Goal: Task Accomplishment & Management: Complete application form

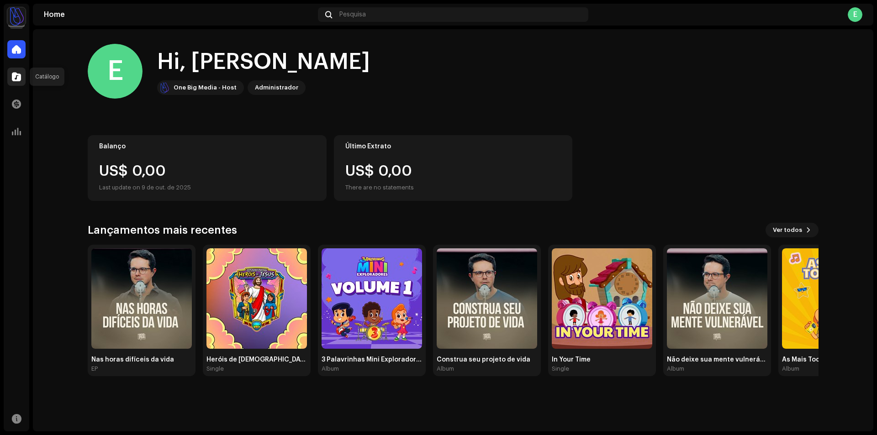
click at [23, 76] on div at bounding box center [16, 77] width 18 height 18
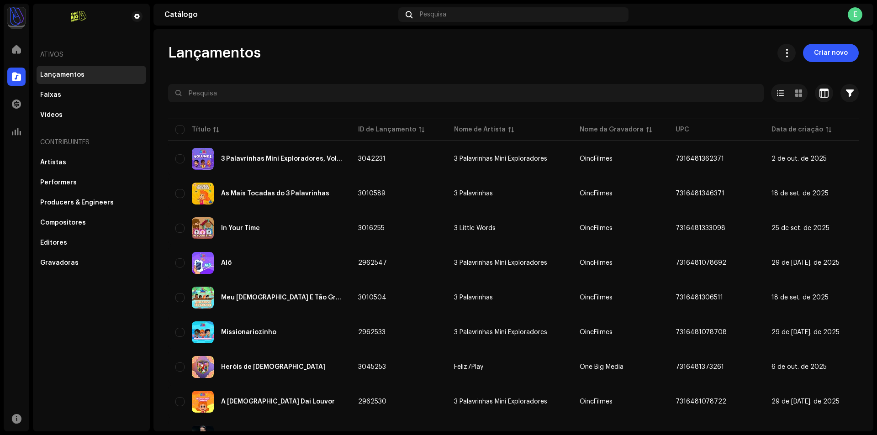
click at [829, 60] on span "Criar novo" at bounding box center [831, 53] width 34 height 18
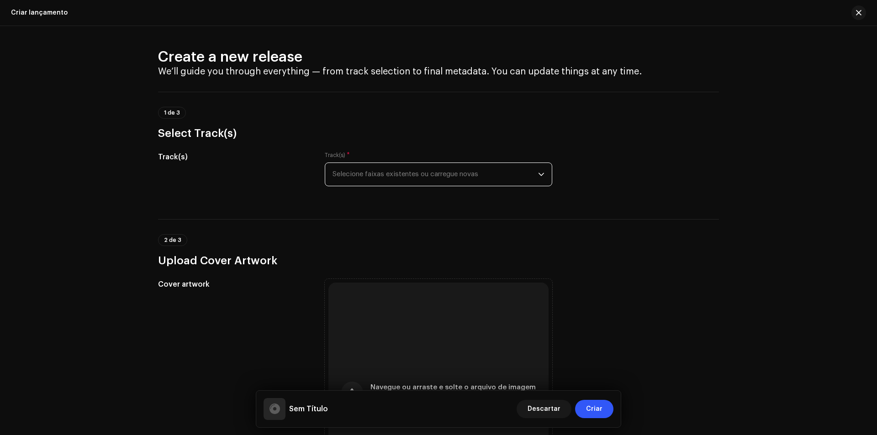
click at [350, 165] on span "Selecione faixas existentes ou carregue novas" at bounding box center [436, 174] width 206 height 23
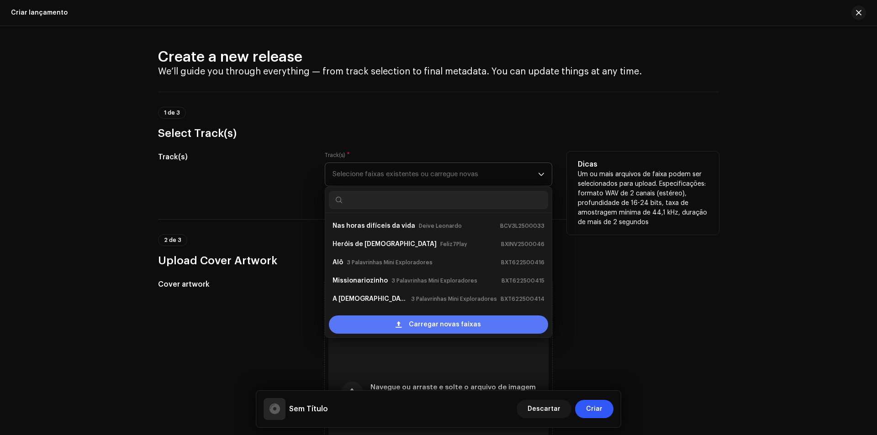
click at [433, 331] on span "Carregar novas faixas" at bounding box center [445, 325] width 72 height 18
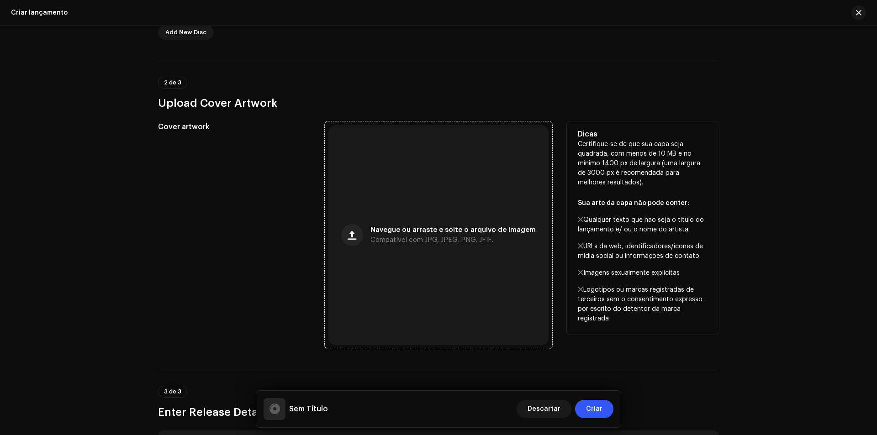
scroll to position [274, 0]
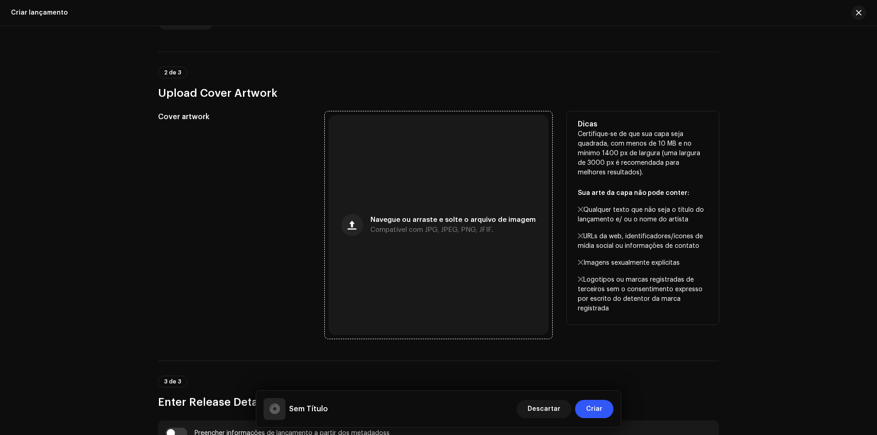
click at [412, 248] on div "Navegue ou arraste e solte o arquivo de imagem Compatível com JPG, JPEG, PNG, J…" at bounding box center [439, 225] width 220 height 220
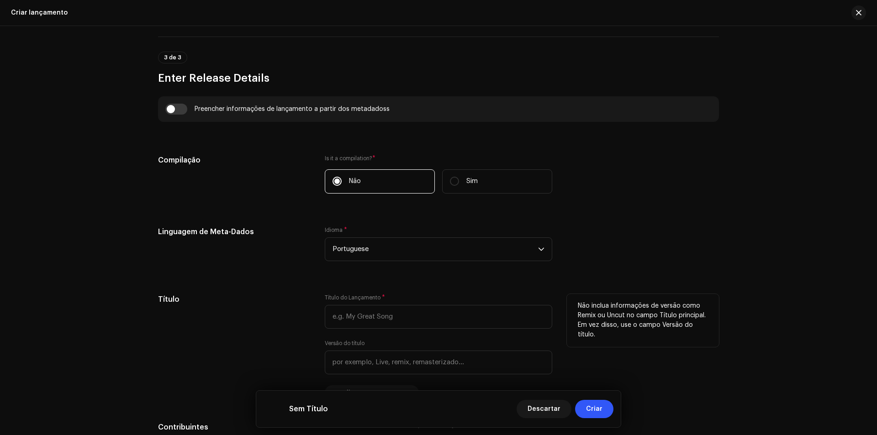
scroll to position [685, 0]
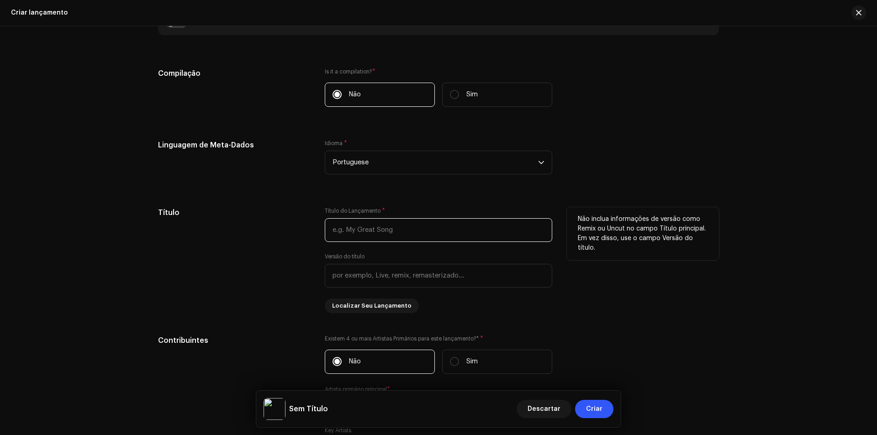
click at [391, 232] on input "text" at bounding box center [439, 230] width 228 height 24
paste input "Cantarei"
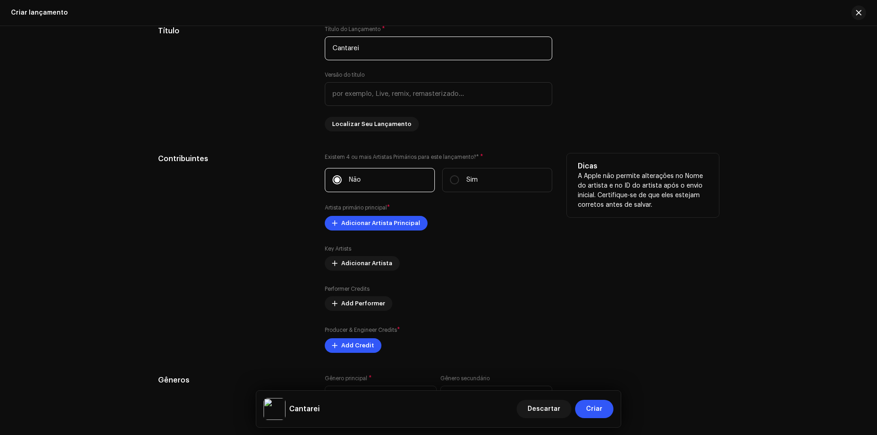
scroll to position [868, 0]
type input "Cantarei"
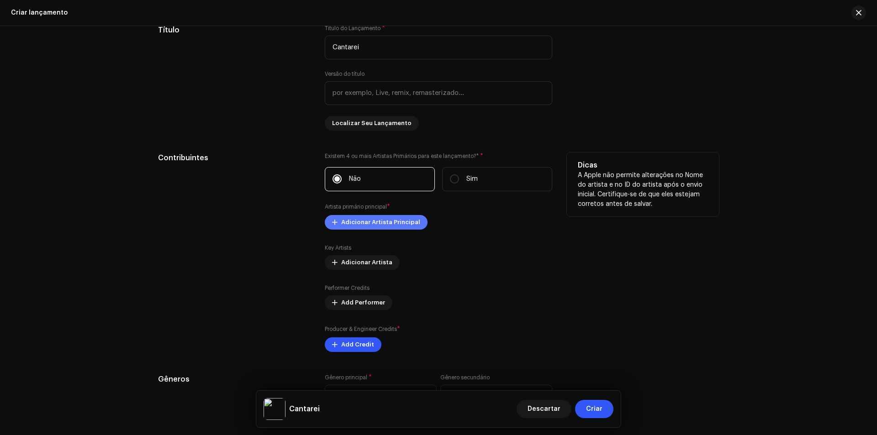
click at [377, 227] on span "Adicionar Artista Principal" at bounding box center [380, 222] width 79 height 18
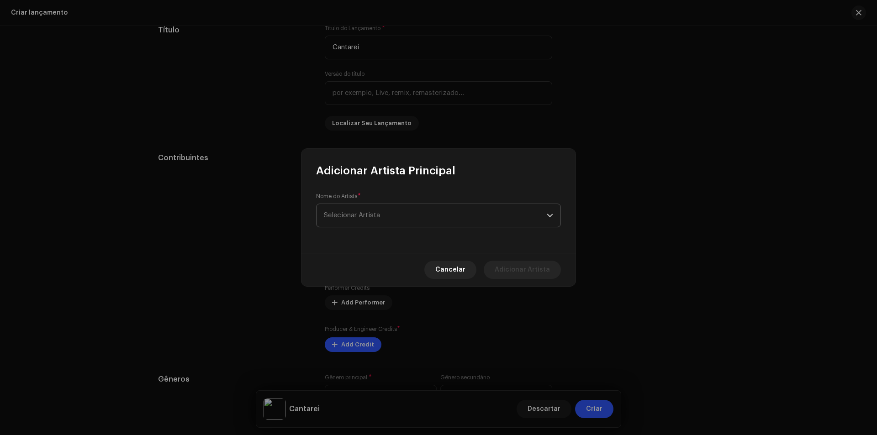
click at [431, 223] on span "Selecionar Artista" at bounding box center [435, 215] width 223 height 23
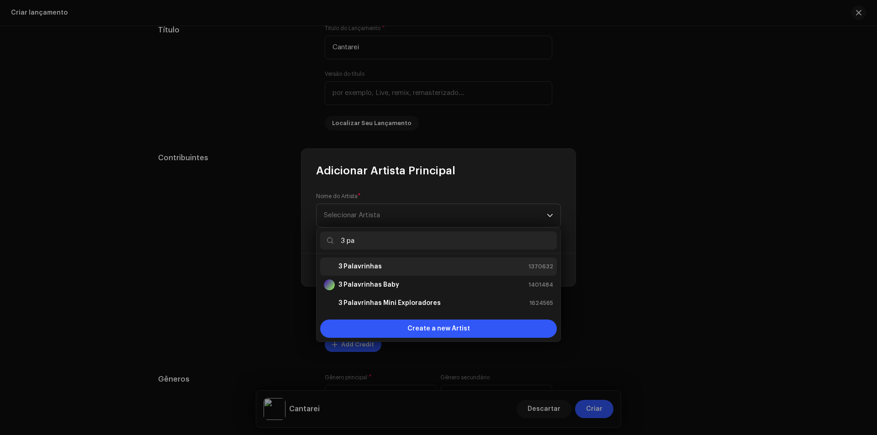
type input "3 pa"
click at [392, 263] on div "3 Palavrinhas 1370632" at bounding box center [438, 266] width 229 height 11
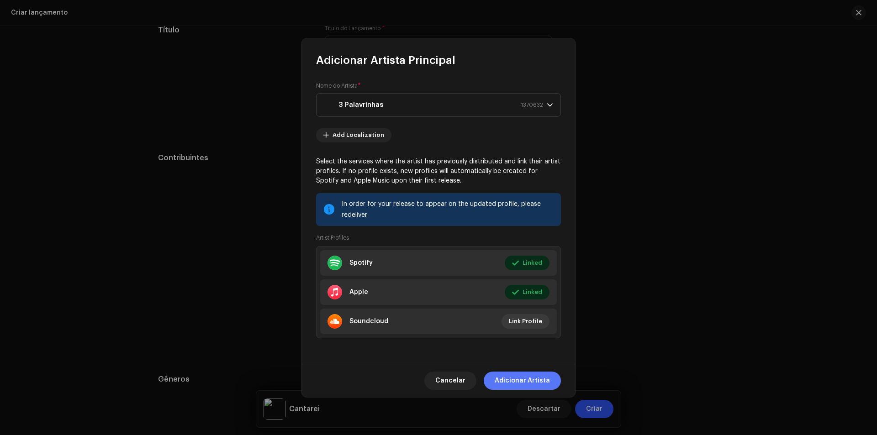
click at [522, 377] on span "Adicionar Artista" at bounding box center [522, 381] width 55 height 18
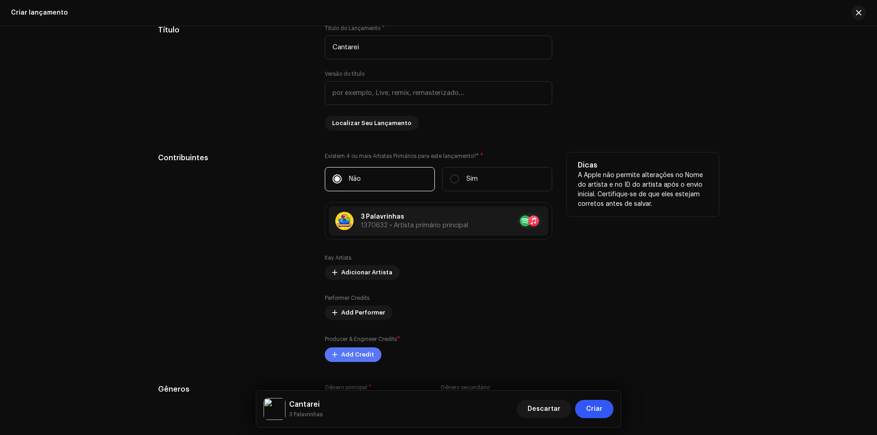
click at [345, 355] on span "Add Credit" at bounding box center [357, 355] width 33 height 18
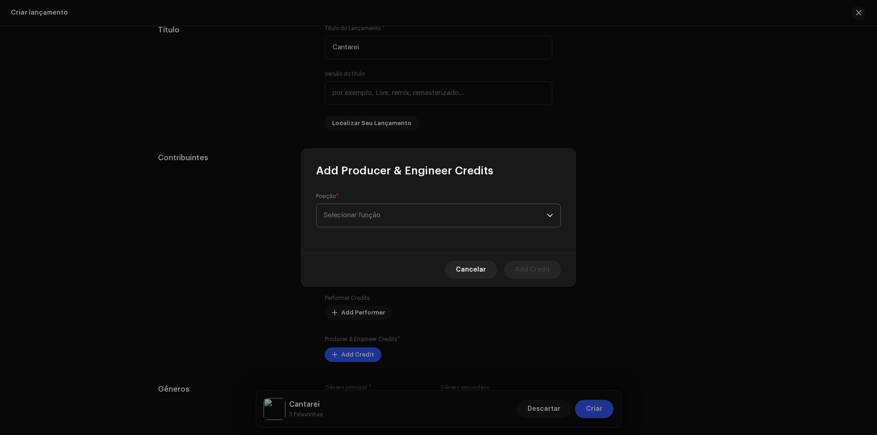
click at [401, 211] on span "Selecionar função" at bounding box center [435, 215] width 223 height 23
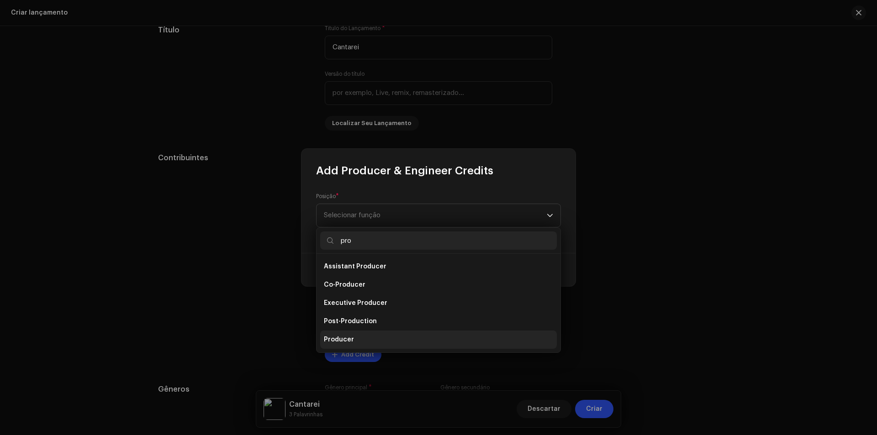
type input "pro"
click at [364, 338] on li "Producer" at bounding box center [438, 340] width 237 height 18
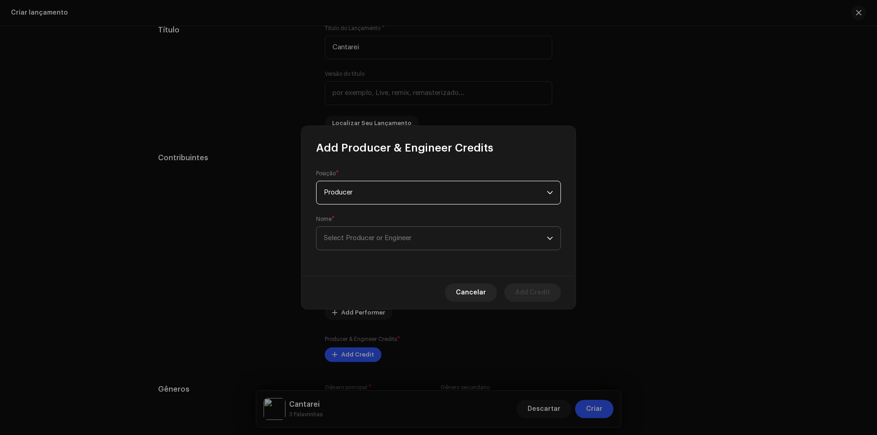
click at [457, 229] on span "Select Producer or Engineer" at bounding box center [435, 238] width 223 height 23
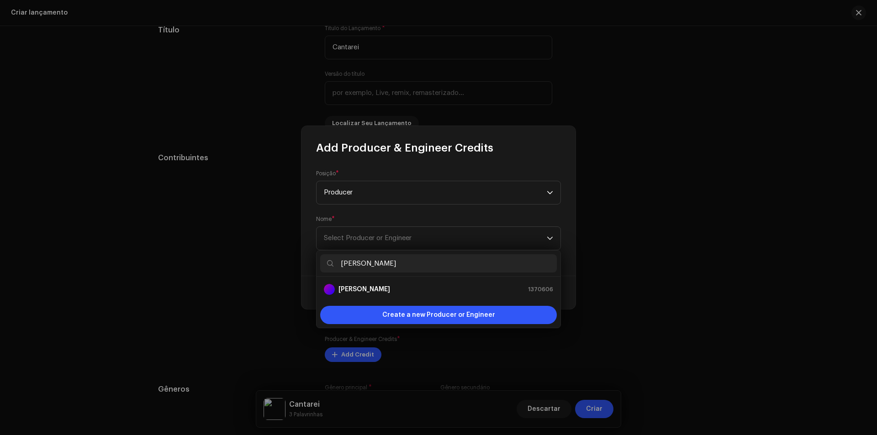
type input "[PERSON_NAME]"
click at [377, 286] on strong "[PERSON_NAME]" at bounding box center [365, 289] width 52 height 9
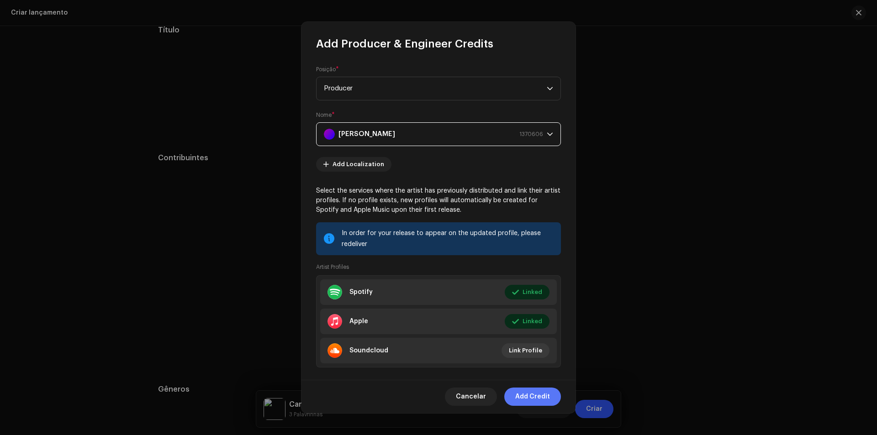
click at [528, 394] on span "Add Credit" at bounding box center [532, 397] width 35 height 18
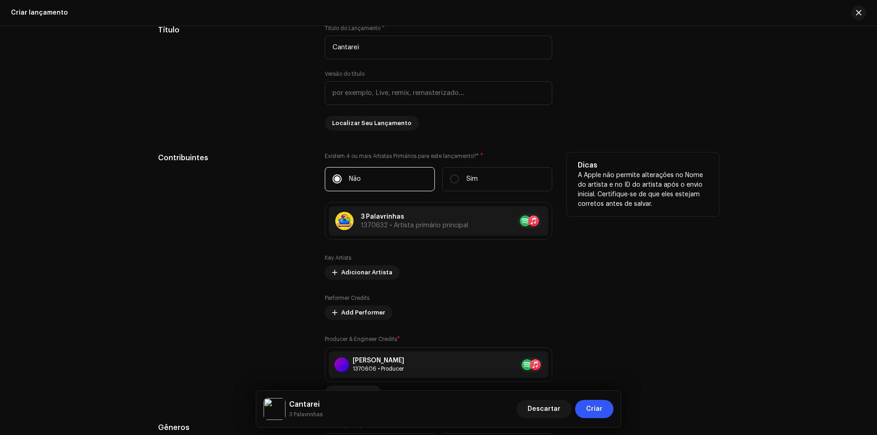
click at [361, 355] on div "[PERSON_NAME] 1370606 • Producer" at bounding box center [438, 365] width 219 height 27
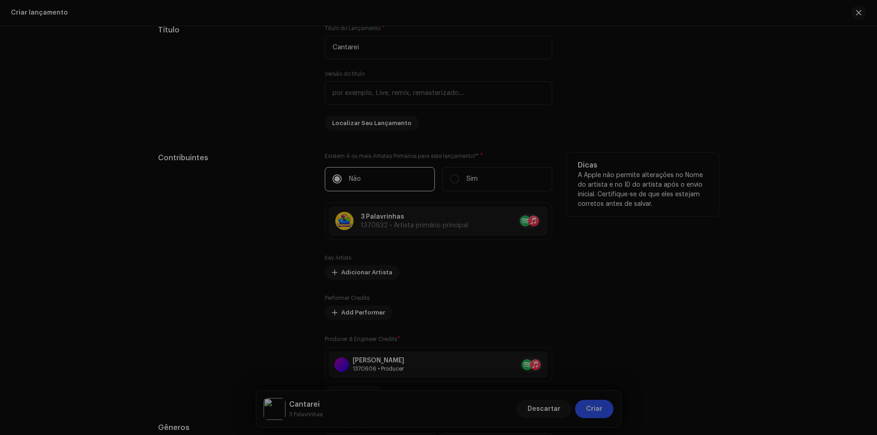
drag, startPoint x: 727, startPoint y: 232, endPoint x: 607, endPoint y: 239, distance: 120.4
click at [723, 232] on div "Update Producer & Engineer Credits Posição * Selecionar função Cancelar Atualiz…" at bounding box center [438, 217] width 877 height 435
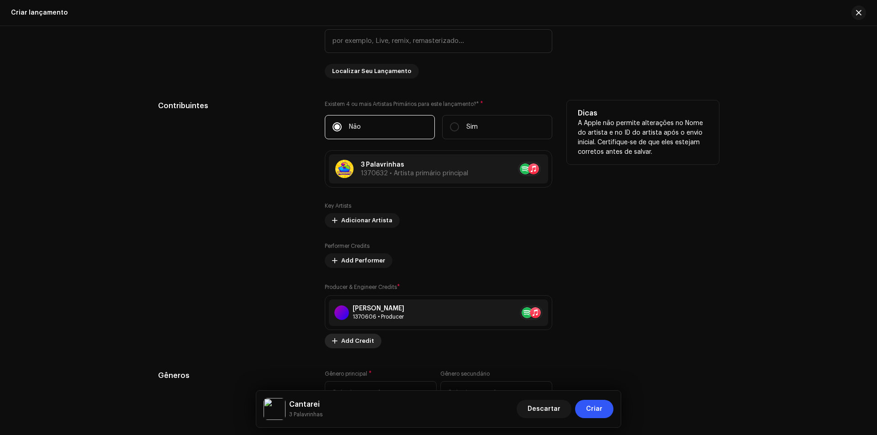
scroll to position [1005, 0]
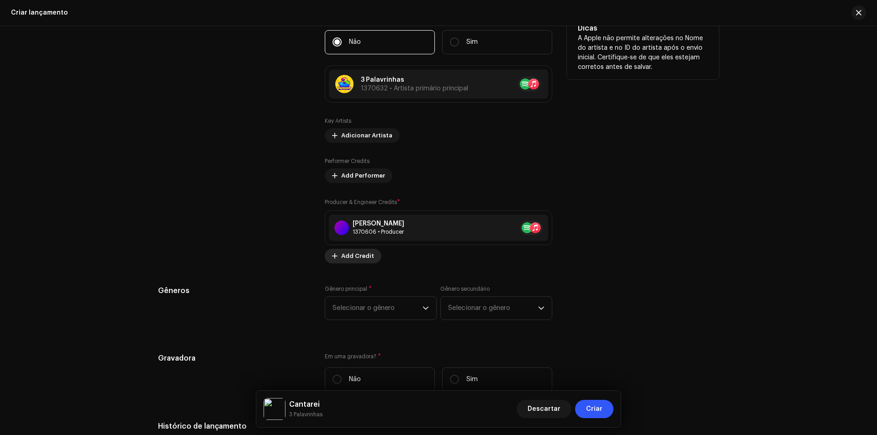
click at [351, 256] on span "Add Credit" at bounding box center [357, 256] width 33 height 18
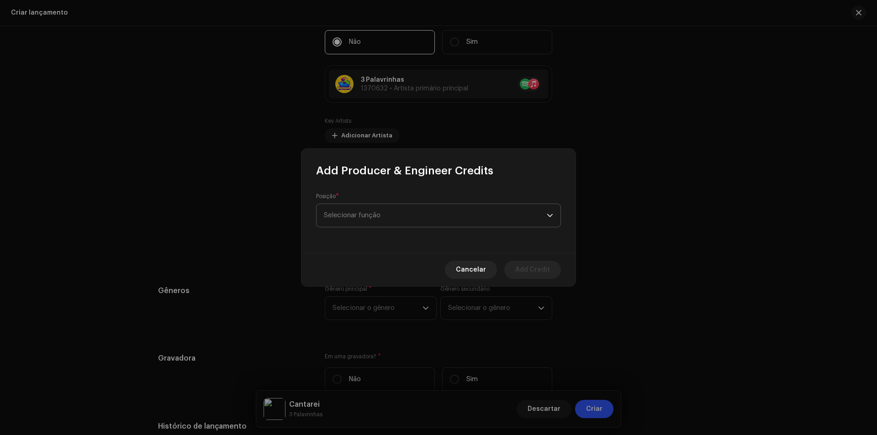
click at [414, 210] on span "Selecionar função" at bounding box center [435, 215] width 223 height 23
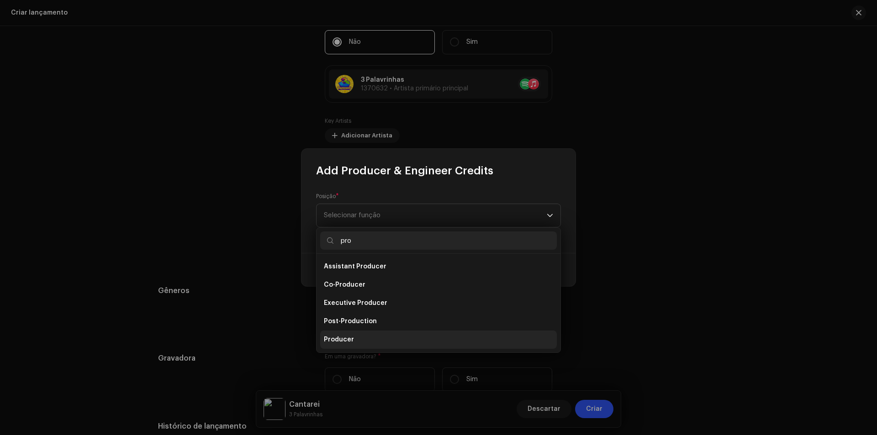
type input "pro"
click at [346, 335] on li "Producer" at bounding box center [438, 340] width 237 height 18
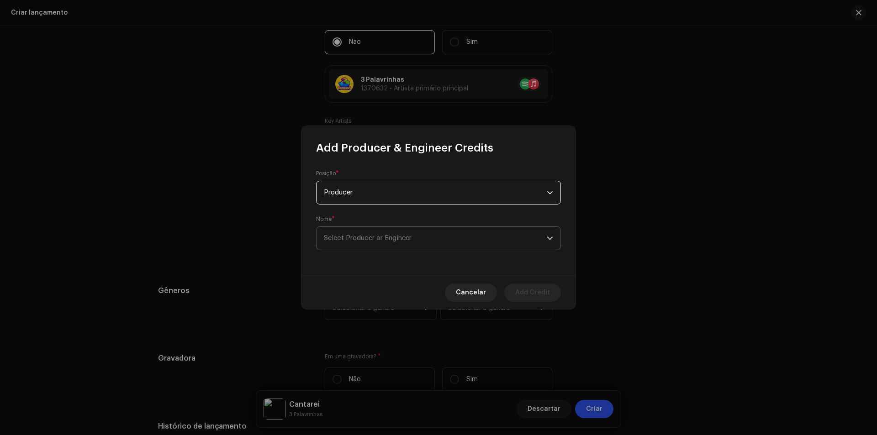
click at [424, 238] on span "Select Producer or Engineer" at bounding box center [435, 238] width 223 height 23
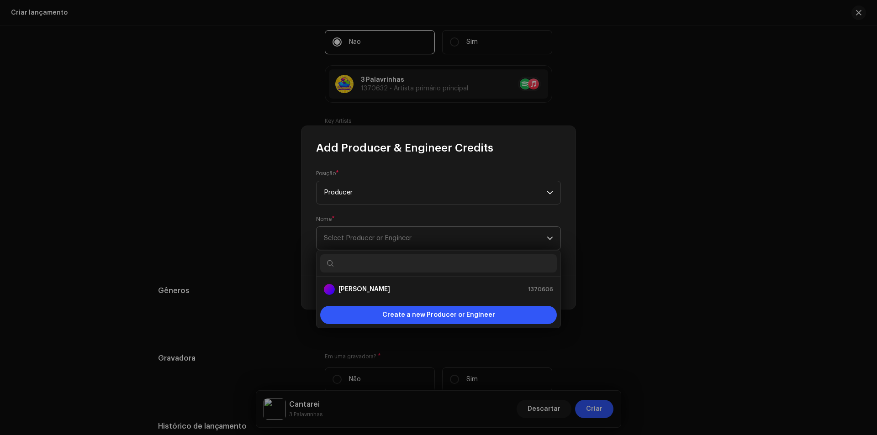
click at [373, 232] on span "Select Producer or Engineer" at bounding box center [435, 238] width 223 height 23
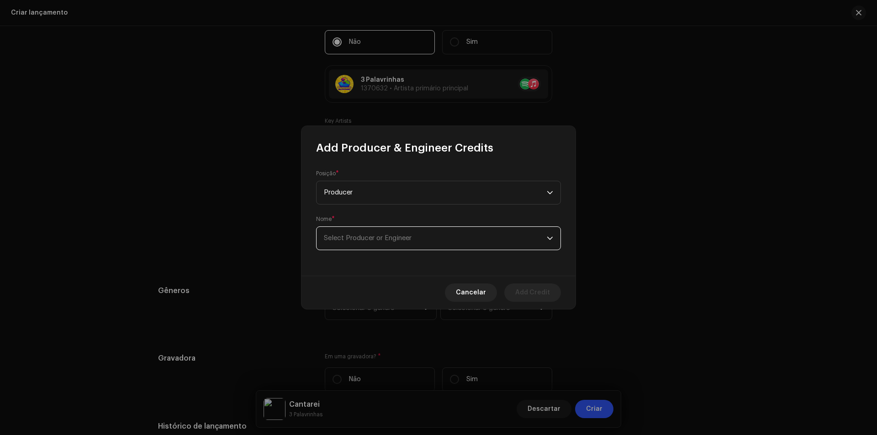
click at [374, 238] on span "Select Producer or Engineer" at bounding box center [368, 238] width 88 height 7
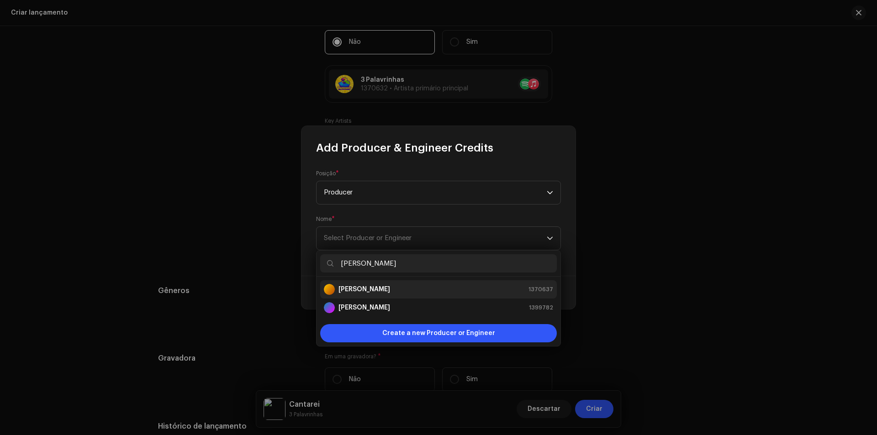
type input "[PERSON_NAME]"
click at [382, 284] on li "[PERSON_NAME] 1370637" at bounding box center [438, 290] width 237 height 18
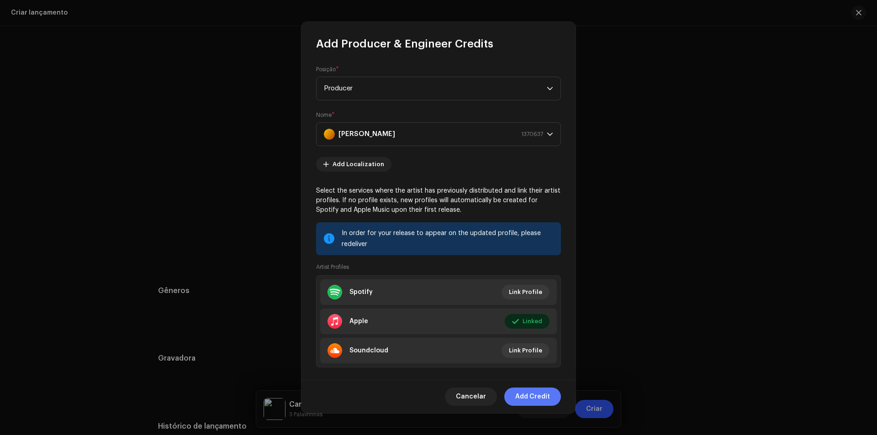
click at [524, 395] on span "Add Credit" at bounding box center [532, 397] width 35 height 18
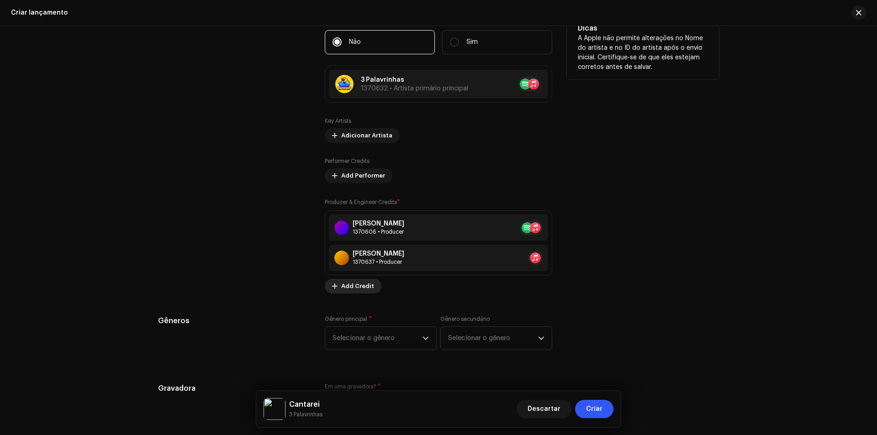
click at [353, 289] on span "Add Credit" at bounding box center [357, 286] width 33 height 18
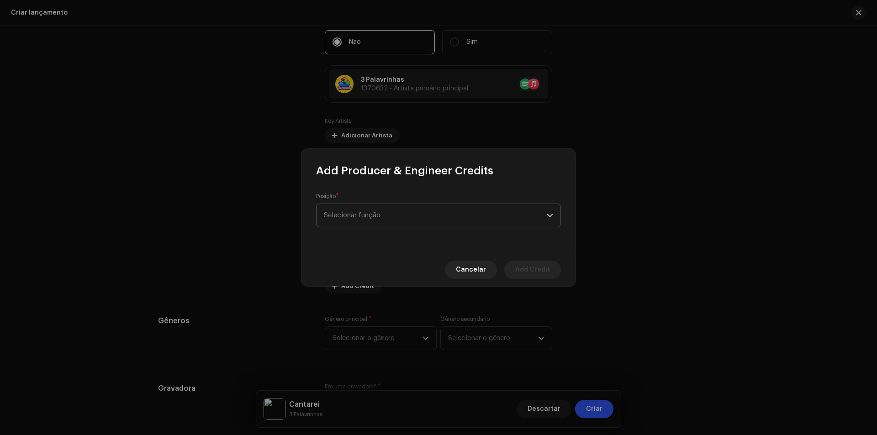
click at [454, 212] on span "Selecionar função" at bounding box center [435, 215] width 223 height 23
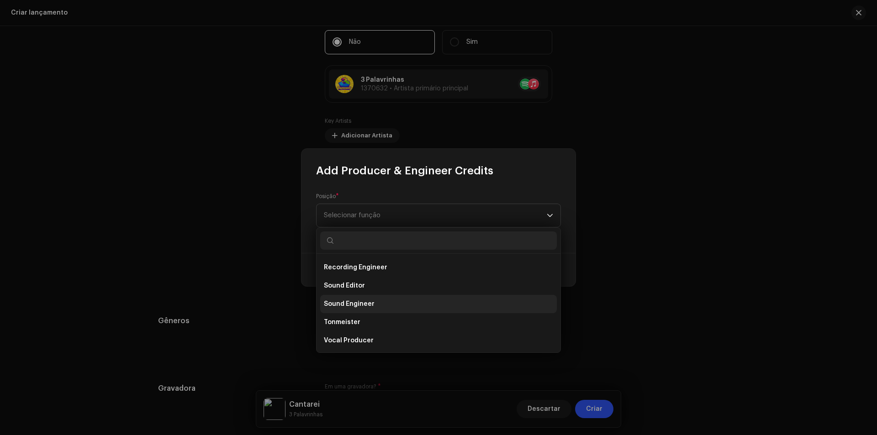
scroll to position [402, 0]
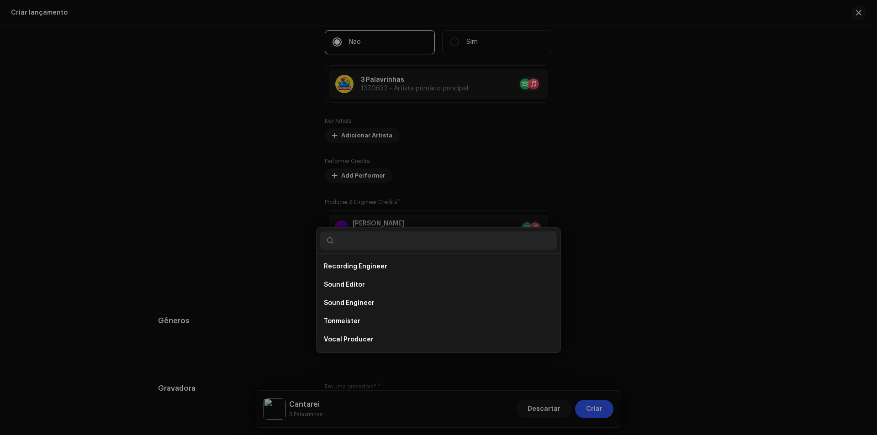
click at [669, 199] on div "Add Producer & Engineer Credits Posição * Selecionar função Cancelar Add Credit" at bounding box center [438, 217] width 877 height 435
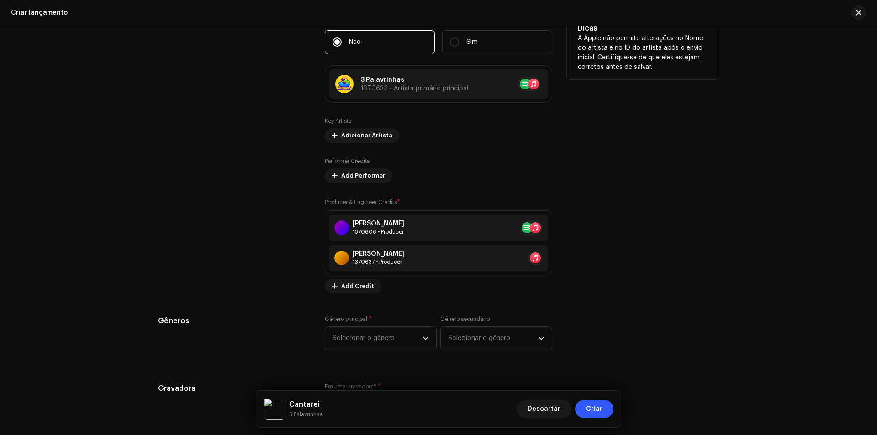
click at [367, 201] on small "Producer & Engineer Credits" at bounding box center [361, 202] width 72 height 5
click at [746, 156] on div "Create a new release We’ll guide you through everything — from track selection …" at bounding box center [438, 230] width 877 height 409
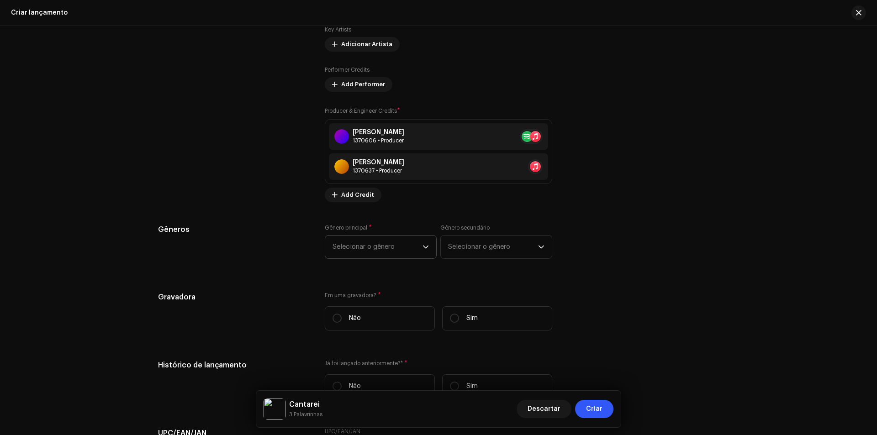
click at [398, 255] on span "Selecionar o gênero" at bounding box center [378, 247] width 90 height 23
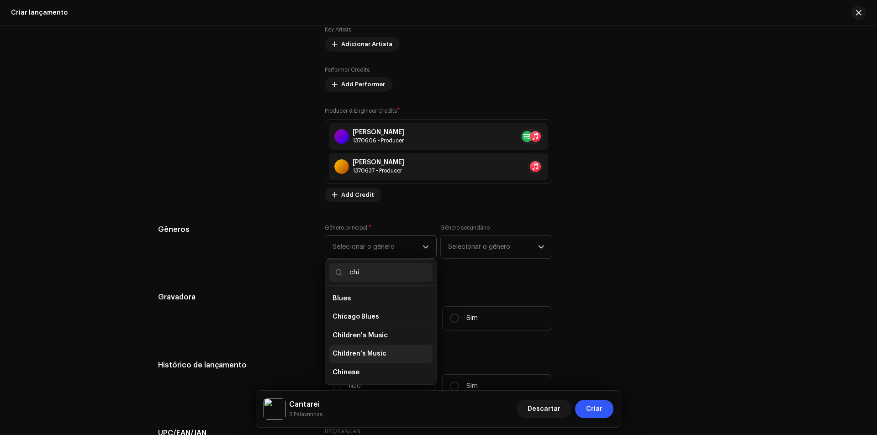
type input "chi"
click at [359, 352] on span "Children's Music" at bounding box center [360, 354] width 54 height 9
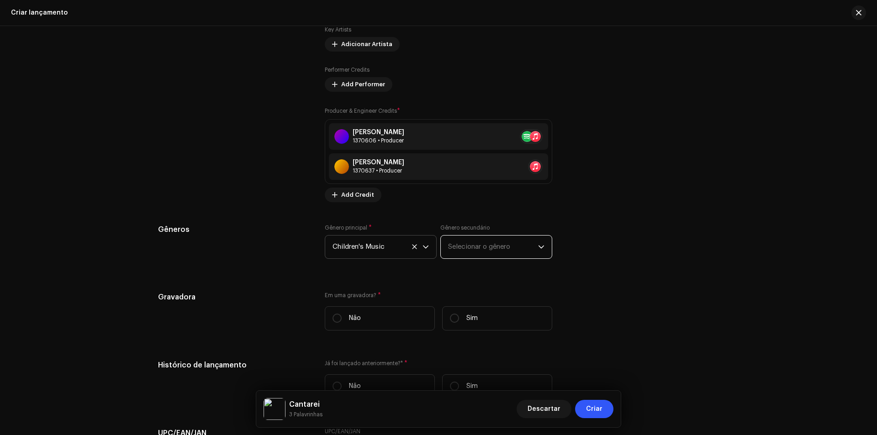
drag, startPoint x: 522, startPoint y: 244, endPoint x: 520, endPoint y: 250, distance: 5.8
click at [522, 248] on span "Selecionar o gênero" at bounding box center [493, 247] width 90 height 23
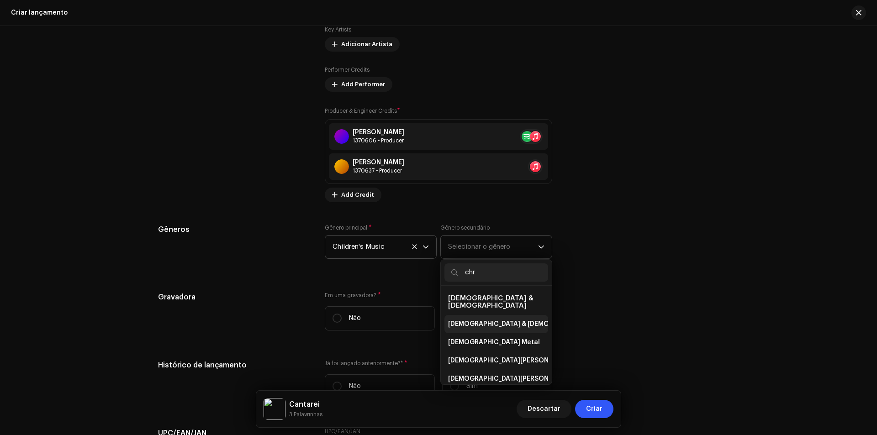
type input "chr"
click at [486, 324] on li "[DEMOGRAPHIC_DATA] & [DEMOGRAPHIC_DATA]" at bounding box center [497, 324] width 104 height 18
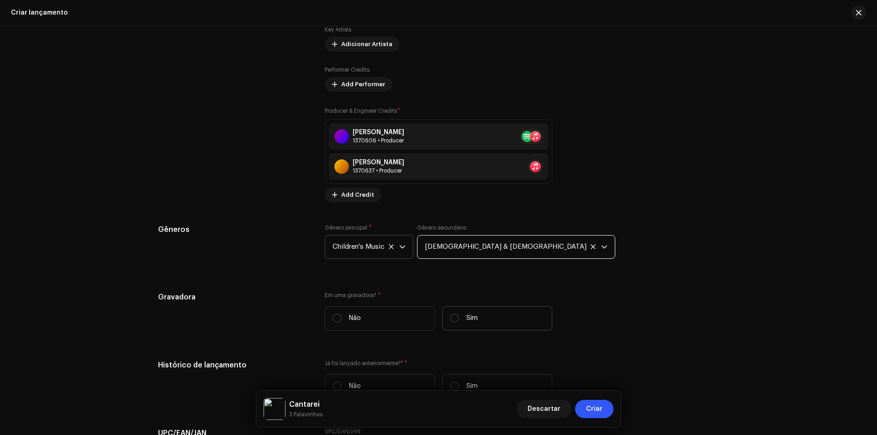
click at [468, 320] on p "Sim" at bounding box center [472, 319] width 11 height 10
click at [459, 320] on input "Sim" at bounding box center [454, 318] width 9 height 9
radio input "true"
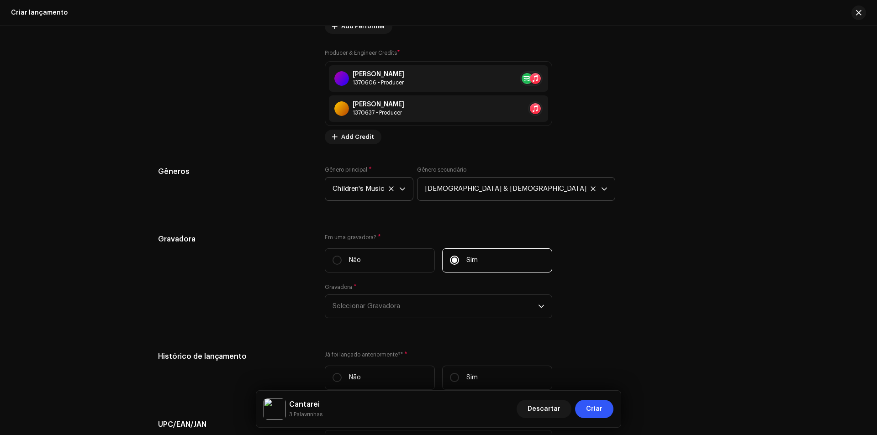
scroll to position [1234, 0]
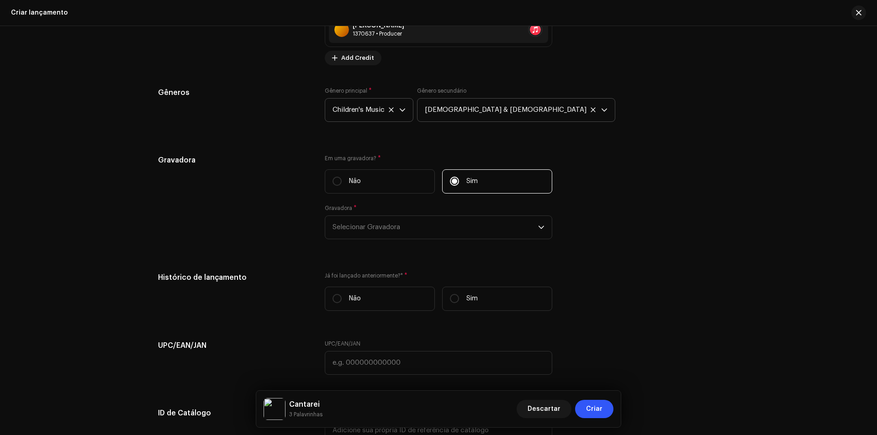
click at [354, 207] on span "*" at bounding box center [355, 208] width 3 height 6
click at [356, 217] on span "Selecionar Gravadora" at bounding box center [436, 227] width 206 height 23
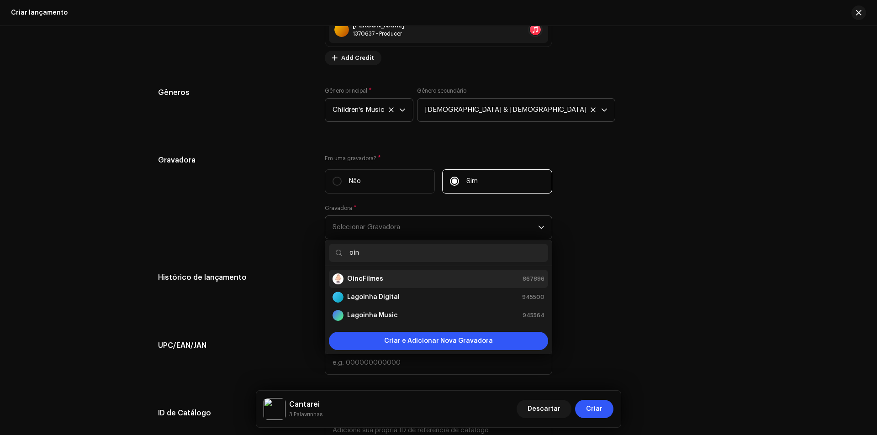
type input "oin"
click at [404, 283] on div "OincFilmes 867896" at bounding box center [439, 279] width 212 height 11
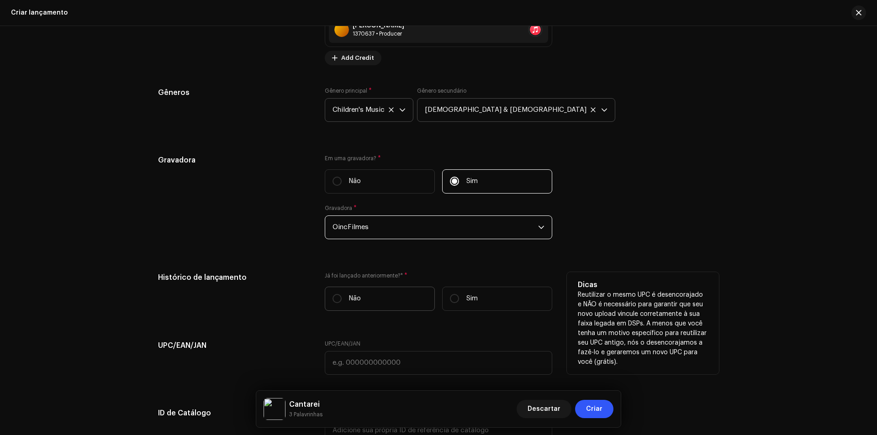
click at [395, 302] on label "Não" at bounding box center [380, 299] width 110 height 24
click at [342, 302] on input "Não" at bounding box center [337, 298] width 9 height 9
radio input "true"
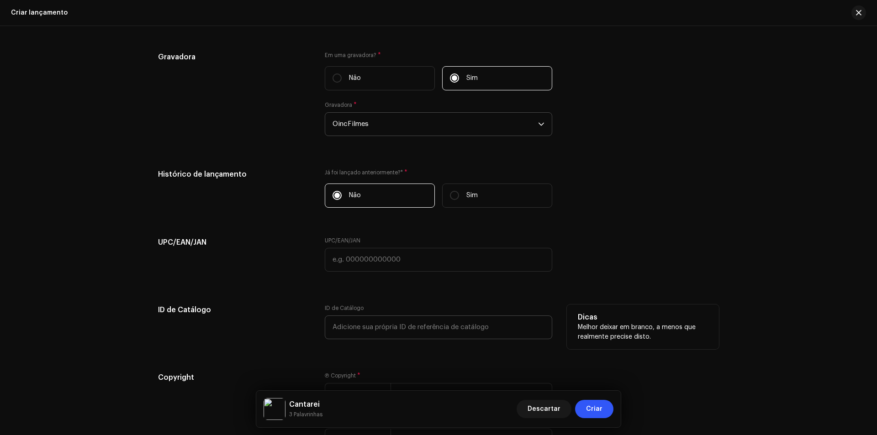
scroll to position [1453, 0]
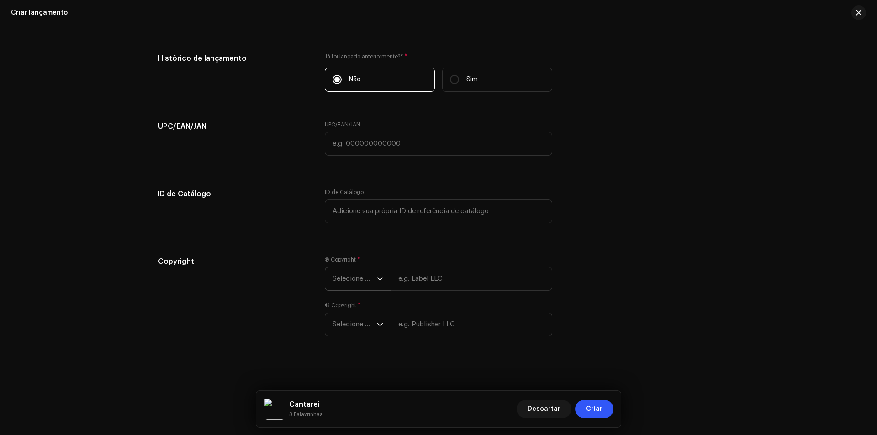
click at [369, 278] on span "Selecione o ano" at bounding box center [355, 279] width 44 height 23
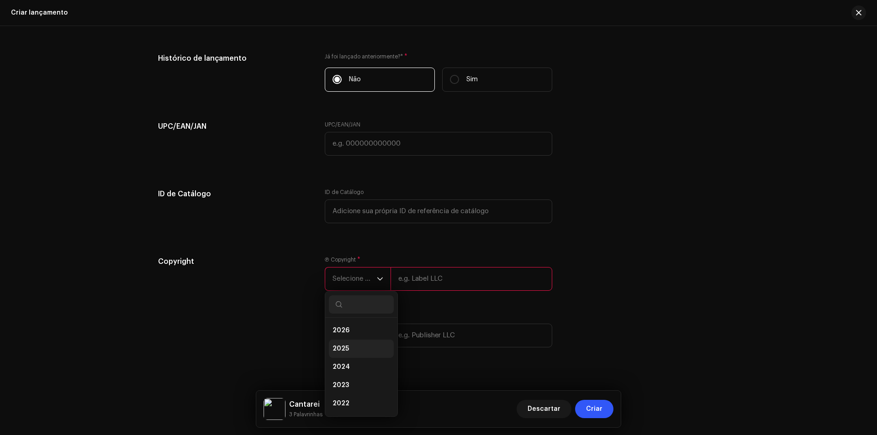
drag, startPoint x: 360, startPoint y: 350, endPoint x: 393, endPoint y: 304, distance: 57.3
click at [360, 349] on li "2025" at bounding box center [361, 349] width 65 height 18
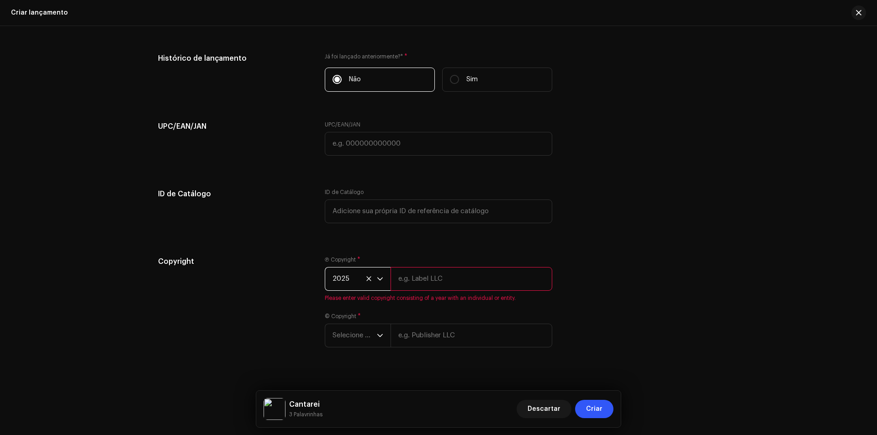
click at [419, 282] on input "text" at bounding box center [472, 279] width 162 height 24
type input "3 Palavrinhas"
click at [377, 336] on div "dropdown trigger" at bounding box center [380, 324] width 6 height 23
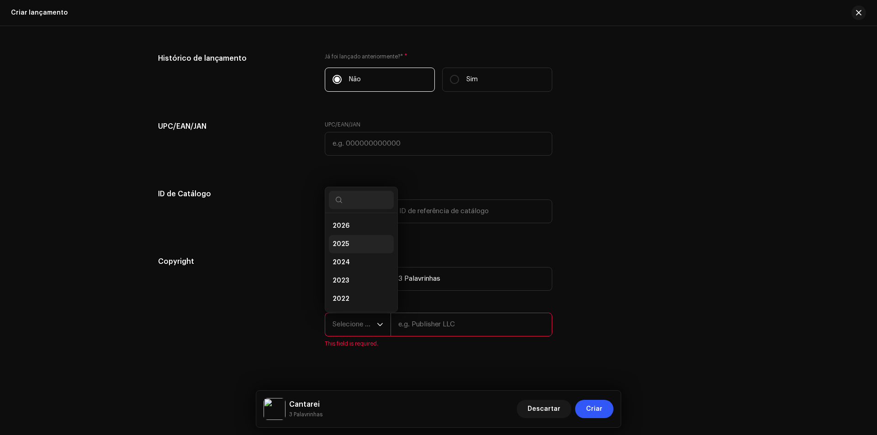
click at [357, 244] on li "2025" at bounding box center [361, 244] width 65 height 18
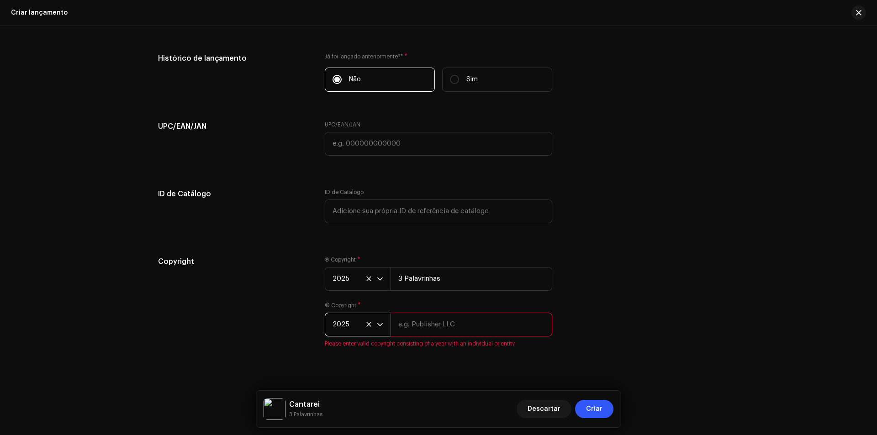
click at [447, 329] on input "text" at bounding box center [472, 325] width 162 height 24
type input "3 Palavrinhas"
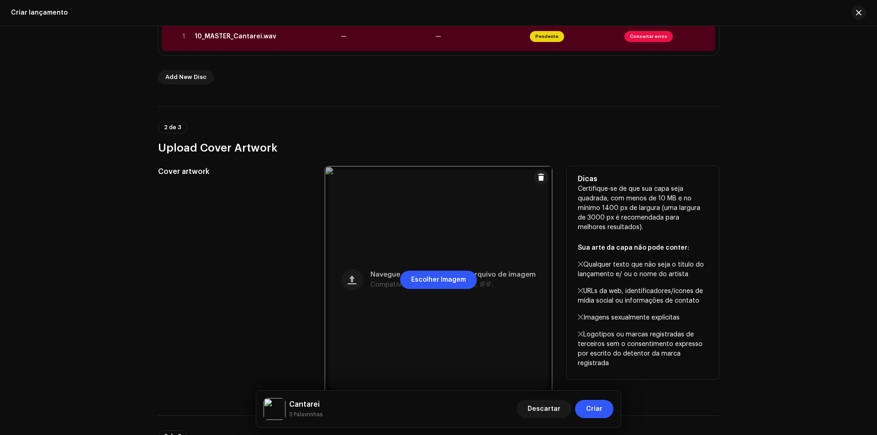
scroll to position [0, 0]
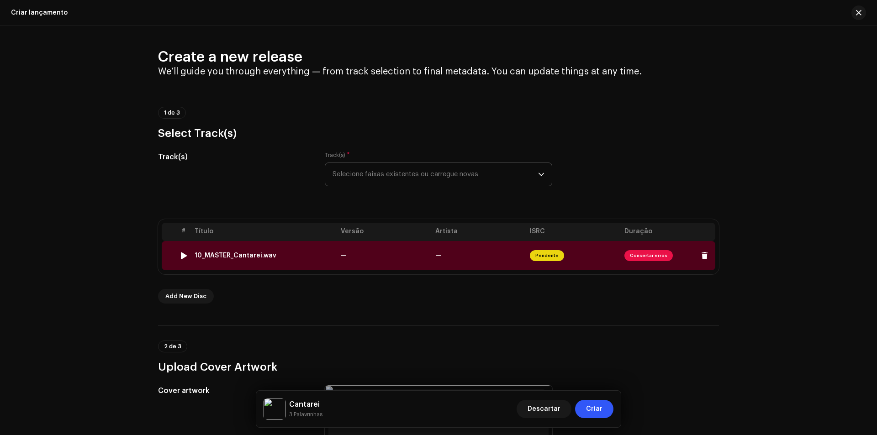
click at [653, 259] on span "Consertar erros" at bounding box center [649, 255] width 48 height 11
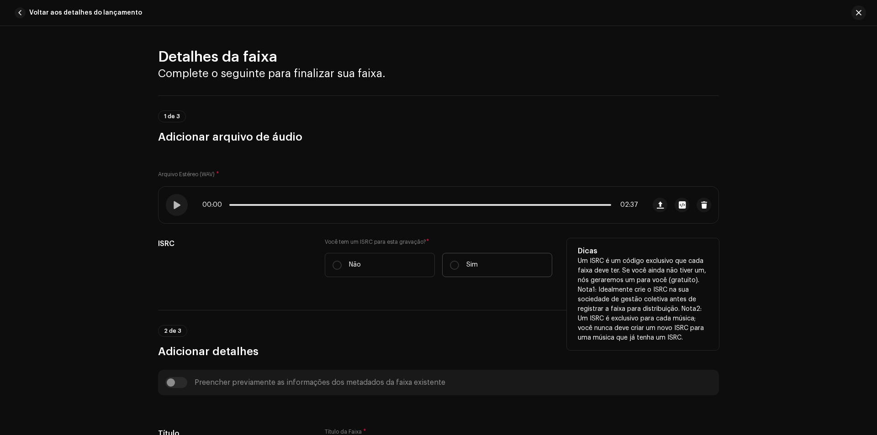
click at [486, 269] on label "Sim" at bounding box center [497, 265] width 110 height 24
click at [459, 269] on input "Sim" at bounding box center [454, 265] width 9 height 9
radio input "true"
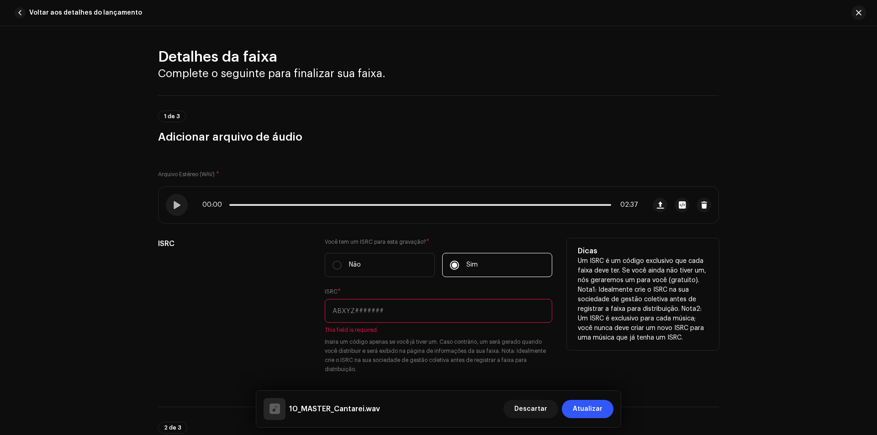
click at [388, 316] on input "text" at bounding box center [439, 311] width 228 height 24
paste input "BXT622500428"
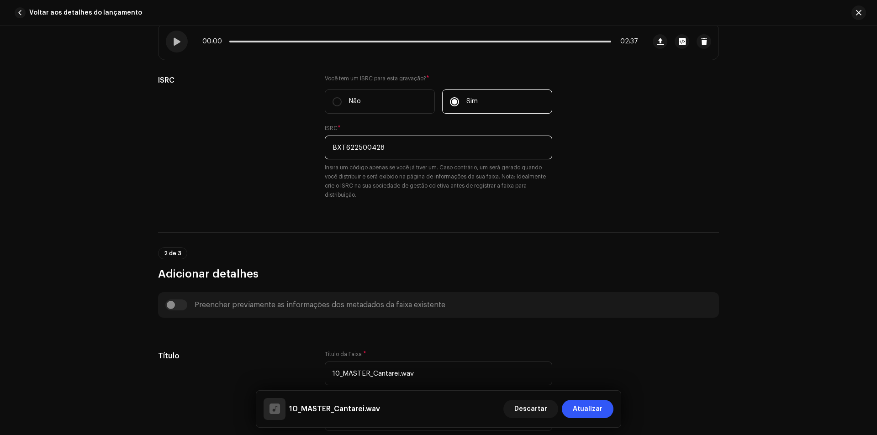
scroll to position [228, 0]
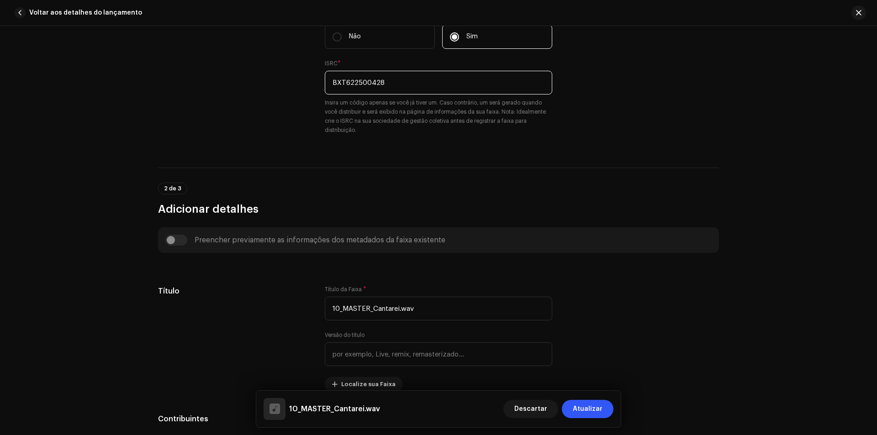
type input "BXT622500428"
drag, startPoint x: 180, startPoint y: 241, endPoint x: 282, endPoint y: 262, distance: 104.1
click at [181, 240] on div "Preencher previamente as informações dos metadados da faixa existente" at bounding box center [438, 240] width 547 height 11
click at [426, 315] on input "10_MASTER_Cantarei.wav" at bounding box center [439, 309] width 228 height 24
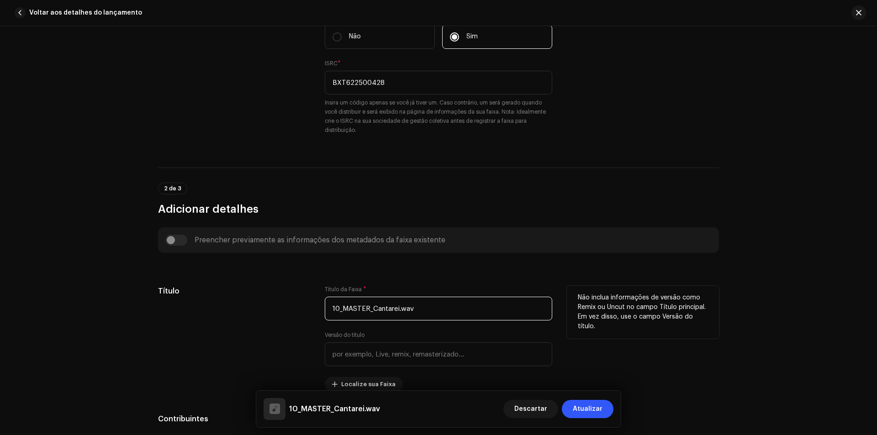
click at [426, 315] on input "10_MASTER_Cantarei.wav" at bounding box center [439, 309] width 228 height 24
paste input "Cantarei"
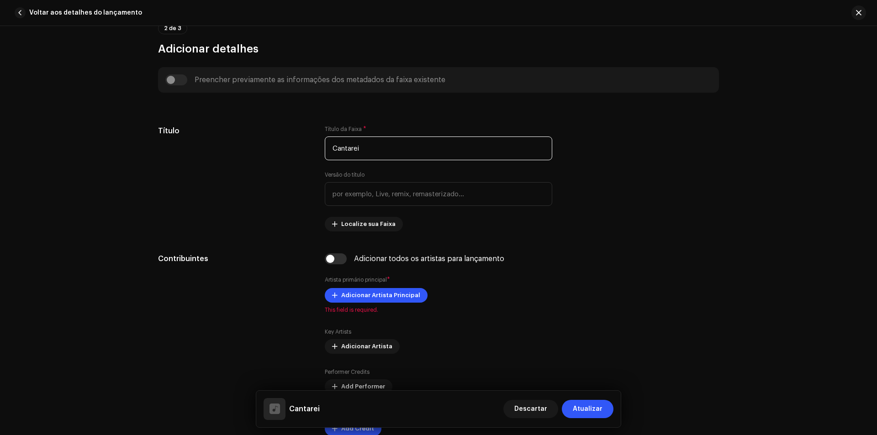
scroll to position [411, 0]
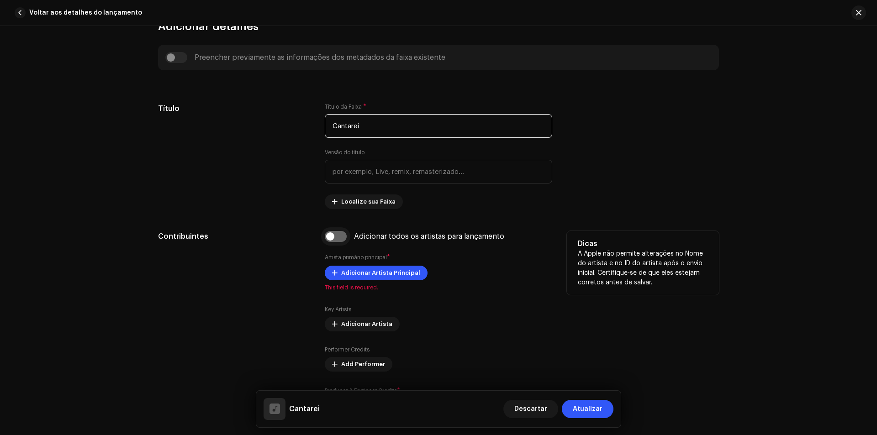
type input "Cantarei"
drag, startPoint x: 338, startPoint y: 236, endPoint x: 372, endPoint y: 234, distance: 34.8
click at [337, 236] on input "checkbox" at bounding box center [336, 236] width 22 height 11
checkbox input "true"
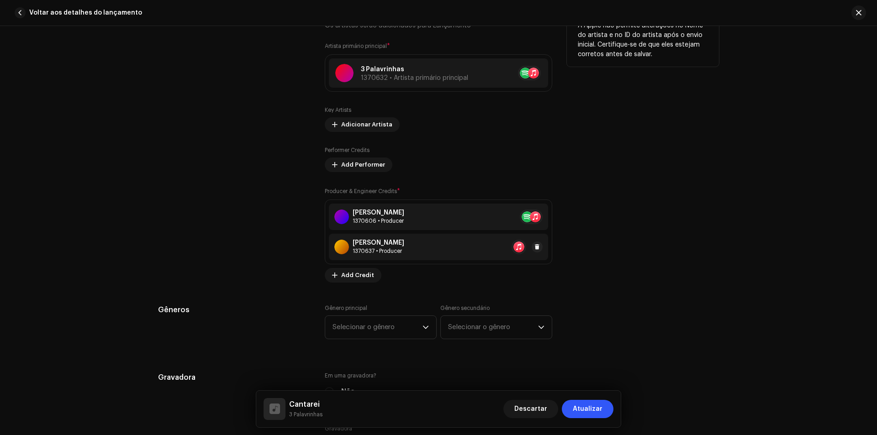
scroll to position [823, 0]
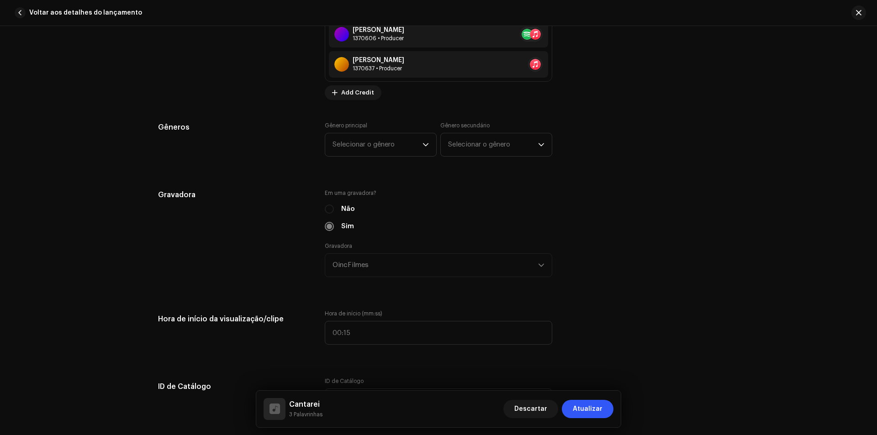
click at [377, 163] on div "Gênero principal Selecionar o gênero Gênero secundário Selecionar o gênero" at bounding box center [439, 145] width 228 height 46
click at [377, 157] on div "Gênero principal Selecionar o gênero Gênero secundário Selecionar o gênero" at bounding box center [439, 145] width 228 height 46
click at [377, 151] on span "Selecionar o gênero" at bounding box center [378, 144] width 90 height 23
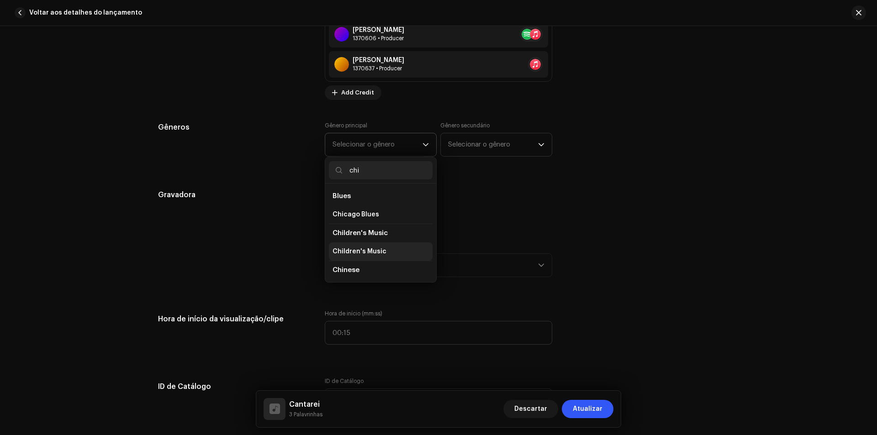
type input "chi"
click at [384, 251] on li "Children's Music" at bounding box center [381, 252] width 104 height 18
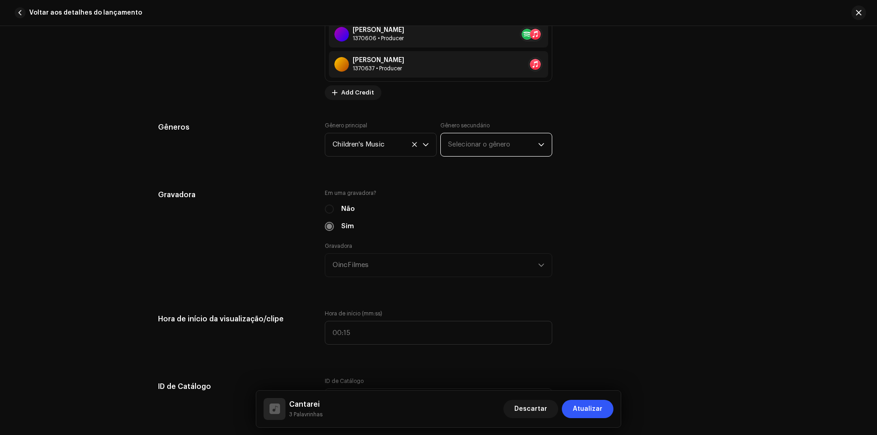
click at [514, 146] on span "Selecionar o gênero" at bounding box center [493, 144] width 90 height 23
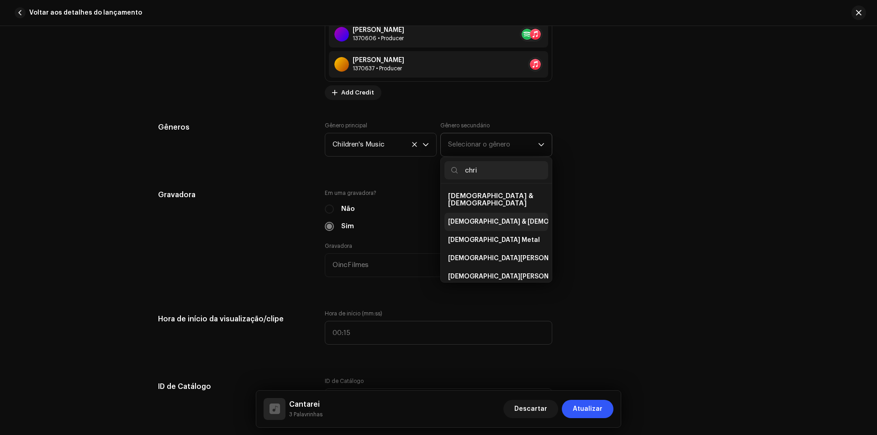
type input "chri"
click at [509, 218] on li "[DEMOGRAPHIC_DATA] & [DEMOGRAPHIC_DATA]" at bounding box center [497, 222] width 104 height 18
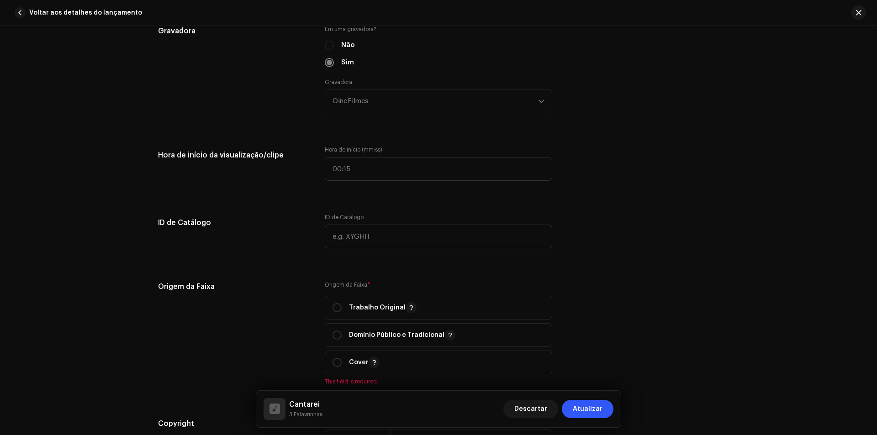
scroll to position [1005, 0]
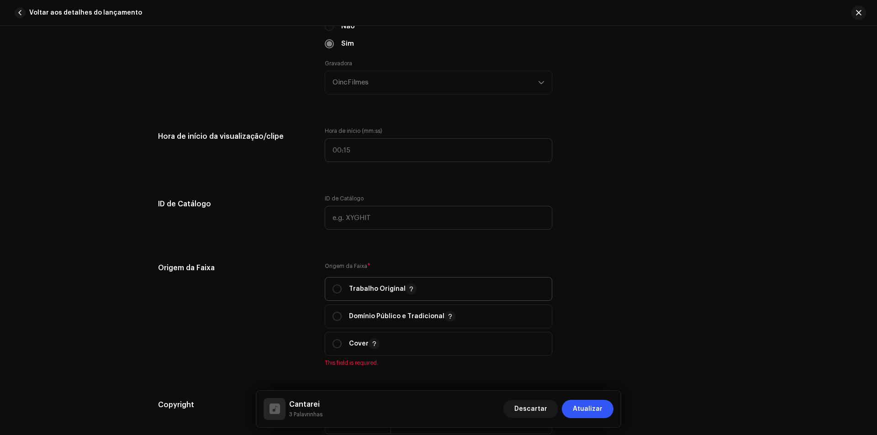
click at [349, 290] on p "Trabalho Original" at bounding box center [383, 289] width 68 height 11
radio input "true"
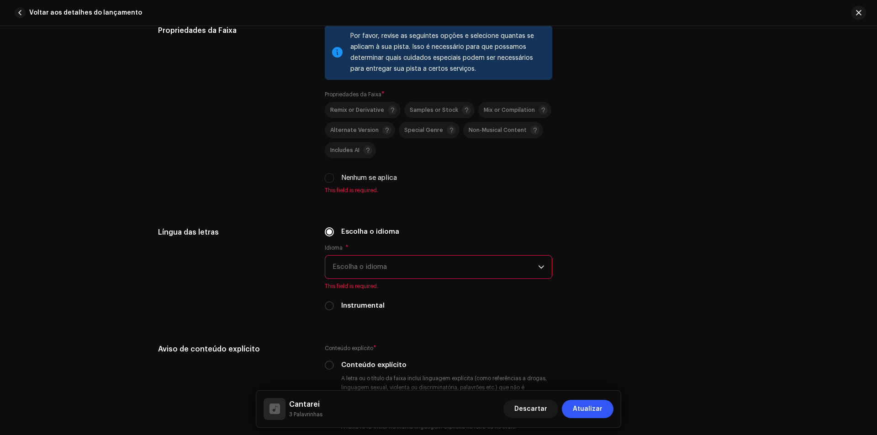
scroll to position [1462, 0]
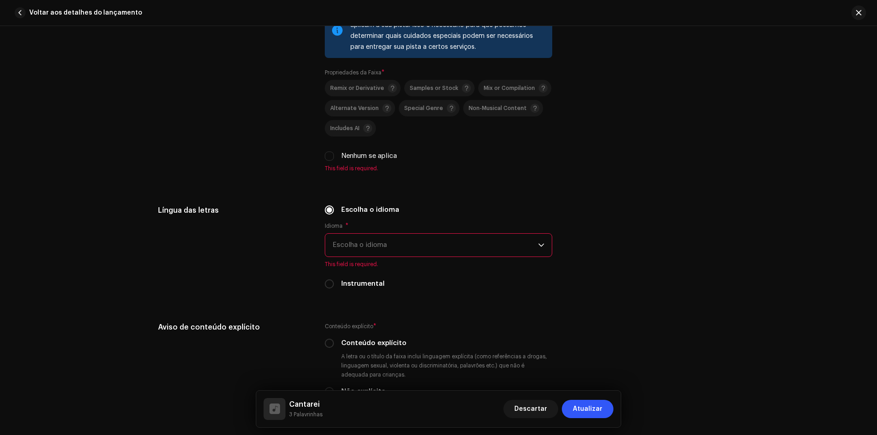
click at [361, 157] on label "Nenhum se aplica" at bounding box center [369, 156] width 56 height 10
click at [334, 157] on input "Nenhum se aplica" at bounding box center [329, 156] width 9 height 9
checkbox input "true"
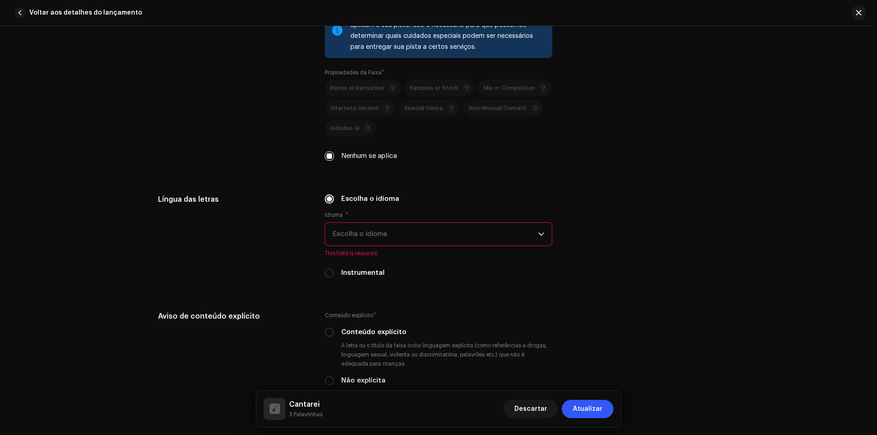
click at [381, 227] on span "Escolha o idioma" at bounding box center [436, 234] width 206 height 23
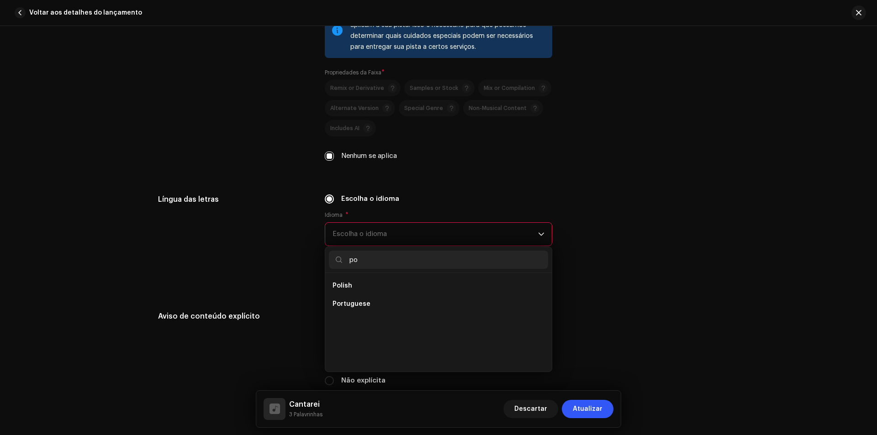
scroll to position [0, 0]
type input "por"
click at [373, 287] on li "Portuguese" at bounding box center [438, 286] width 219 height 18
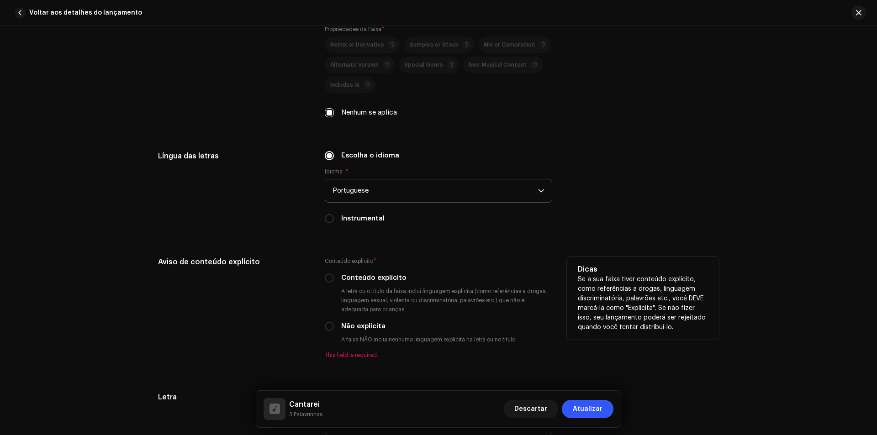
scroll to position [1554, 0]
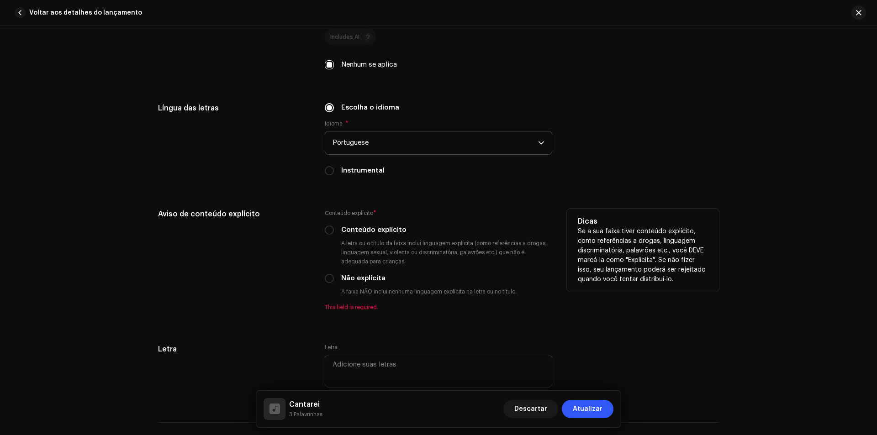
click at [361, 276] on label "Não explícita" at bounding box center [363, 279] width 44 height 10
click at [334, 276] on input "Não explícita" at bounding box center [329, 278] width 9 height 9
radio input "true"
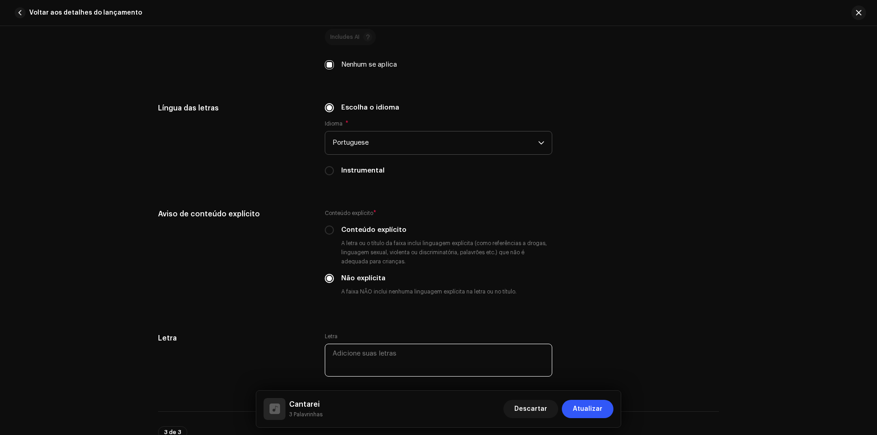
click at [374, 368] on textarea at bounding box center [439, 360] width 228 height 33
paste textarea "Cantarei sua misericórdia para Sempre Cantarei, eu cantarei Cantarei sua miseri…"
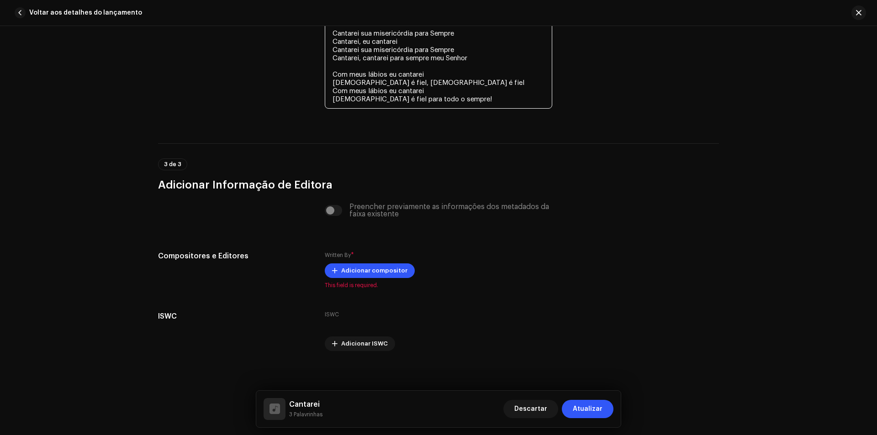
scroll to position [1960, 0]
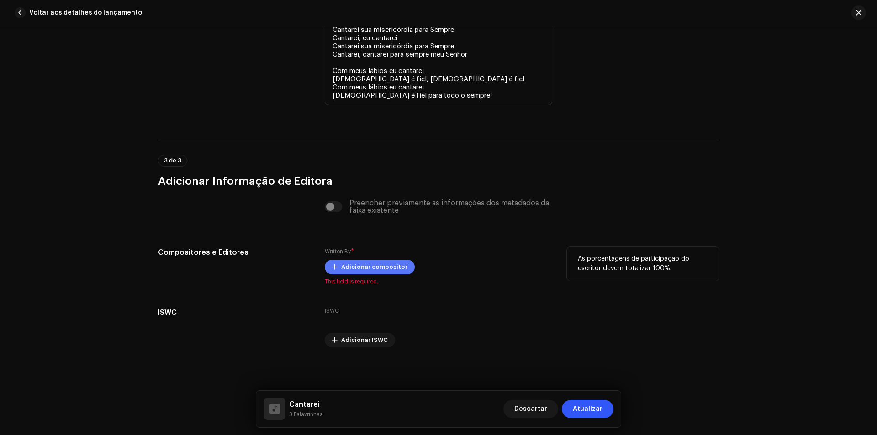
type textarea "Cantarei sua misericórdia para Sempre Cantarei, eu cantarei Cantarei sua miseri…"
click at [360, 269] on span "Adicionar compositor" at bounding box center [374, 267] width 66 height 18
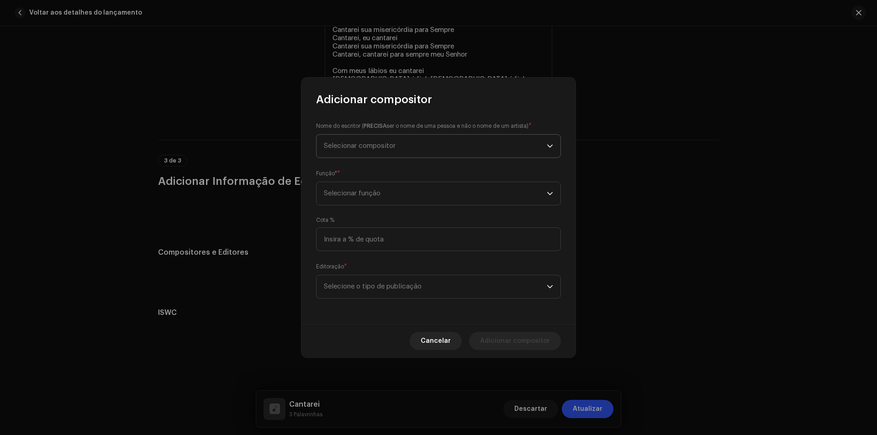
click at [411, 155] on span "Selecionar compositor" at bounding box center [435, 146] width 223 height 23
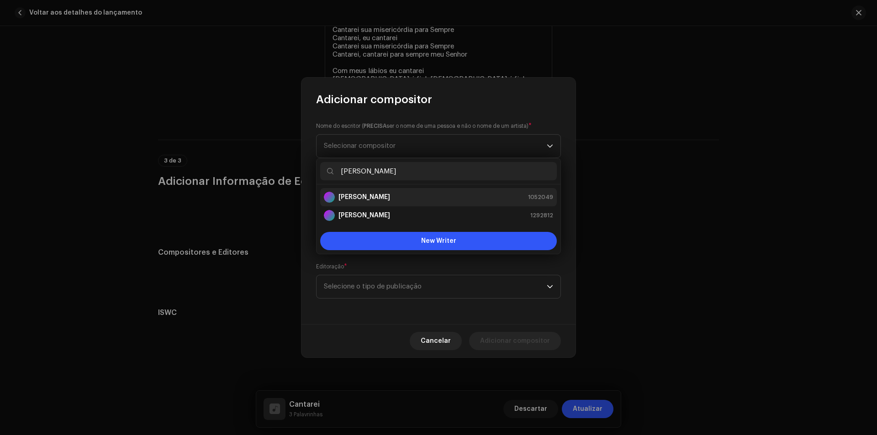
type input "[PERSON_NAME]"
click at [399, 198] on div "[PERSON_NAME] 1052049" at bounding box center [438, 197] width 229 height 11
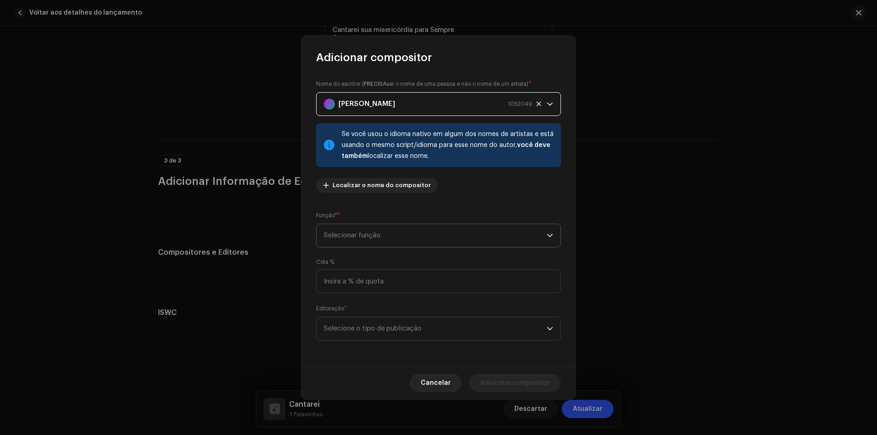
click at [395, 229] on span "Selecionar função" at bounding box center [435, 235] width 223 height 23
click at [382, 320] on span "Composer & Lyricist" at bounding box center [356, 315] width 64 height 9
click at [416, 323] on span "Selecione o tipo de publicação" at bounding box center [435, 329] width 223 height 23
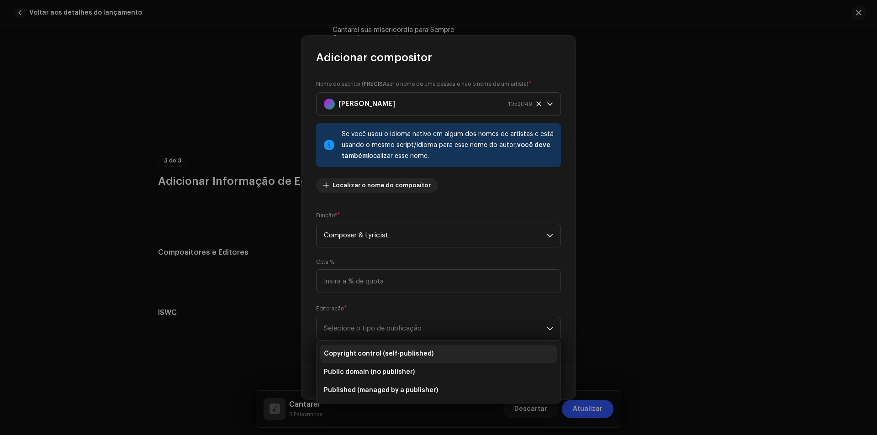
click at [372, 355] on span "Copyright control (self-published)" at bounding box center [379, 354] width 110 height 9
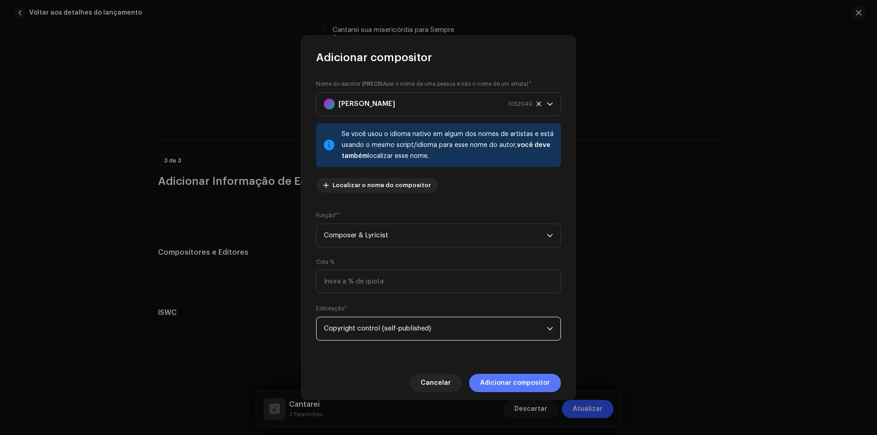
click at [513, 392] on span "Adicionar compositor" at bounding box center [515, 383] width 70 height 18
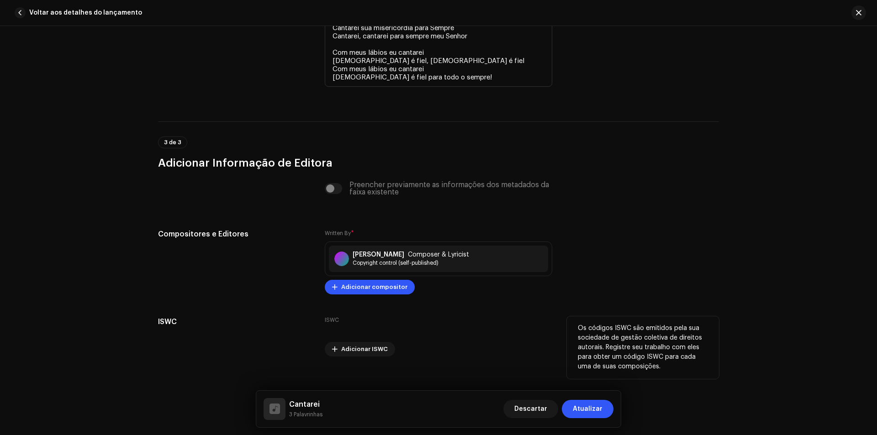
scroll to position [1987, 0]
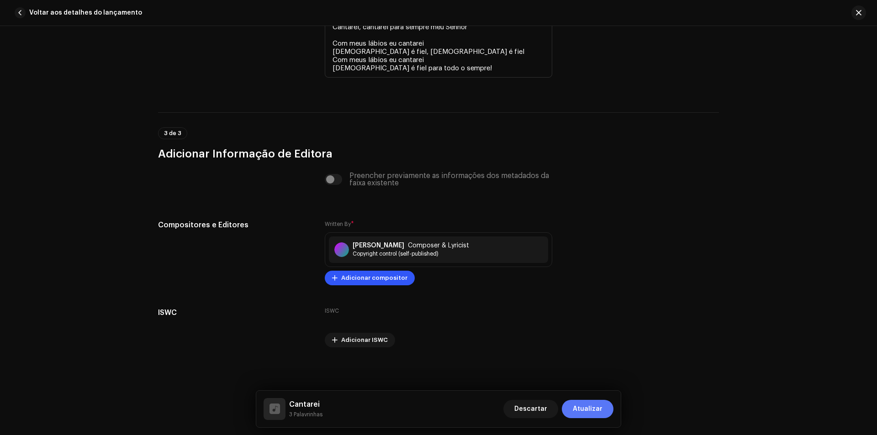
click at [598, 401] on span "Atualizar" at bounding box center [588, 409] width 30 height 18
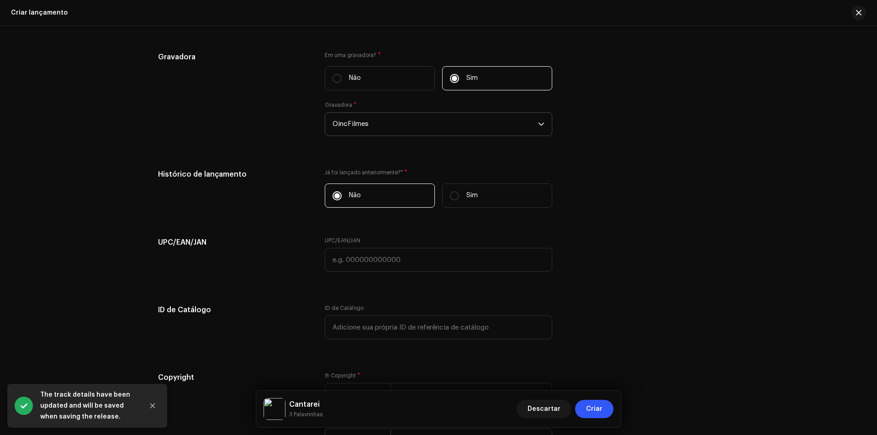
scroll to position [1453, 0]
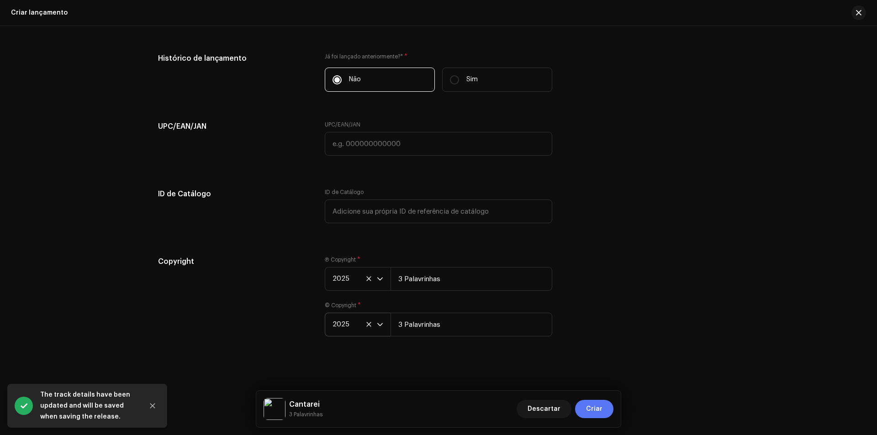
click at [602, 401] on span "Criar" at bounding box center [594, 409] width 16 height 18
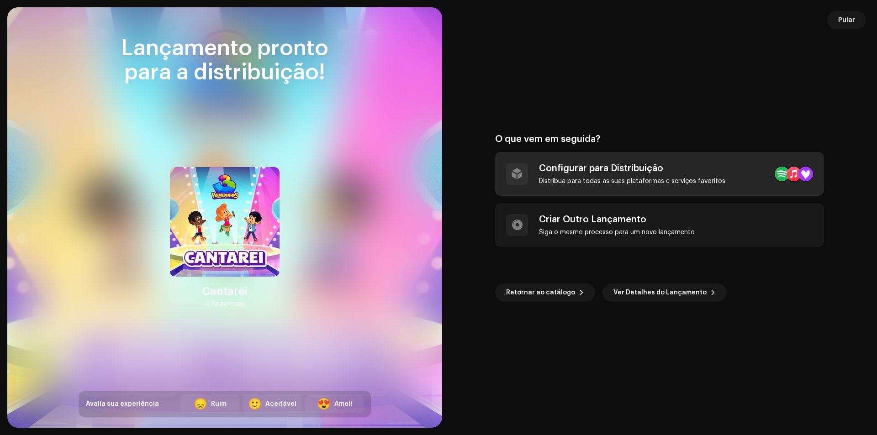
click at [587, 175] on div "Configurar para Distribuição Distribua para todas as suas plataformas e serviço…" at bounding box center [632, 174] width 186 height 22
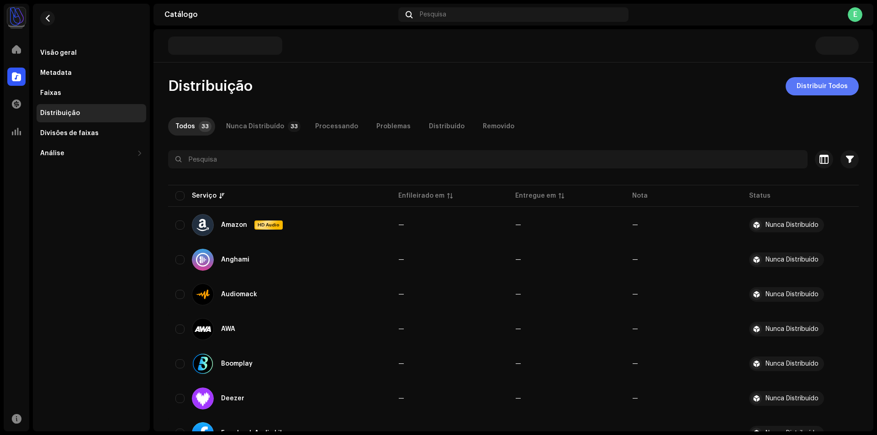
click at [816, 90] on span "Distribuir Todos" at bounding box center [822, 86] width 51 height 18
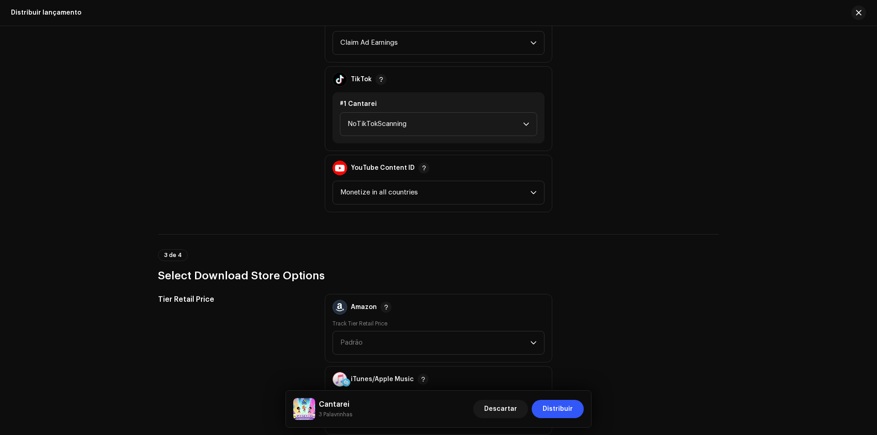
scroll to position [1188, 0]
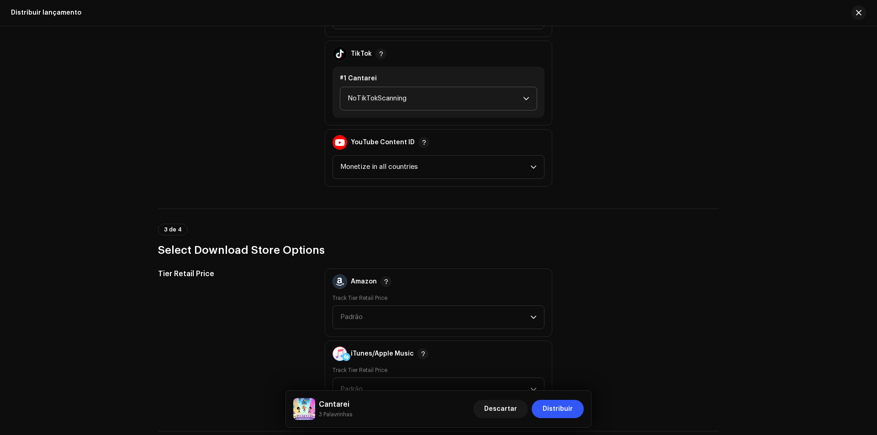
click at [436, 108] on span "NoTikTokScanning" at bounding box center [435, 98] width 175 height 23
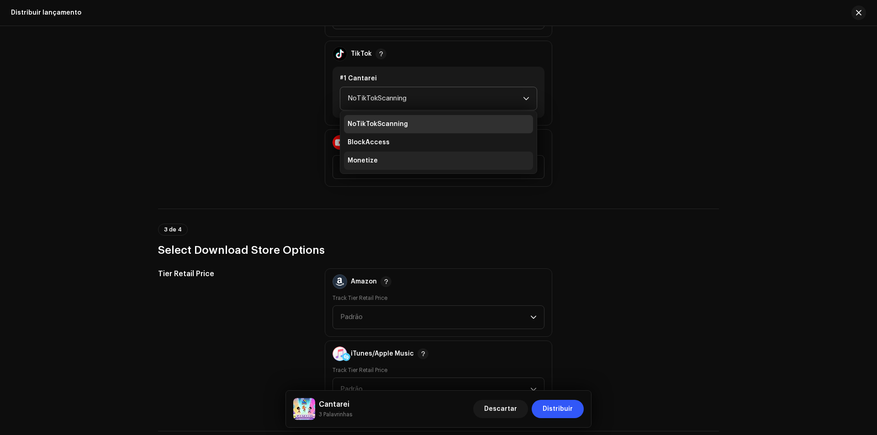
click at [420, 158] on li "Monetize" at bounding box center [438, 161] width 189 height 18
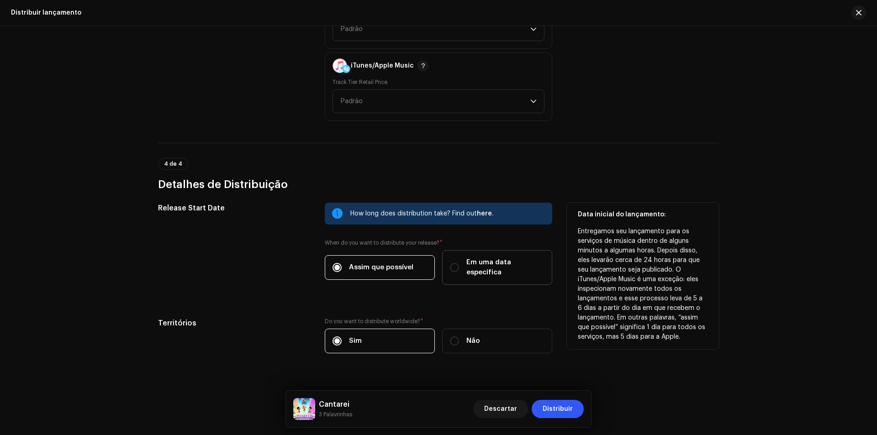
scroll to position [1483, 0]
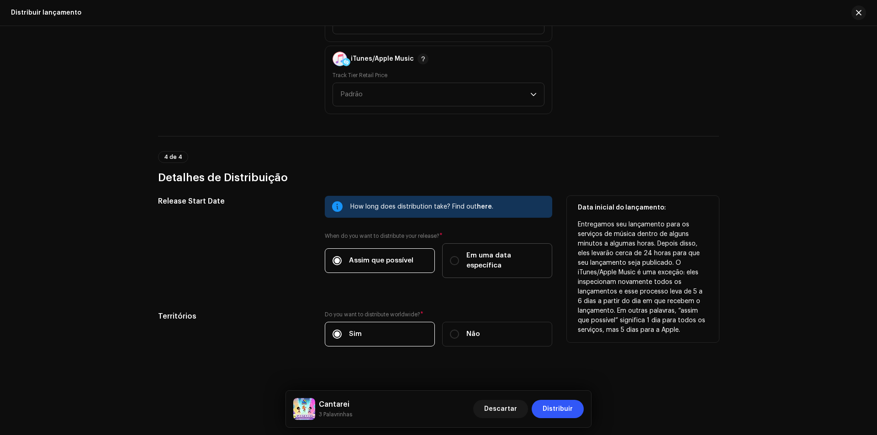
click at [507, 255] on span "Em uma data específica" at bounding box center [506, 261] width 78 height 20
click at [459, 256] on input "Em uma data específica" at bounding box center [454, 260] width 9 height 9
radio input "true"
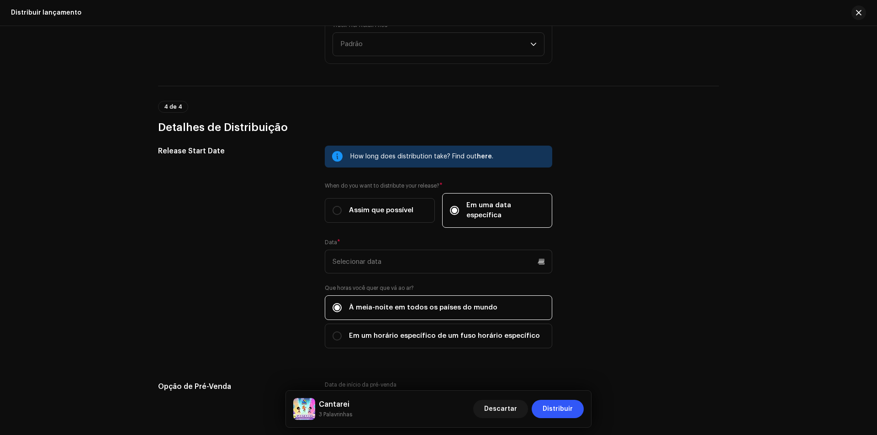
scroll to position [1666, 0]
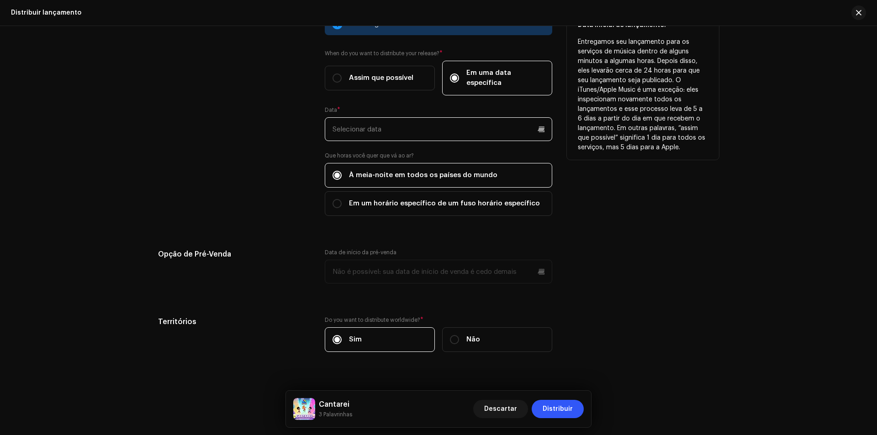
click at [433, 117] on input "text" at bounding box center [439, 129] width 228 height 24
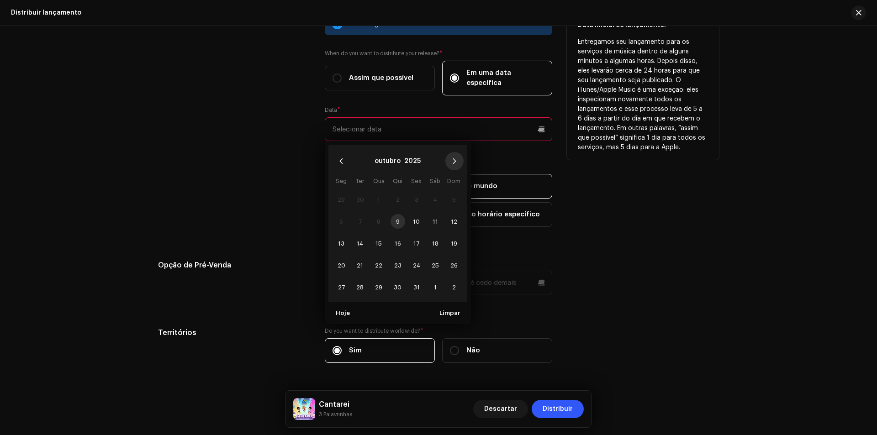
click at [451, 158] on icon "Next Month" at bounding box center [454, 161] width 6 height 6
click at [412, 214] on span "7" at bounding box center [416, 221] width 15 height 15
type input "[DATE]"
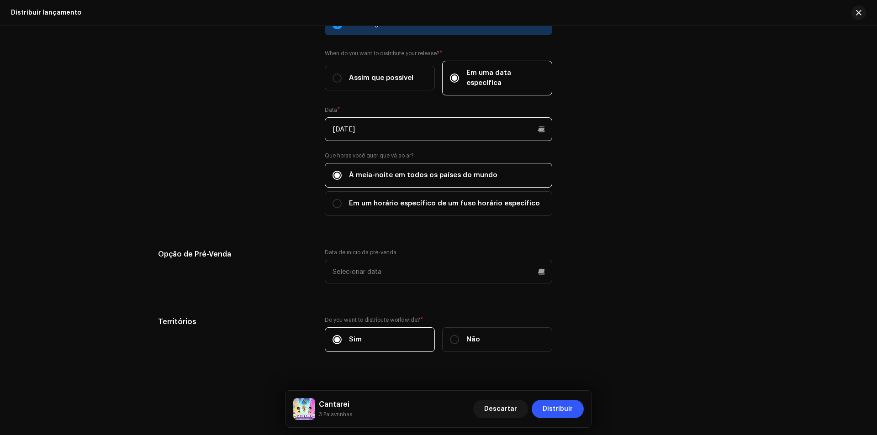
scroll to position [1672, 0]
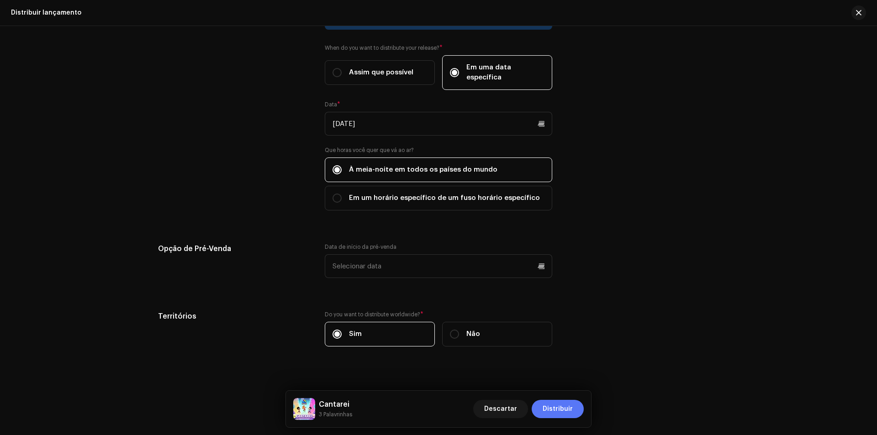
click at [553, 411] on span "Distribuir" at bounding box center [558, 409] width 30 height 18
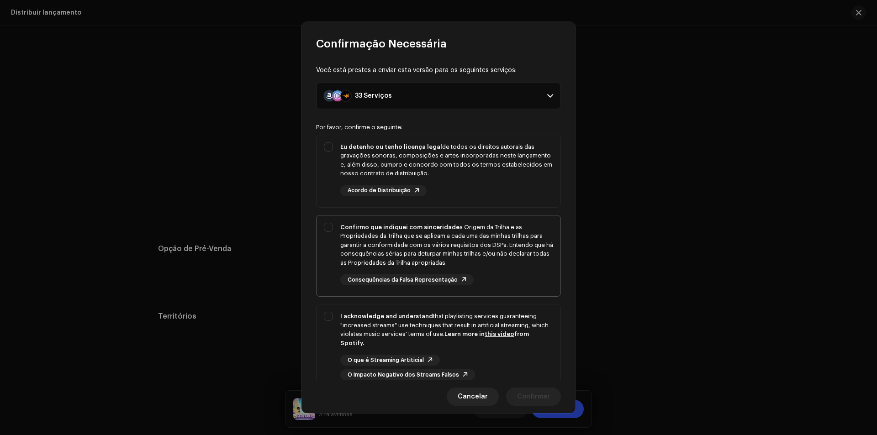
click at [460, 216] on div "Confirmo que indiquei com sinceridade a Origem da Trilha e as Propriedades da T…" at bounding box center [439, 255] width 244 height 78
checkbox input "true"
click at [472, 182] on div "Eu detenho ou tenho licença legal de todos os direitos autorais das gravações s…" at bounding box center [446, 170] width 213 height 54
checkbox input "true"
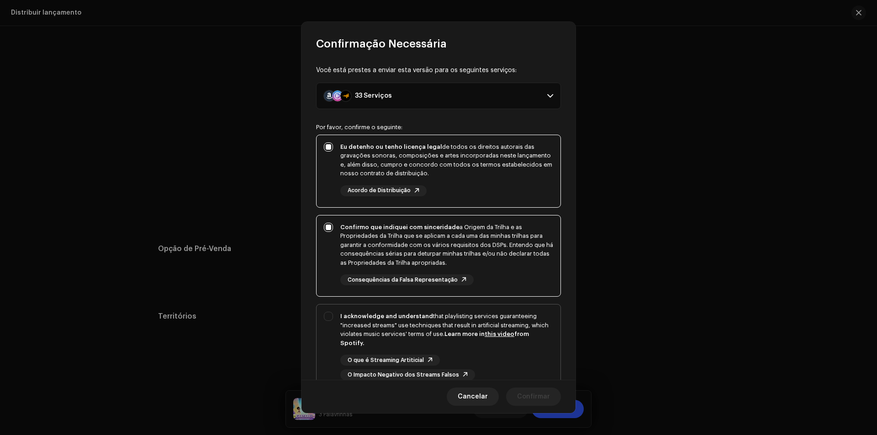
click at [507, 339] on div "I acknowledge and understand that playlisting services guaranteeing "increased …" at bounding box center [446, 330] width 213 height 36
checkbox input "true"
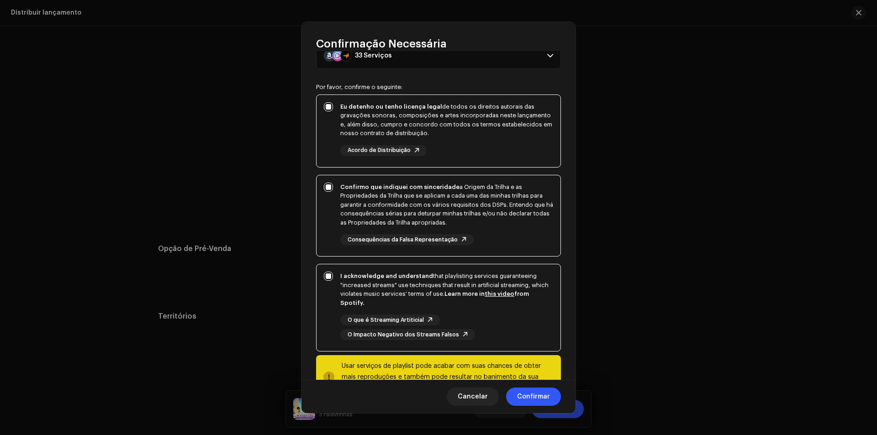
scroll to position [74, 0]
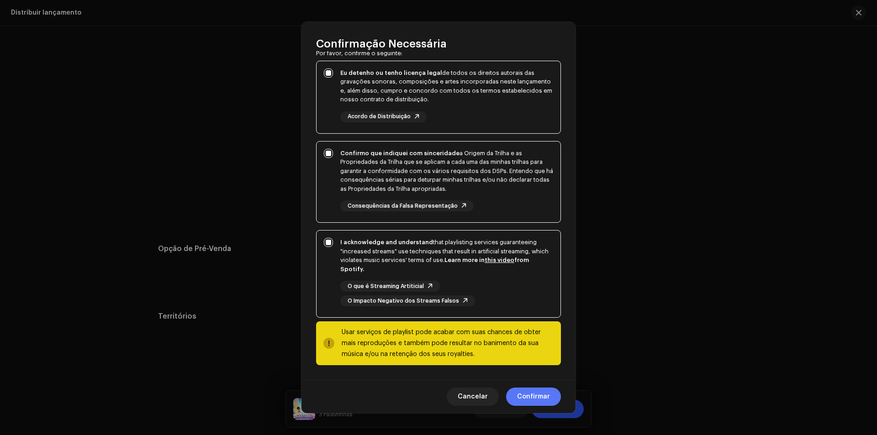
click at [541, 393] on span "Confirmar" at bounding box center [533, 397] width 33 height 18
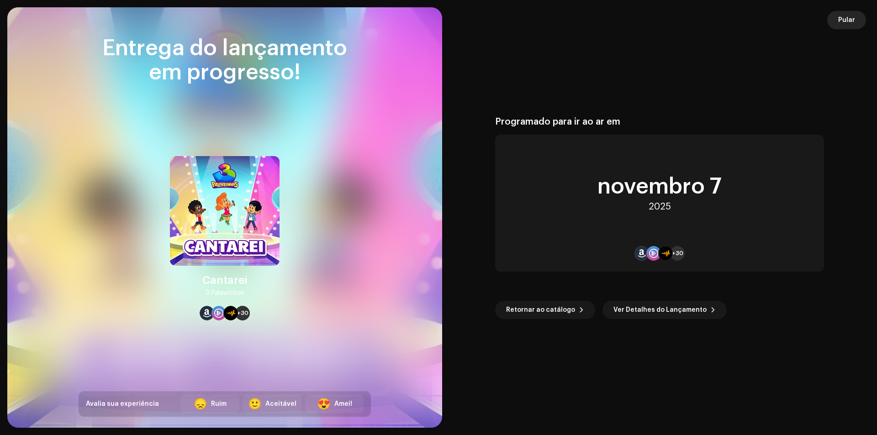
click at [849, 19] on span "Pular" at bounding box center [847, 20] width 17 height 18
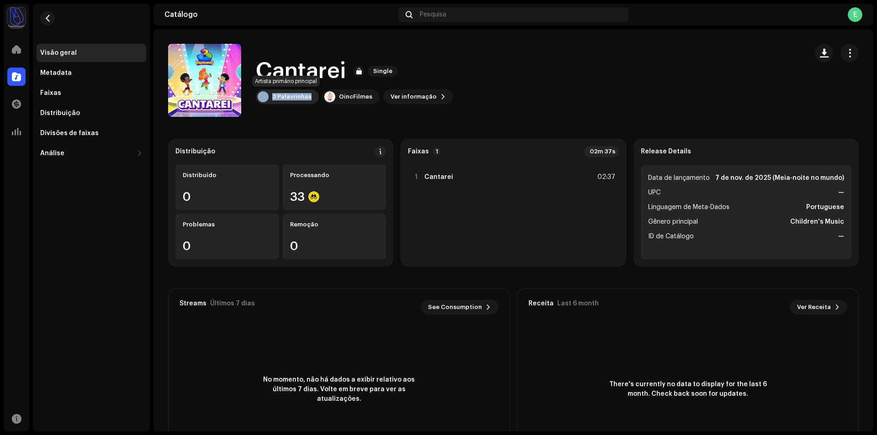
copy div "3 Palavrinhas"
drag, startPoint x: 313, startPoint y: 98, endPoint x: 265, endPoint y: 97, distance: 48.9
click at [265, 97] on div "3 Palavrinhas" at bounding box center [287, 97] width 63 height 15
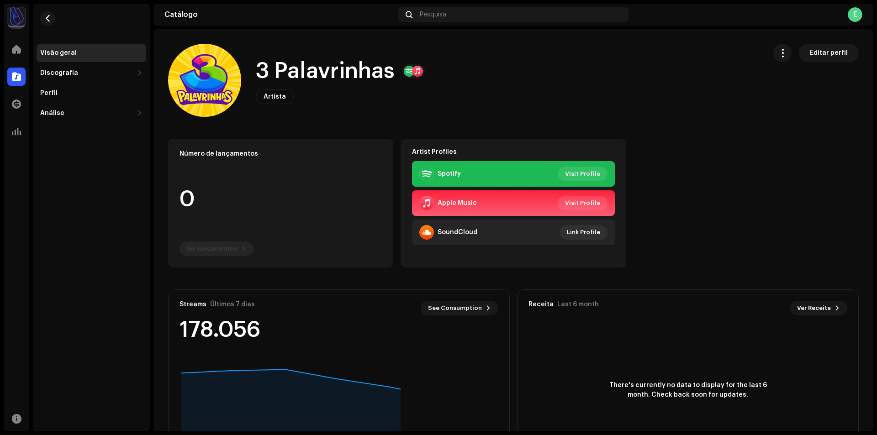
click at [335, 74] on h1 "3 Palavrinhas" at bounding box center [325, 71] width 139 height 29
click at [47, 17] on span "button" at bounding box center [47, 18] width 7 height 7
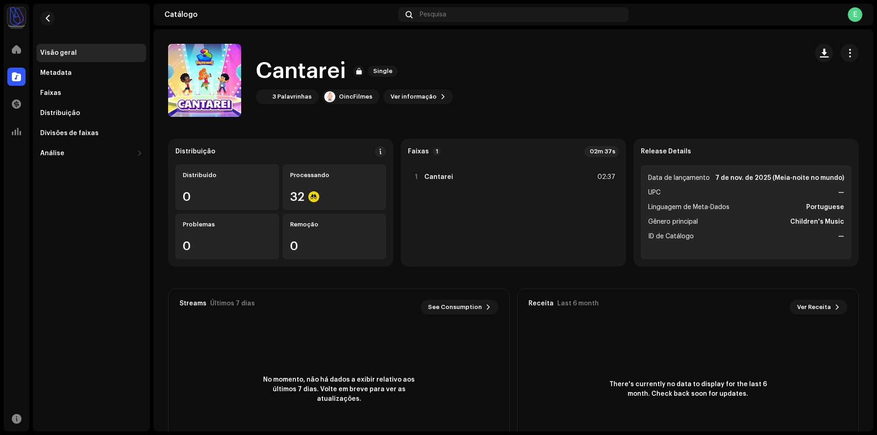
click at [288, 72] on h1 "Cantarei" at bounding box center [301, 71] width 90 height 29
copy h1 "Cantarei"
click at [18, 76] on span at bounding box center [16, 76] width 9 height 7
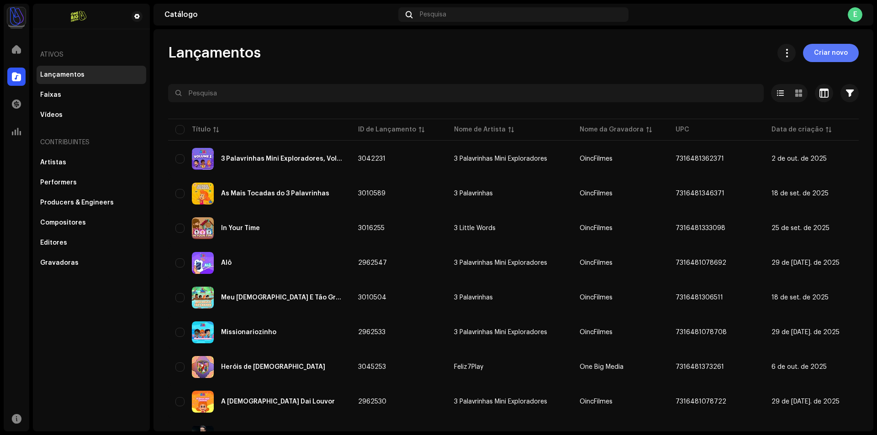
click at [827, 51] on span "Criar novo" at bounding box center [831, 53] width 34 height 18
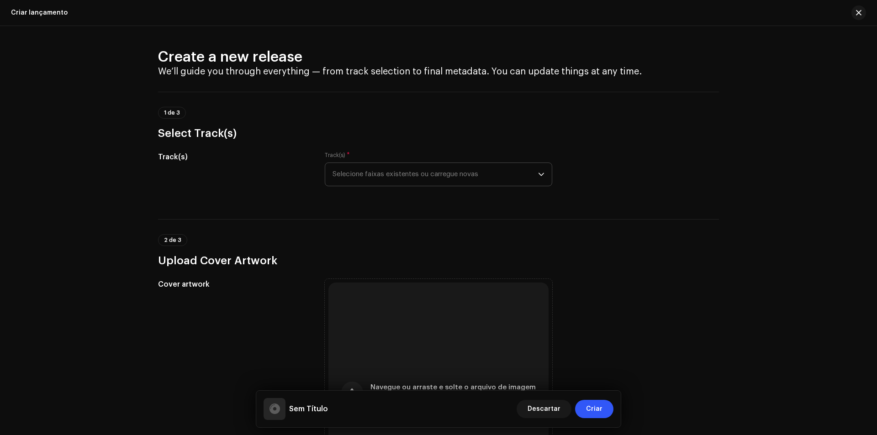
click at [430, 184] on span "Selecione faixas existentes ou carregue novas" at bounding box center [436, 174] width 206 height 23
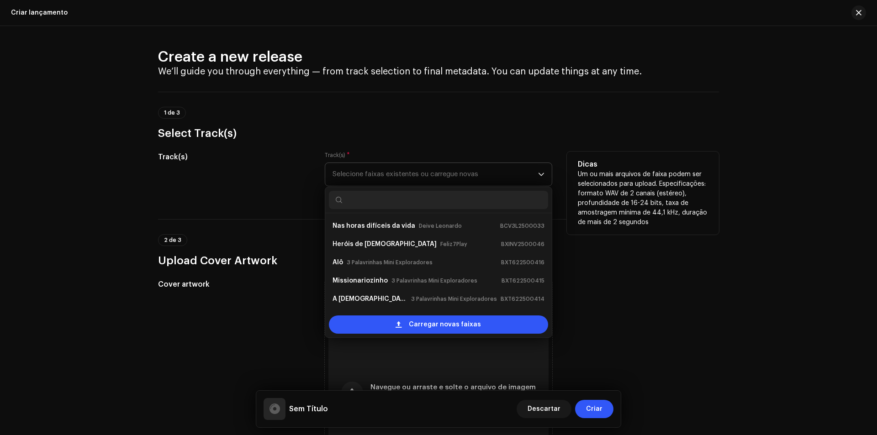
scroll to position [15, 0]
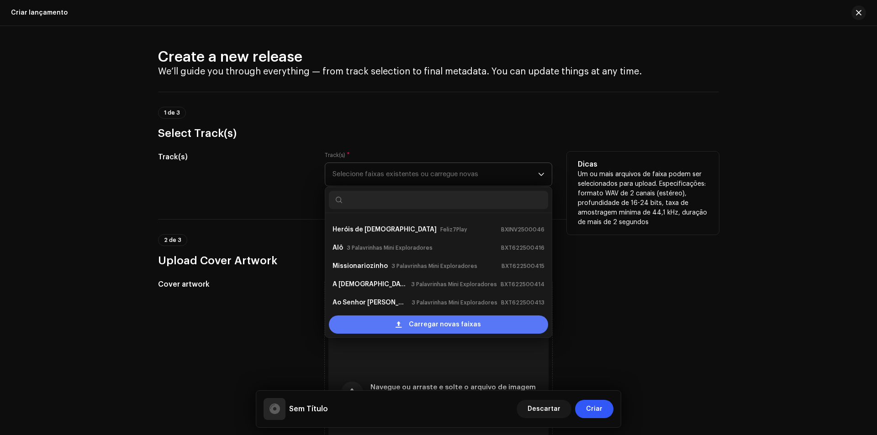
click at [392, 325] on div "Carregar novas faixas" at bounding box center [438, 325] width 219 height 18
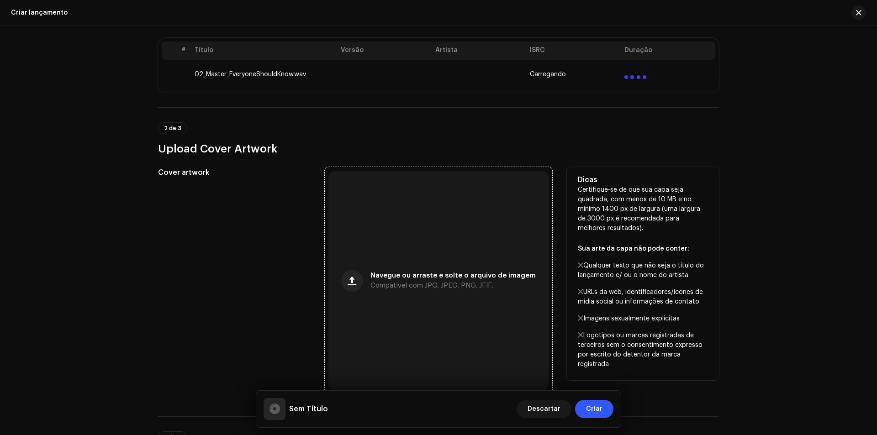
scroll to position [183, 0]
click at [424, 267] on div "Navegue ou arraste e solte o arquivo de imagem Compatível com JPG, JPEG, PNG, J…" at bounding box center [439, 280] width 220 height 220
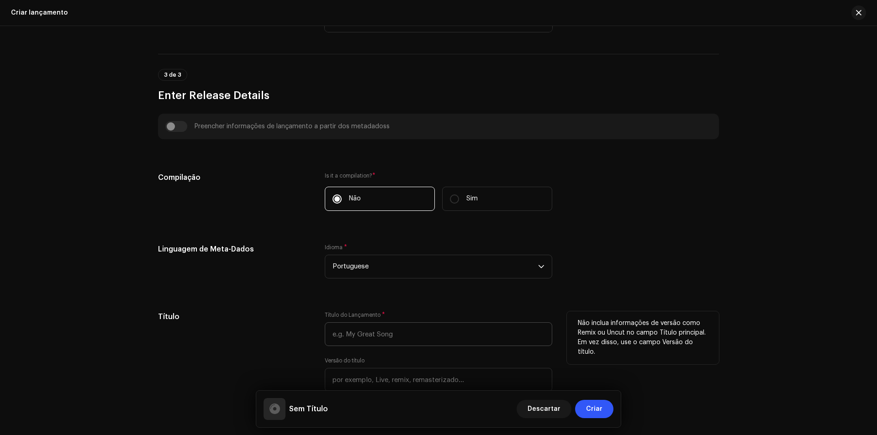
scroll to position [594, 0]
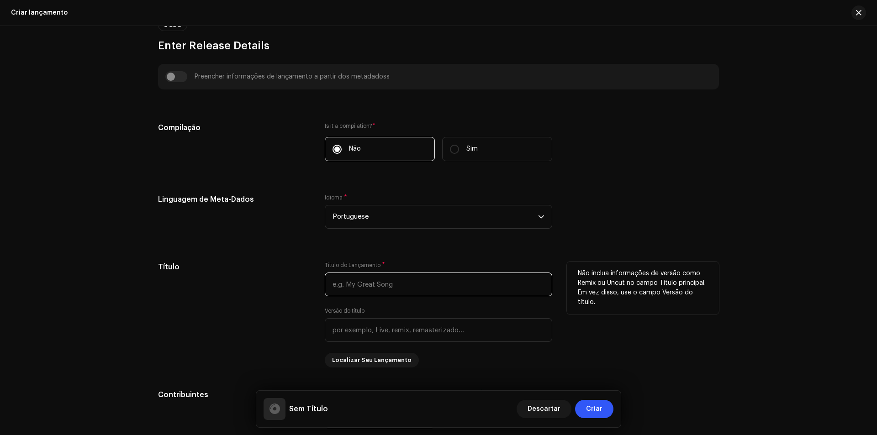
click at [368, 287] on input "text" at bounding box center [439, 285] width 228 height 24
paste input "Everyone Should Know"
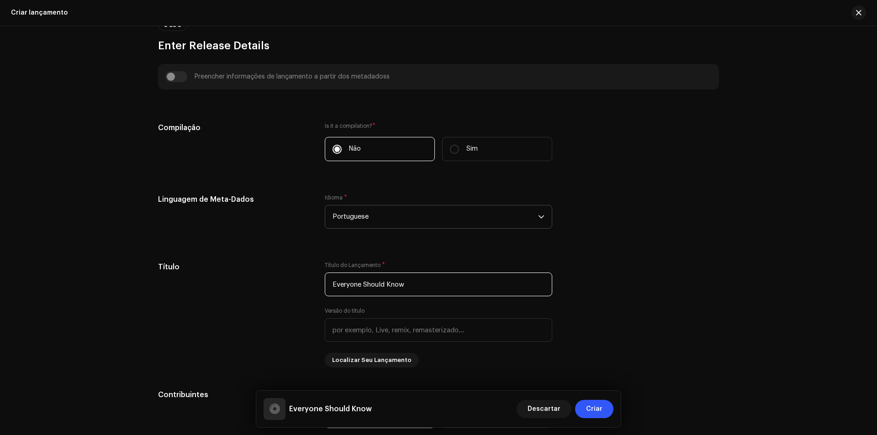
type input "Everyone Should Know"
click at [390, 212] on span "Portuguese" at bounding box center [436, 217] width 206 height 23
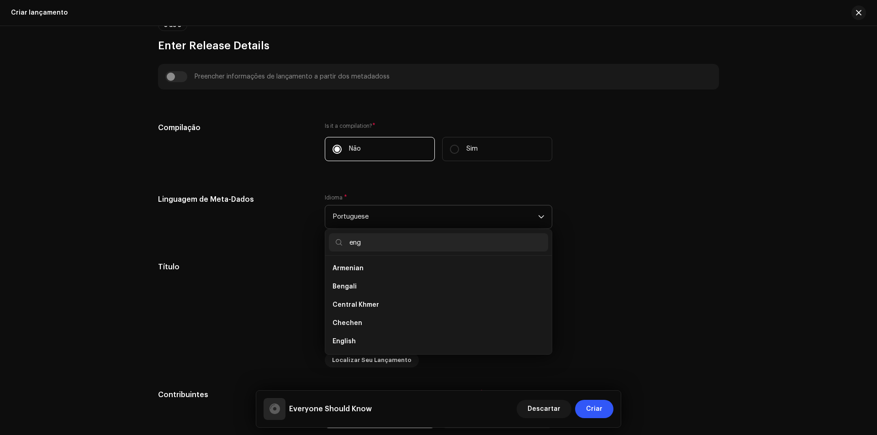
scroll to position [0, 0]
type input "eng"
click at [343, 290] on span "English" at bounding box center [344, 286] width 23 height 9
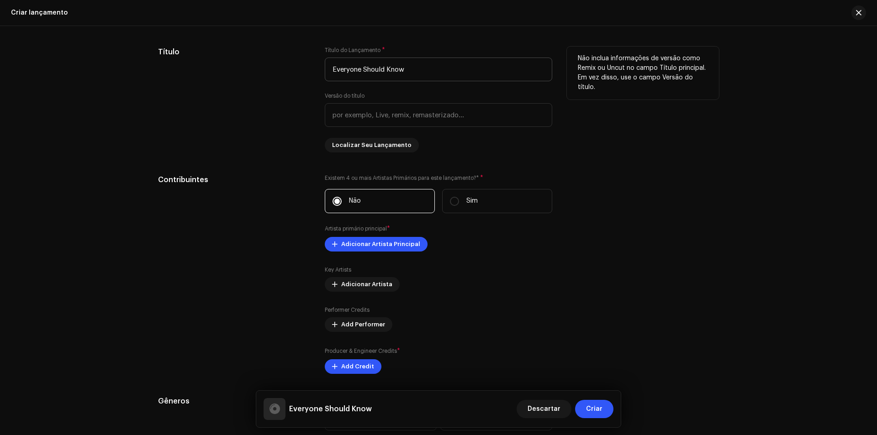
scroll to position [823, 0]
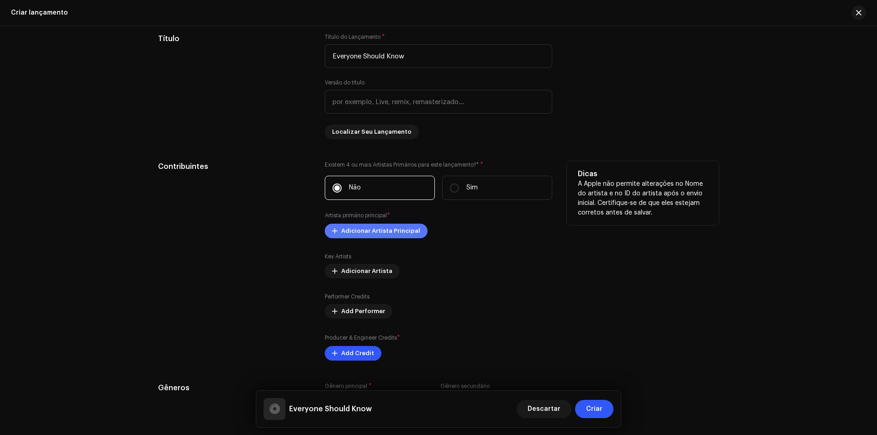
click at [381, 229] on span "Adicionar Artista Principal" at bounding box center [380, 231] width 79 height 18
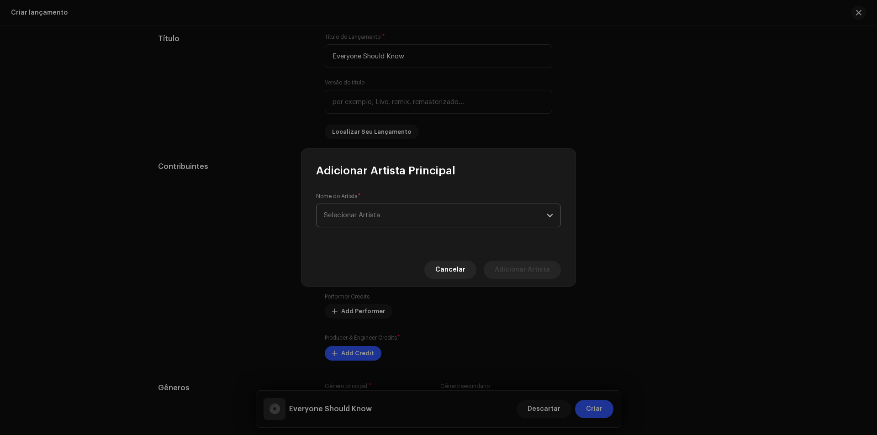
click at [409, 219] on span "Selecionar Artista" at bounding box center [435, 215] width 223 height 23
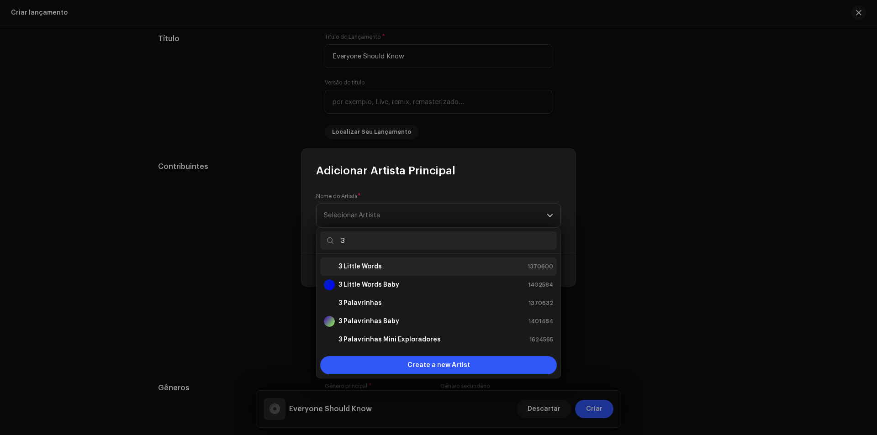
type input "3"
click at [456, 278] on li "3 Little Words Baby 1402584" at bounding box center [438, 285] width 237 height 18
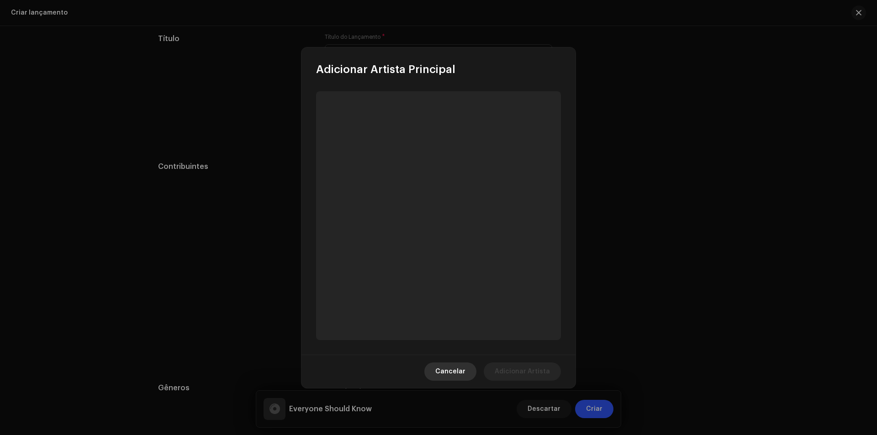
click at [450, 373] on span "Cancelar" at bounding box center [450, 372] width 30 height 18
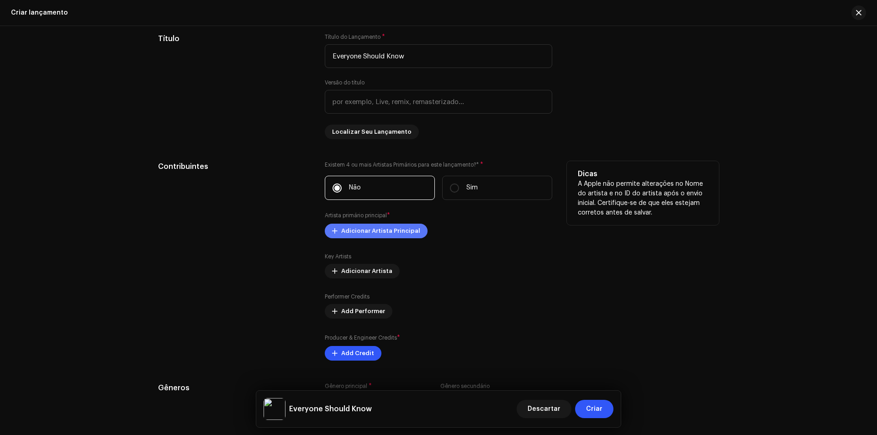
click at [372, 228] on span "Adicionar Artista Principal" at bounding box center [380, 231] width 79 height 18
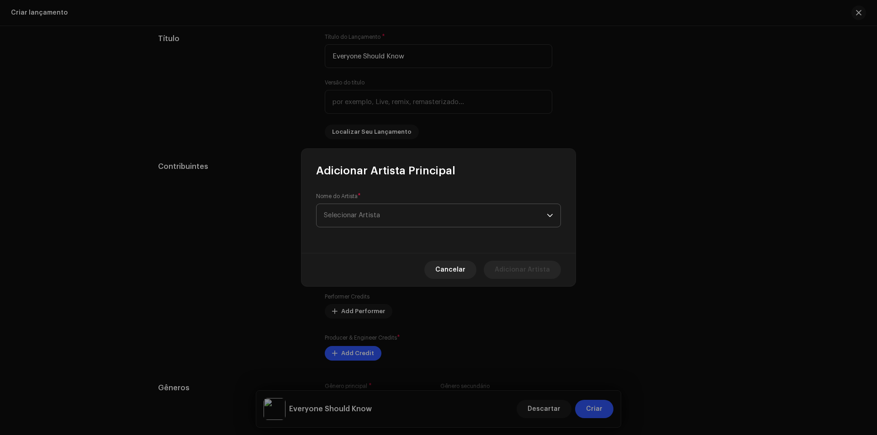
click at [407, 218] on span "Selecionar Artista" at bounding box center [435, 215] width 223 height 23
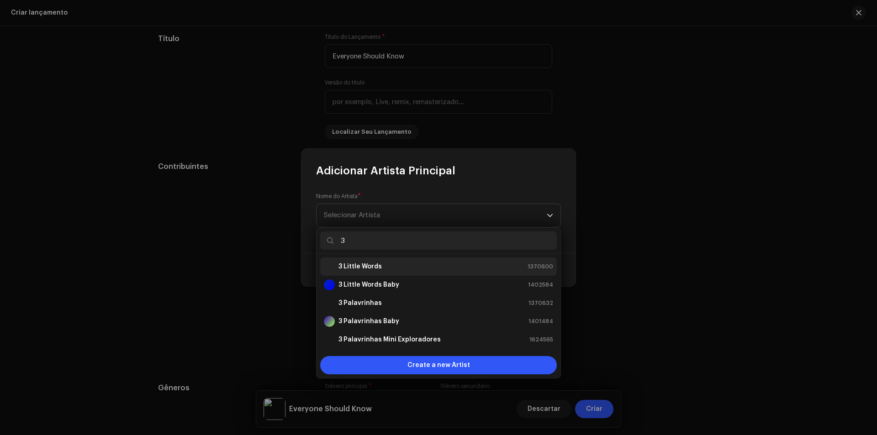
type input "3"
click at [391, 270] on div "3 Little Words 1370600" at bounding box center [438, 266] width 229 height 11
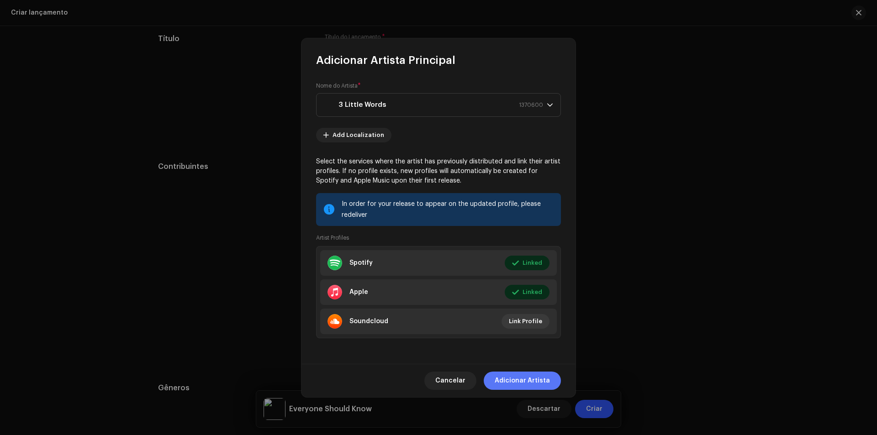
click at [517, 383] on span "Adicionar Artista" at bounding box center [522, 381] width 55 height 18
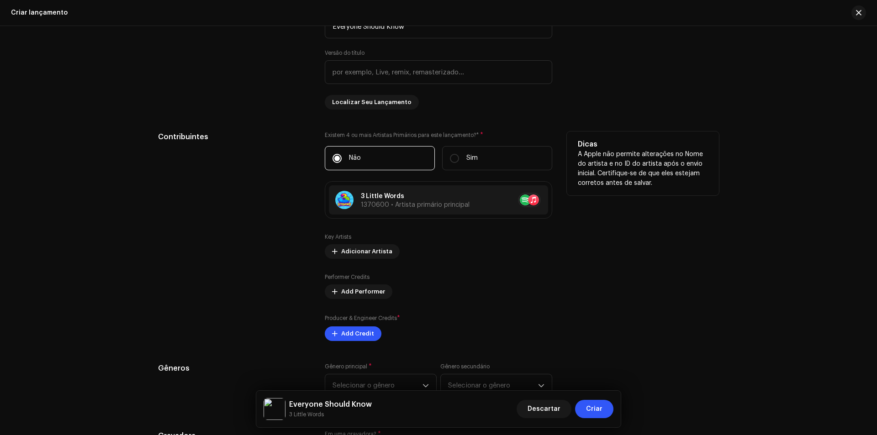
scroll to position [868, 0]
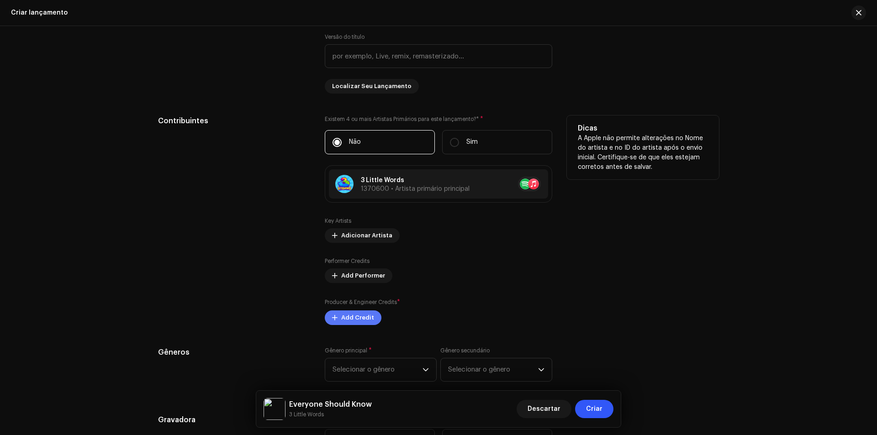
click at [361, 314] on span "Add Credit" at bounding box center [357, 318] width 33 height 18
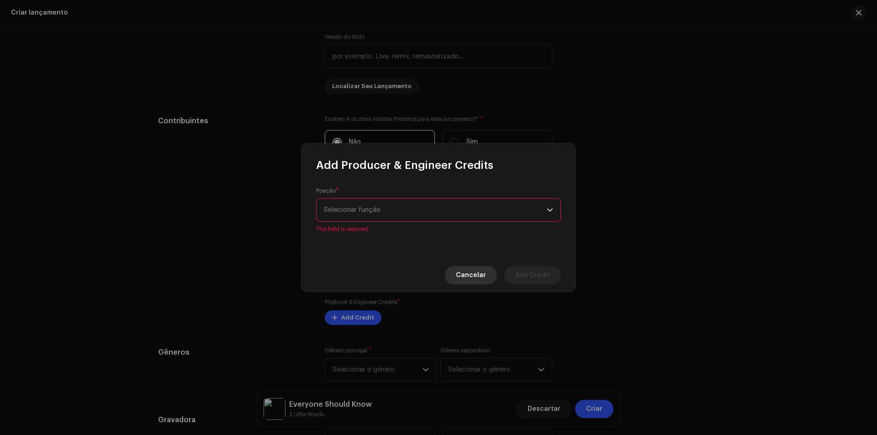
click at [460, 275] on span "Cancelar" at bounding box center [471, 275] width 30 height 18
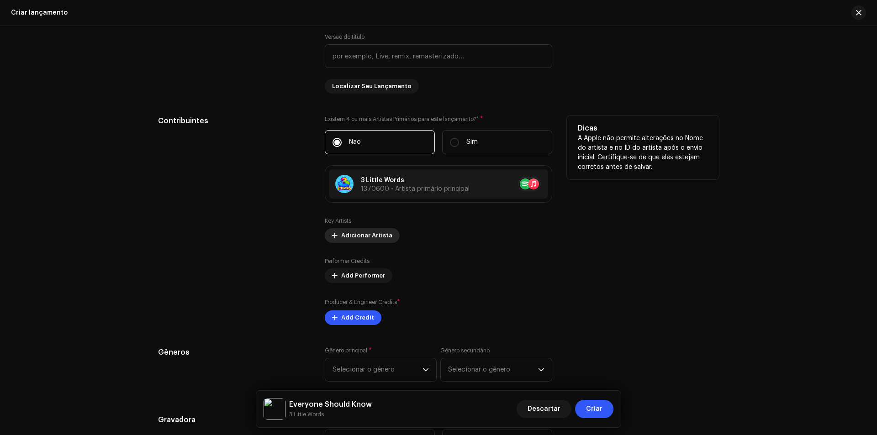
click at [387, 233] on button "Adicionar Artista" at bounding box center [362, 235] width 75 height 15
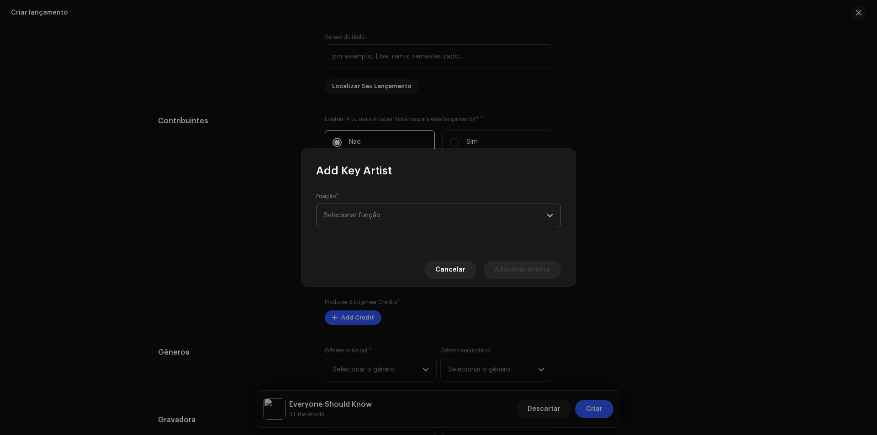
click at [410, 224] on span "Selecionar função" at bounding box center [435, 215] width 223 height 23
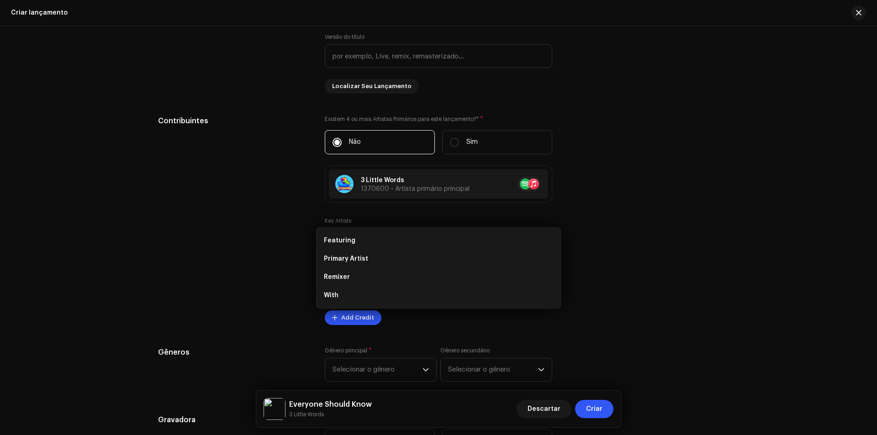
click at [173, 239] on div "Add Key Artist Posição * Selecionar função Cancelar Adicionar Artista" at bounding box center [438, 217] width 877 height 435
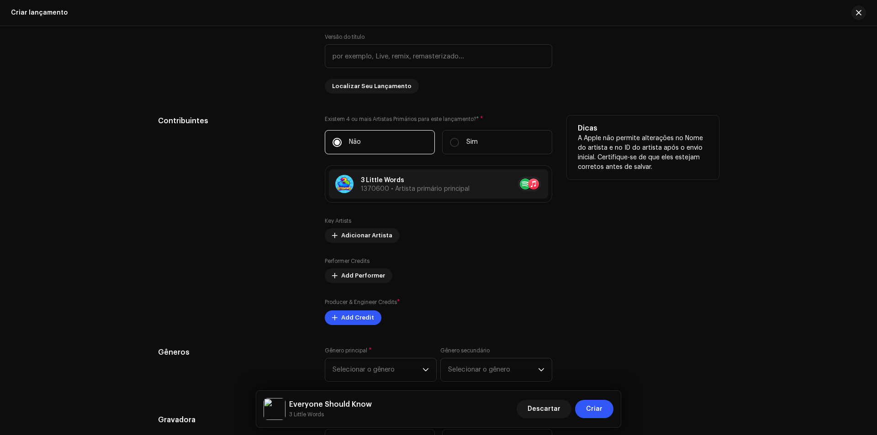
scroll to position [905, 0]
click at [472, 136] on label "Sim" at bounding box center [497, 142] width 110 height 24
click at [459, 138] on input "Sim" at bounding box center [454, 142] width 9 height 9
radio input "true"
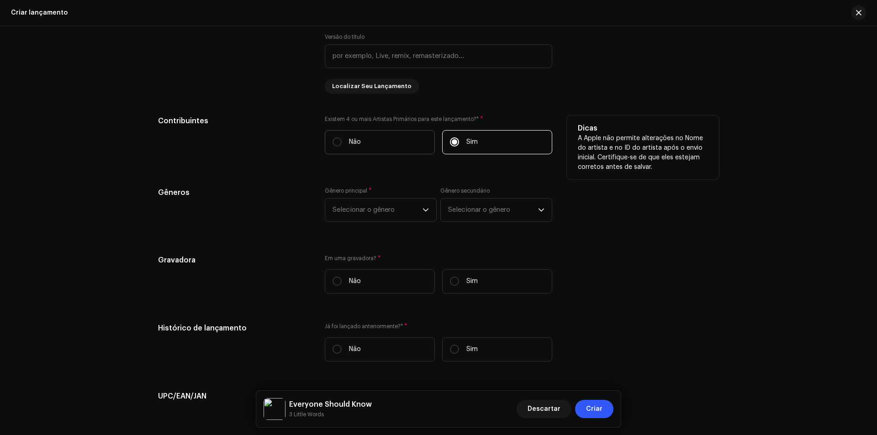
click at [374, 142] on label "Não" at bounding box center [380, 142] width 110 height 24
click at [342, 142] on input "Não" at bounding box center [337, 142] width 9 height 9
radio input "true"
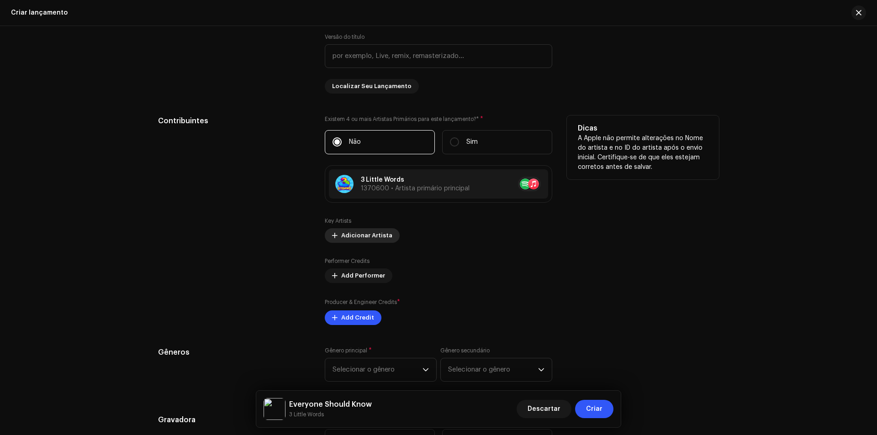
click at [389, 239] on button "Adicionar Artista" at bounding box center [362, 235] width 75 height 15
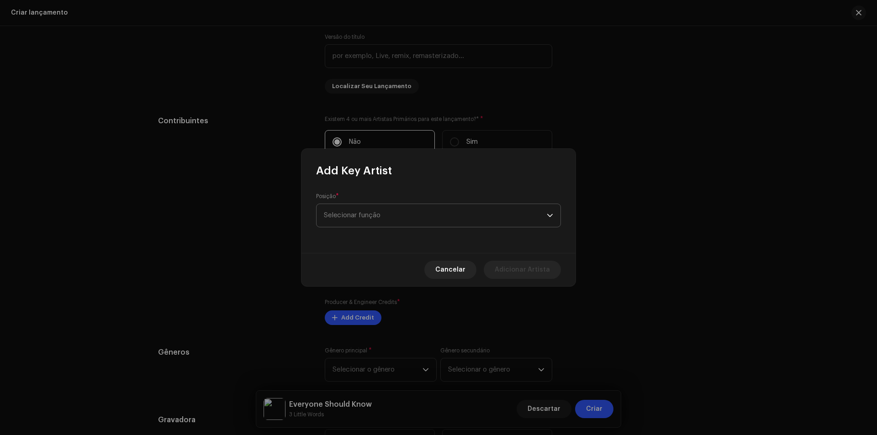
click at [388, 212] on span "Selecionar função" at bounding box center [435, 215] width 223 height 23
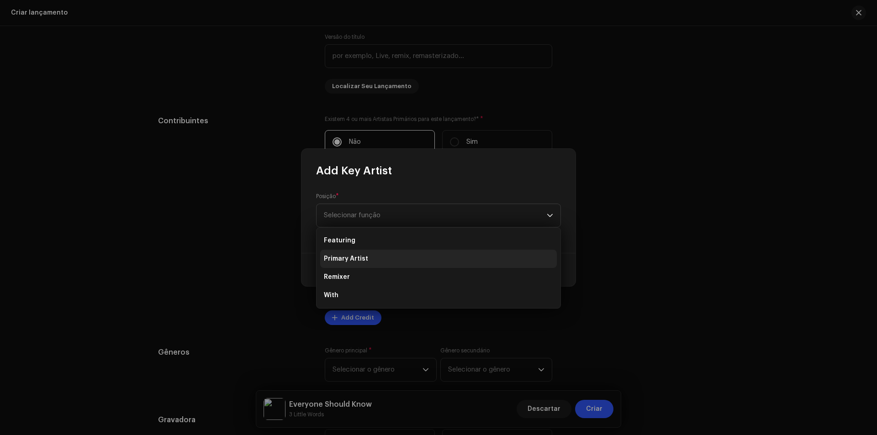
click at [382, 258] on li "Primary Artist" at bounding box center [438, 259] width 237 height 18
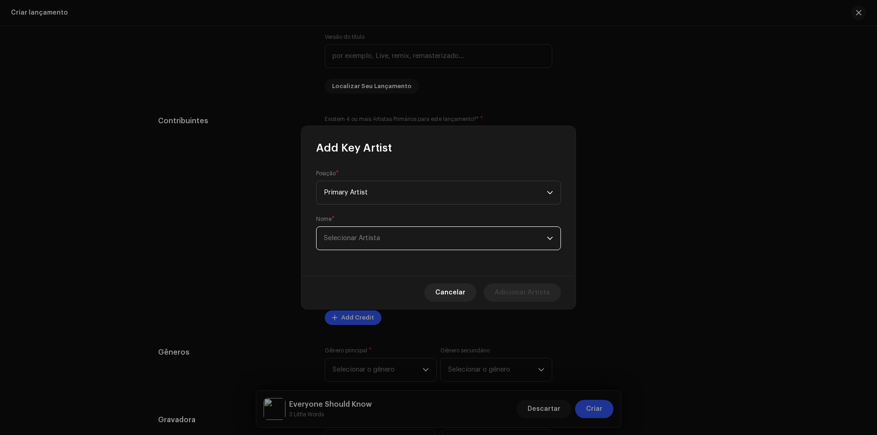
click at [390, 242] on span "Selecionar Artista" at bounding box center [435, 238] width 223 height 23
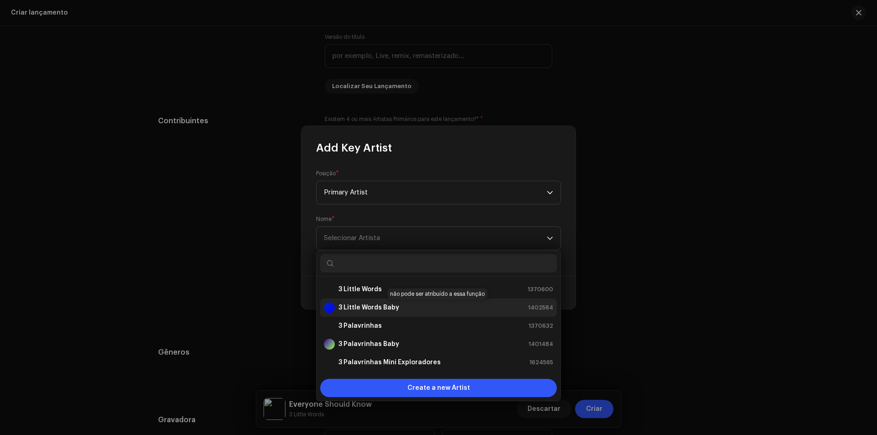
click at [387, 307] on strong "3 Little Words Baby" at bounding box center [369, 307] width 61 height 9
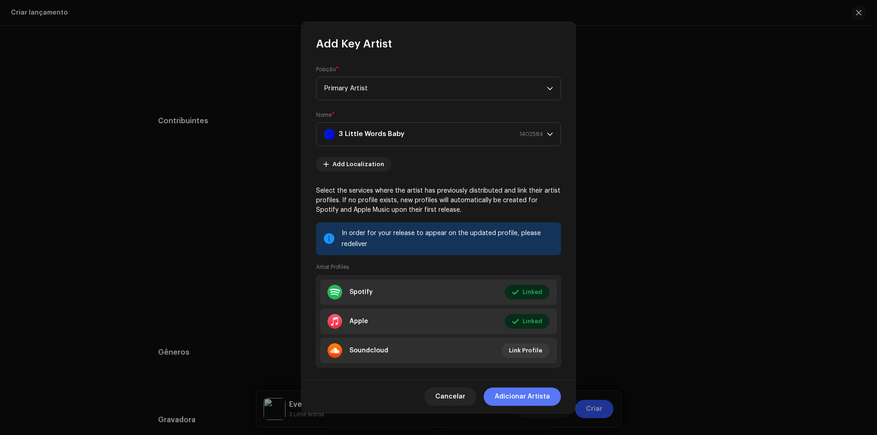
click at [529, 396] on span "Adicionar Artista" at bounding box center [522, 397] width 55 height 18
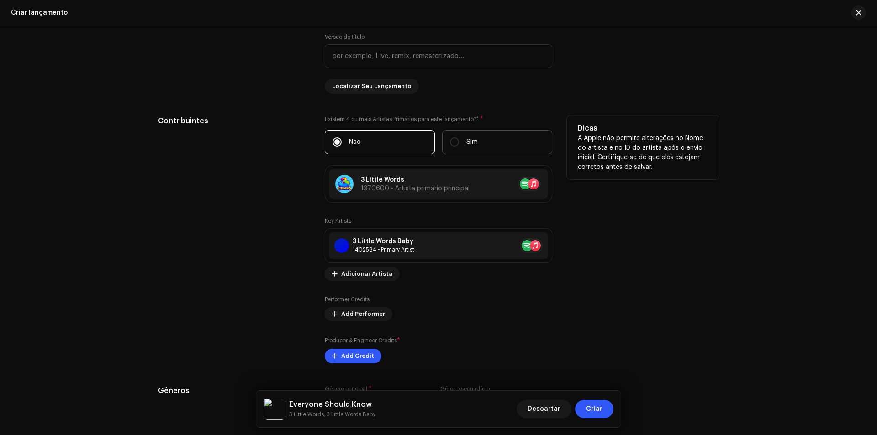
click at [459, 143] on label "Sim" at bounding box center [497, 142] width 110 height 24
click at [459, 143] on input "Sim" at bounding box center [454, 142] width 9 height 9
radio input "true"
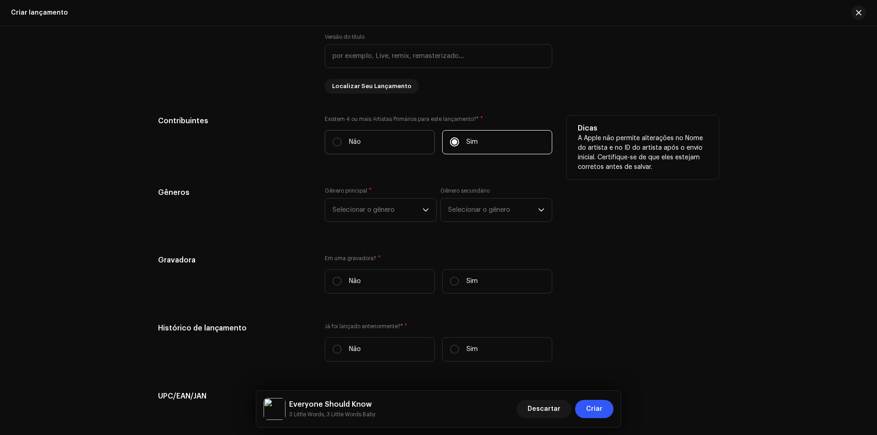
click at [362, 147] on label "Não" at bounding box center [380, 142] width 110 height 24
click at [342, 147] on input "Não" at bounding box center [337, 142] width 9 height 9
radio input "true"
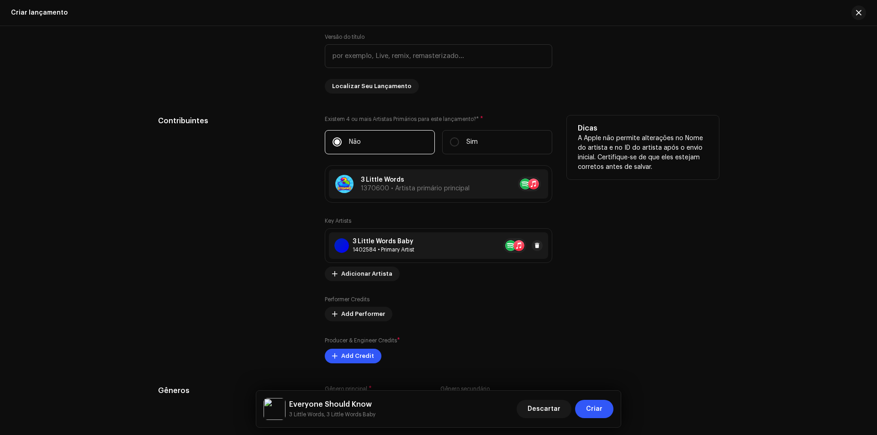
click at [531, 242] on div at bounding box center [523, 246] width 39 height 15
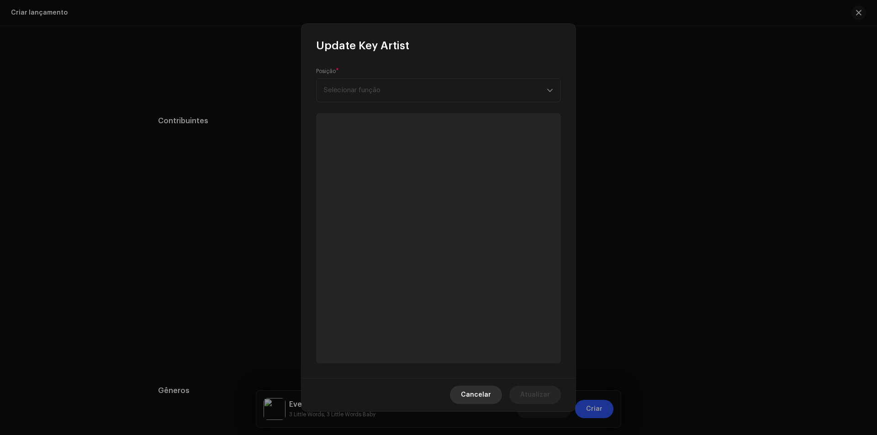
click at [486, 404] on span "Cancelar" at bounding box center [476, 395] width 30 height 18
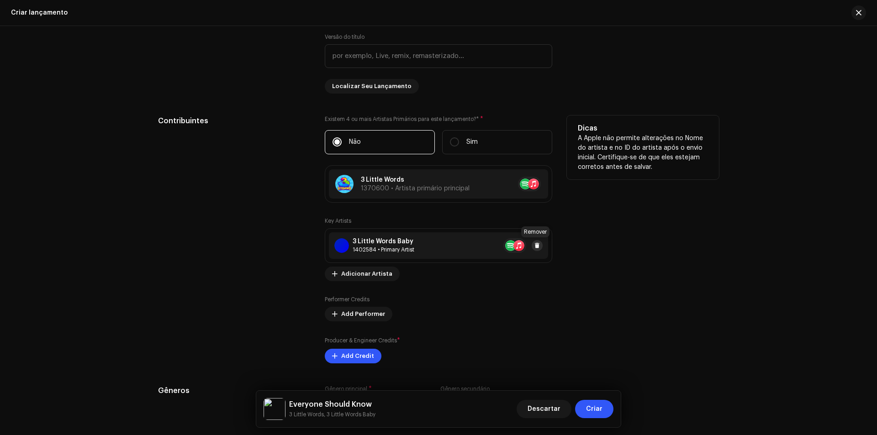
click at [535, 247] on span at bounding box center [537, 245] width 5 height 7
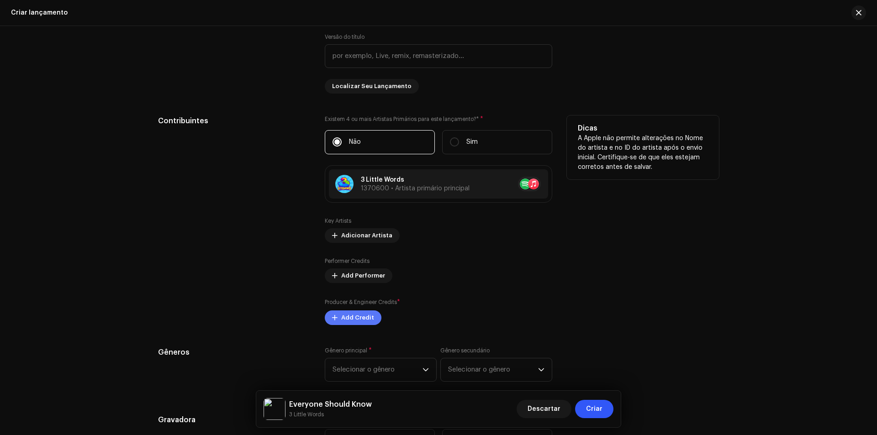
click at [365, 317] on span "Add Credit" at bounding box center [357, 318] width 33 height 18
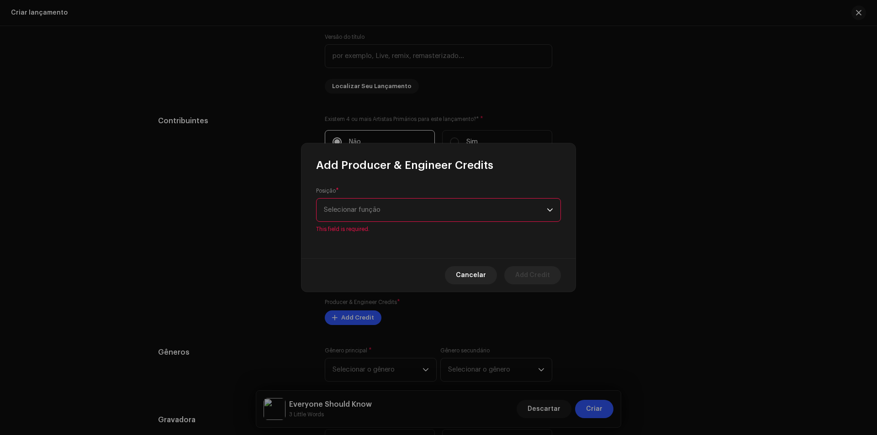
drag, startPoint x: 353, startPoint y: 201, endPoint x: 357, endPoint y: 211, distance: 11.1
click at [354, 204] on div "Posição * Selecionar função This field is required." at bounding box center [438, 210] width 245 height 46
click at [357, 211] on span "Selecionar função" at bounding box center [435, 210] width 223 height 23
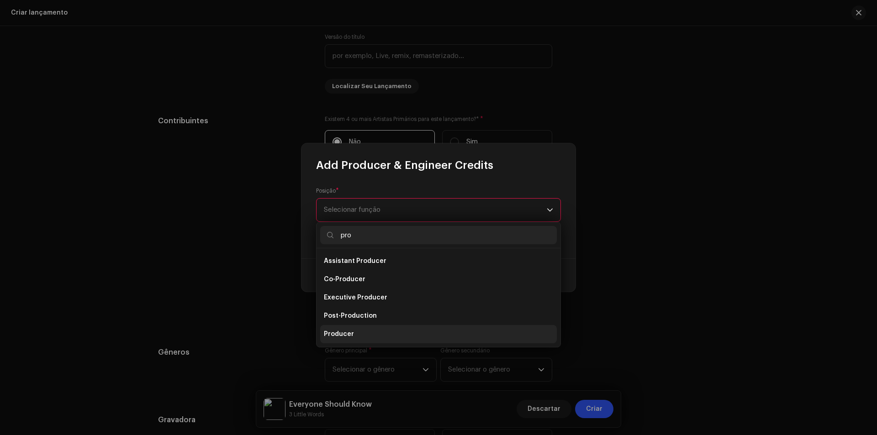
type input "pro"
click at [361, 329] on li "Producer" at bounding box center [438, 334] width 237 height 18
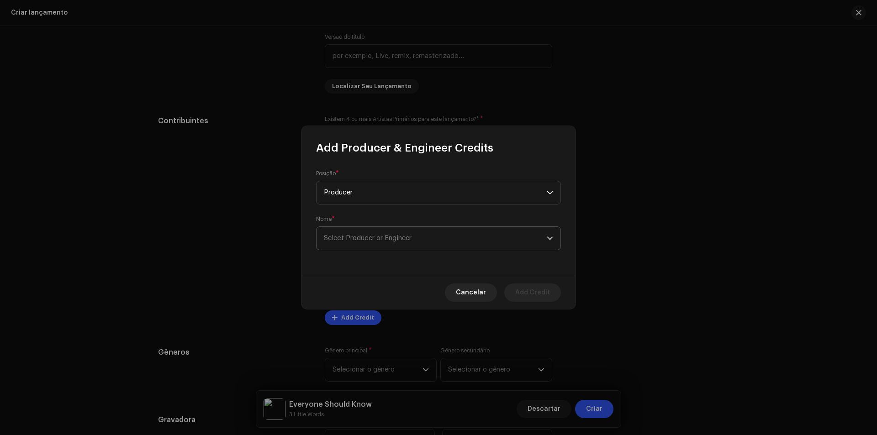
click at [398, 244] on span "Select Producer or Engineer" at bounding box center [435, 238] width 223 height 23
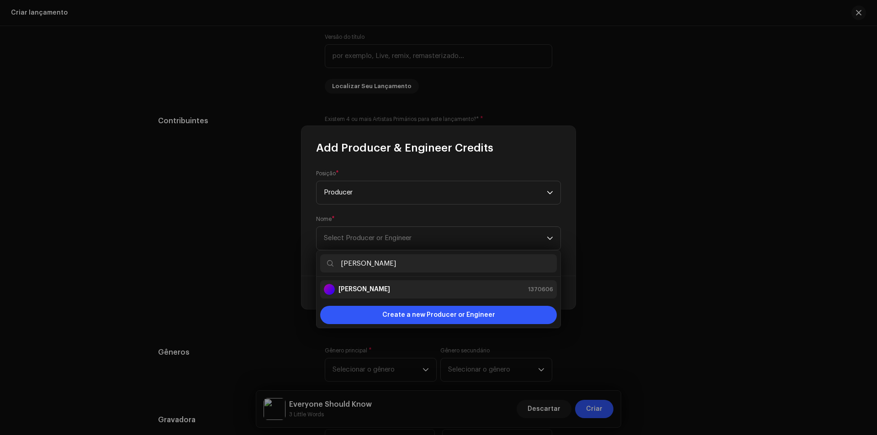
type input "[PERSON_NAME]"
click at [393, 293] on div "[PERSON_NAME] 1370606" at bounding box center [438, 289] width 229 height 11
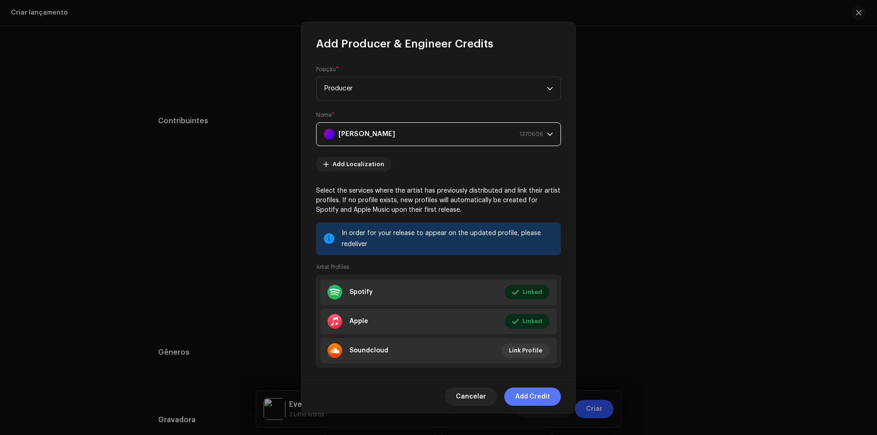
click at [527, 398] on span "Add Credit" at bounding box center [532, 397] width 35 height 18
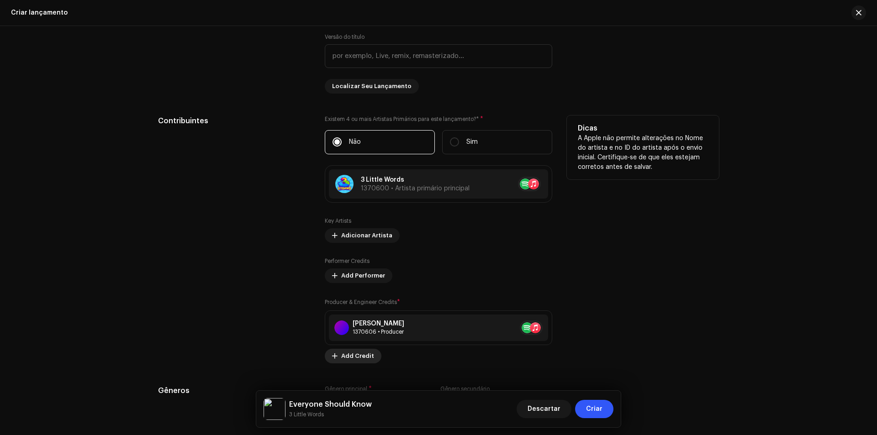
click at [369, 356] on span "Add Credit" at bounding box center [357, 356] width 33 height 18
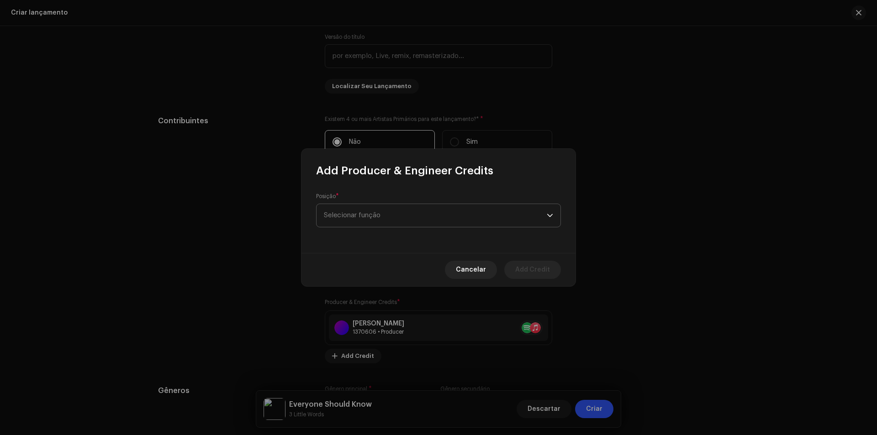
click at [400, 212] on span "Selecionar função" at bounding box center [435, 215] width 223 height 23
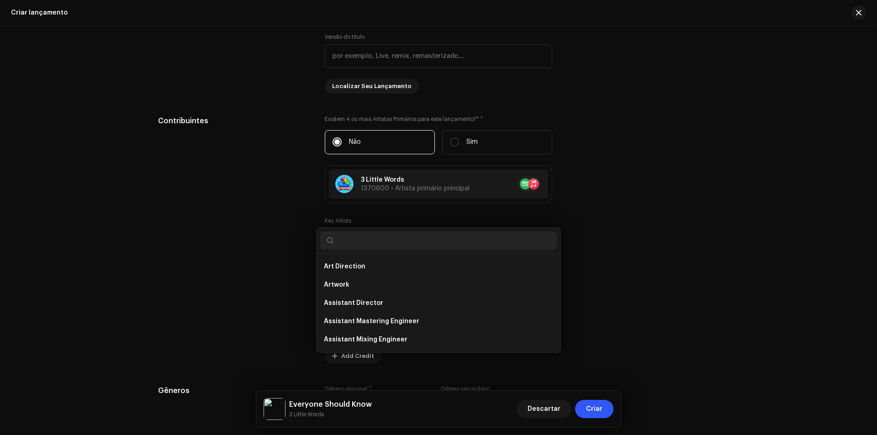
click at [202, 273] on div "Add Producer & Engineer Credits Posição * Selecionar função Cancelar Add Credit" at bounding box center [438, 217] width 877 height 435
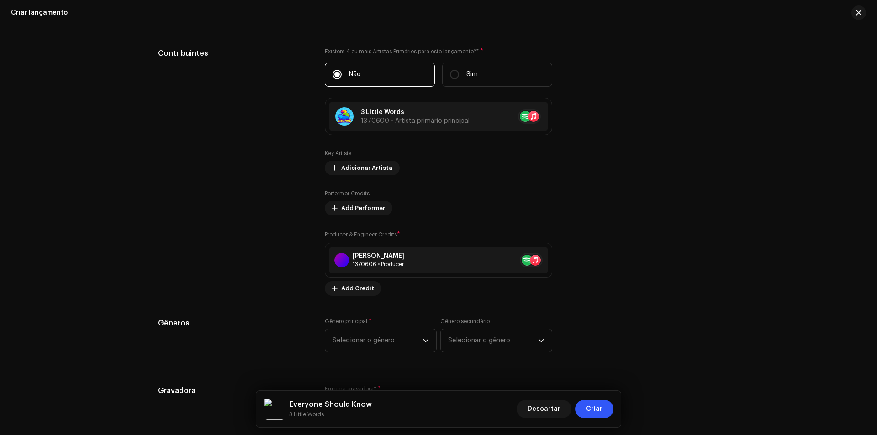
scroll to position [1088, 0]
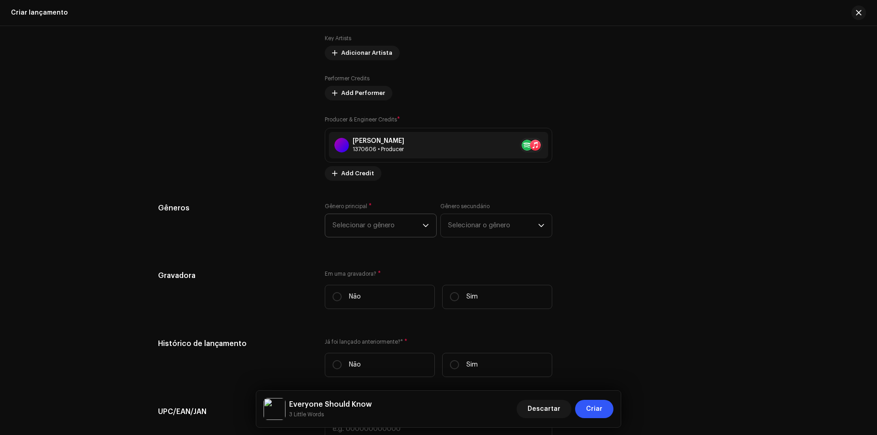
click at [403, 229] on span "Selecionar o gênero" at bounding box center [378, 225] width 90 height 23
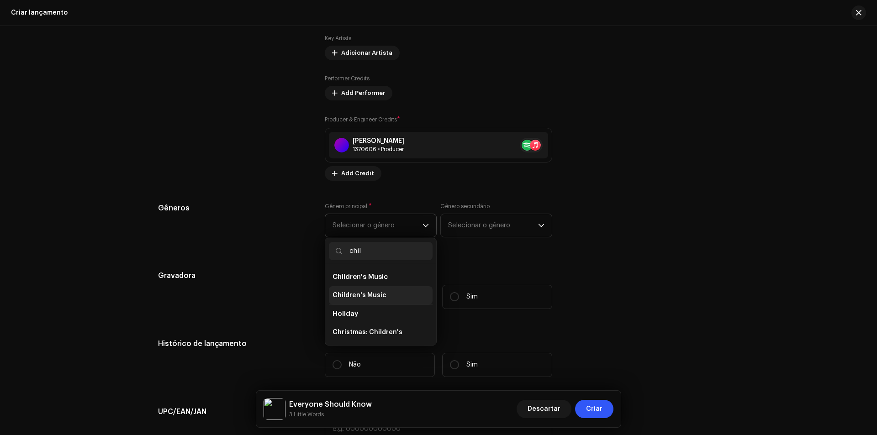
type input "chil"
click at [356, 298] on span "Children's Music" at bounding box center [360, 295] width 54 height 9
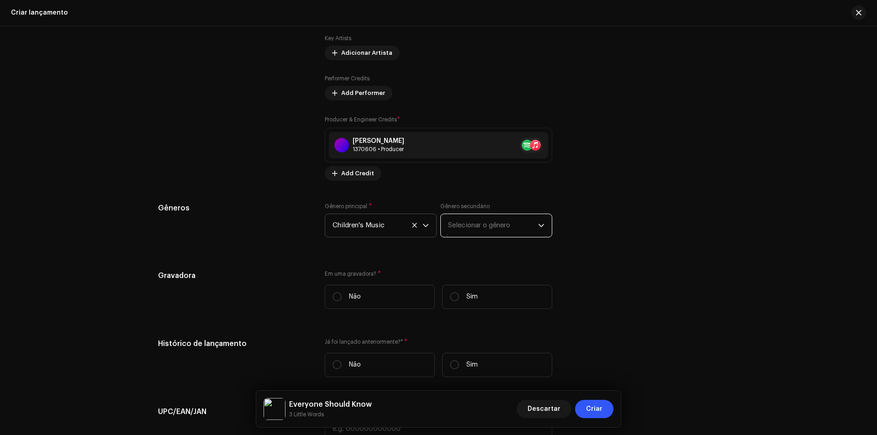
click at [478, 224] on span "Selecionar o gênero" at bounding box center [493, 225] width 90 height 23
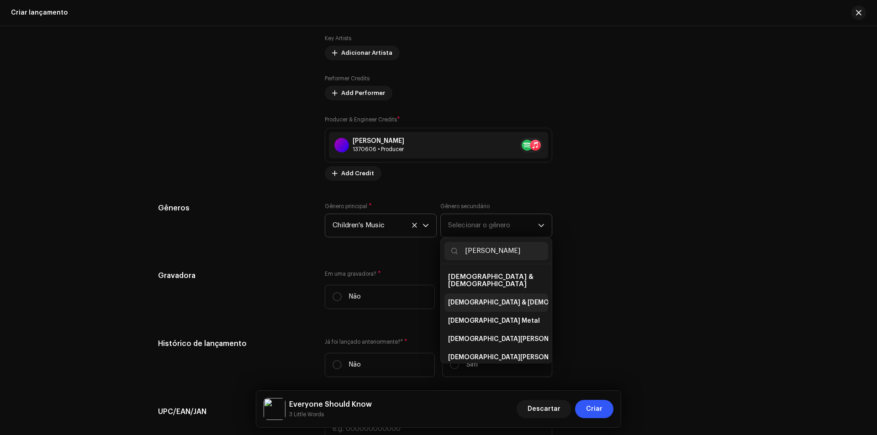
type input "[PERSON_NAME]"
click at [470, 298] on span "[DEMOGRAPHIC_DATA] & [DEMOGRAPHIC_DATA]" at bounding box center [524, 302] width 152 height 9
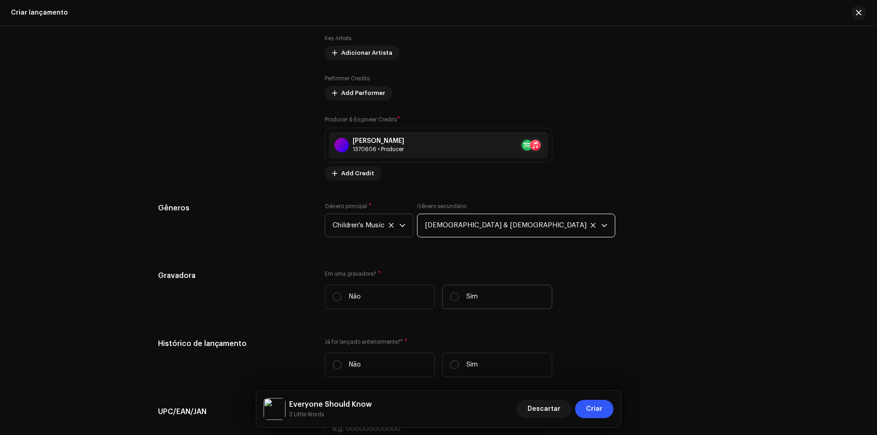
click at [467, 302] on p "Sim" at bounding box center [472, 297] width 11 height 10
click at [459, 302] on input "Sim" at bounding box center [454, 296] width 9 height 9
radio input "true"
click at [389, 345] on span "Selecionar Gravadora" at bounding box center [436, 343] width 206 height 23
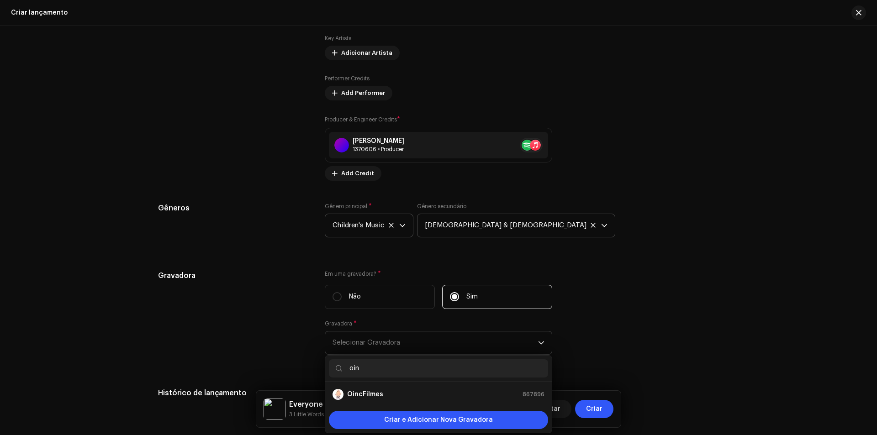
type input "oin"
drag, startPoint x: 389, startPoint y: 345, endPoint x: 370, endPoint y: 366, distance: 29.1
click at [387, 350] on span "Selecionar Gravadora" at bounding box center [436, 343] width 206 height 23
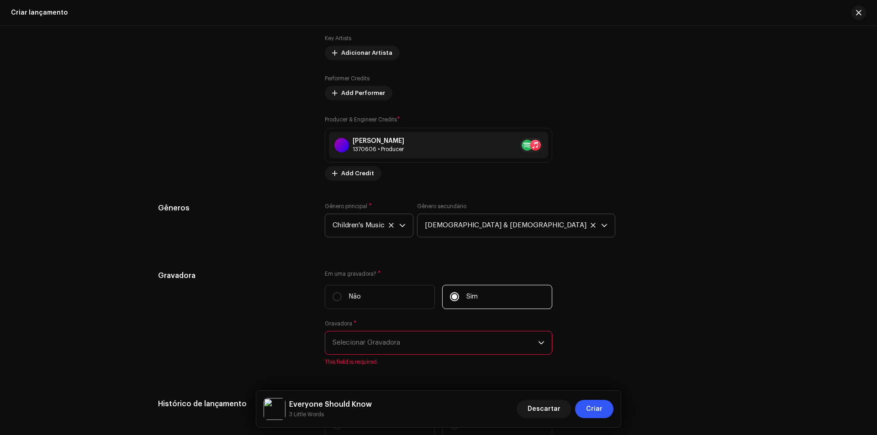
click at [379, 345] on span "Selecionar Gravadora" at bounding box center [436, 343] width 206 height 23
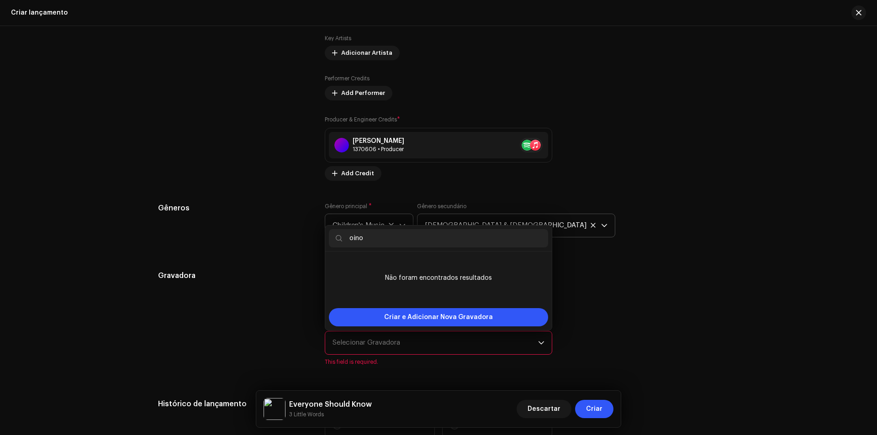
type input "oin"
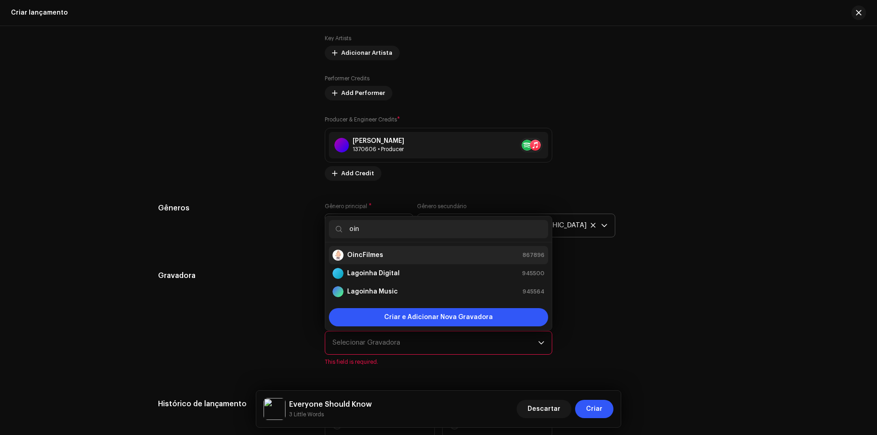
click at [383, 252] on div "OincFilmes 867896" at bounding box center [439, 255] width 212 height 11
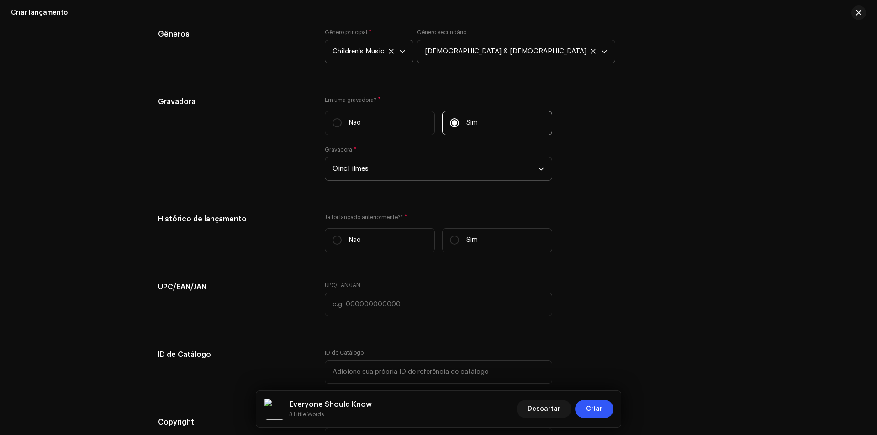
scroll to position [1271, 0]
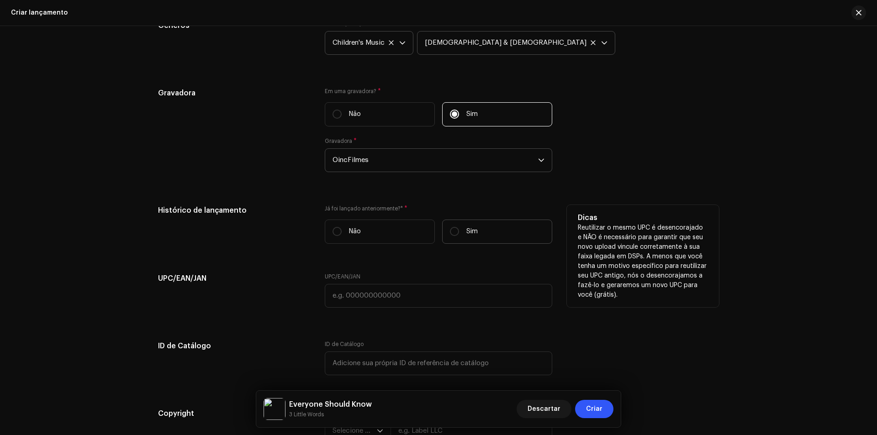
click at [469, 231] on p "Sim" at bounding box center [472, 232] width 11 height 10
click at [459, 231] on input "Sim" at bounding box center [454, 231] width 9 height 9
radio input "true"
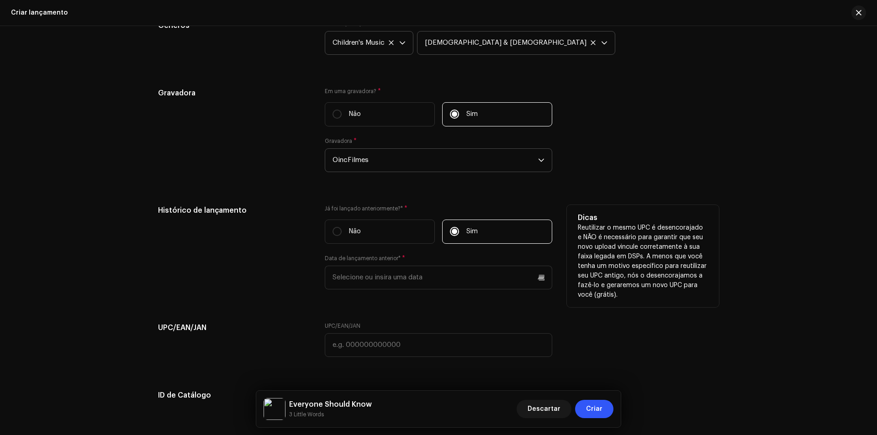
click at [301, 230] on div "Histórico de lançamento" at bounding box center [234, 253] width 152 height 96
click at [363, 225] on label "Não" at bounding box center [380, 232] width 110 height 24
click at [342, 227] on input "Não" at bounding box center [337, 231] width 9 height 9
radio input "true"
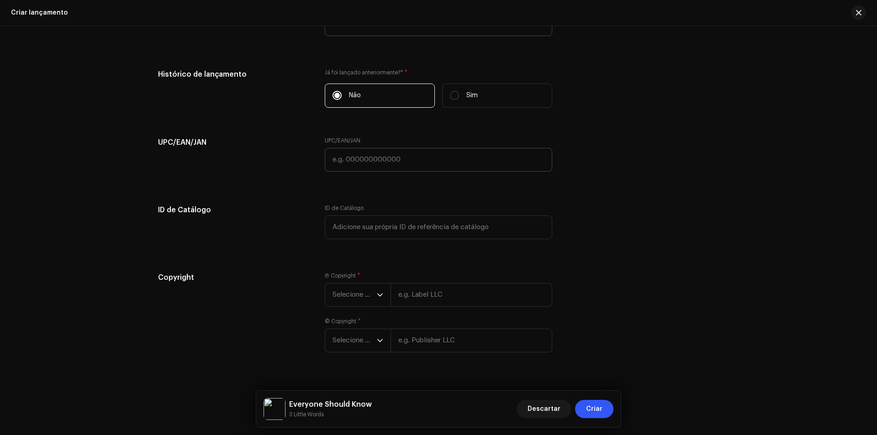
scroll to position [1423, 0]
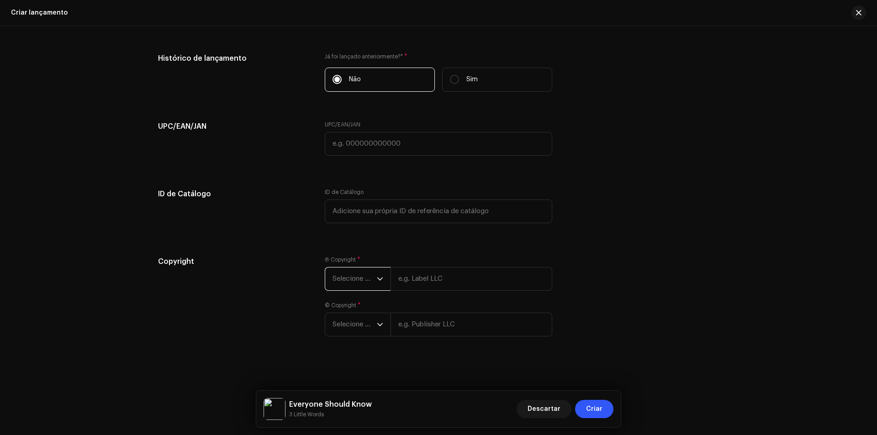
click at [369, 281] on span "Selecione o ano" at bounding box center [355, 279] width 44 height 23
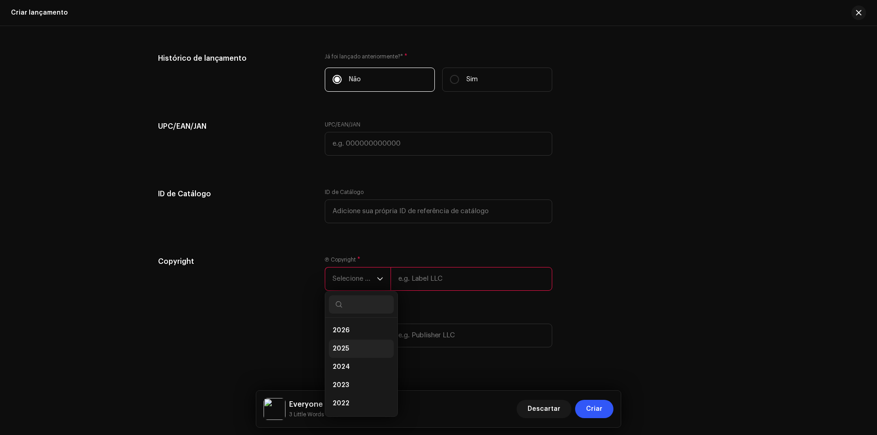
click at [361, 341] on li "2025" at bounding box center [361, 349] width 65 height 18
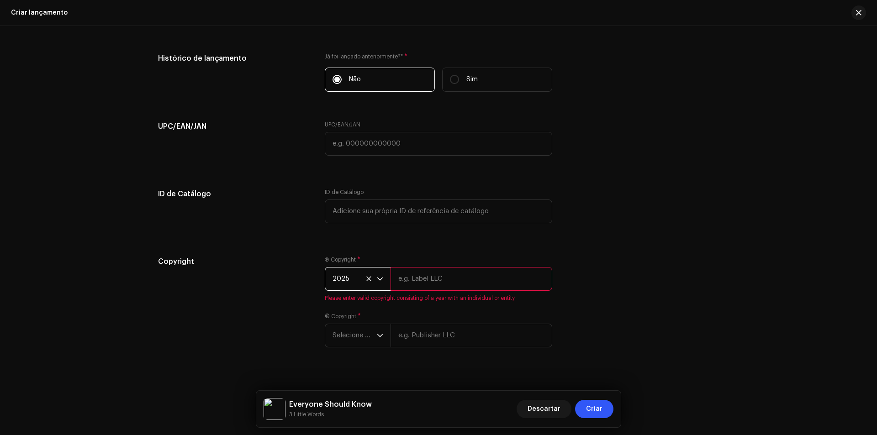
click at [424, 276] on input "text" at bounding box center [472, 279] width 162 height 24
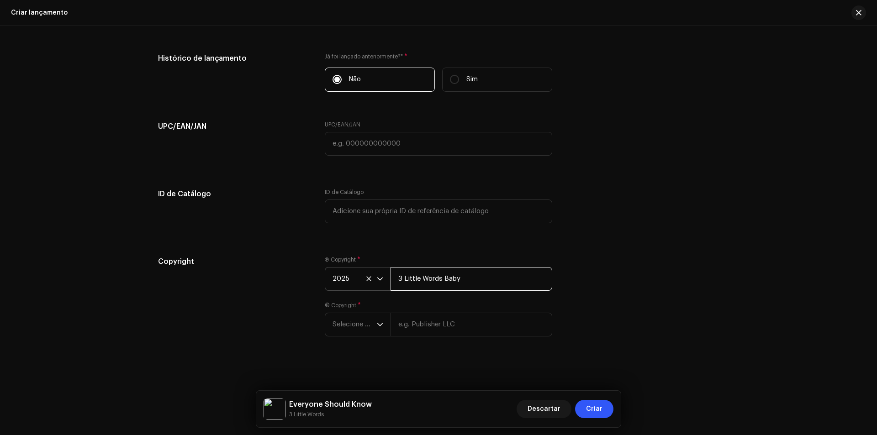
drag, startPoint x: 444, startPoint y: 277, endPoint x: 480, endPoint y: 281, distance: 36.2
click at [479, 281] on input "3 Little Words Baby" at bounding box center [472, 279] width 162 height 24
type input "3 Little Words"
click at [349, 315] on span "Selecione o ano" at bounding box center [355, 324] width 44 height 23
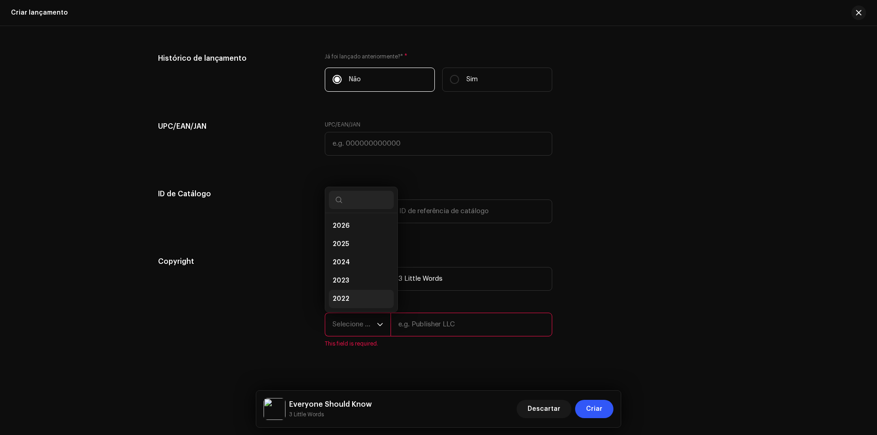
scroll to position [15, 0]
click at [359, 233] on li "2025" at bounding box center [361, 230] width 65 height 18
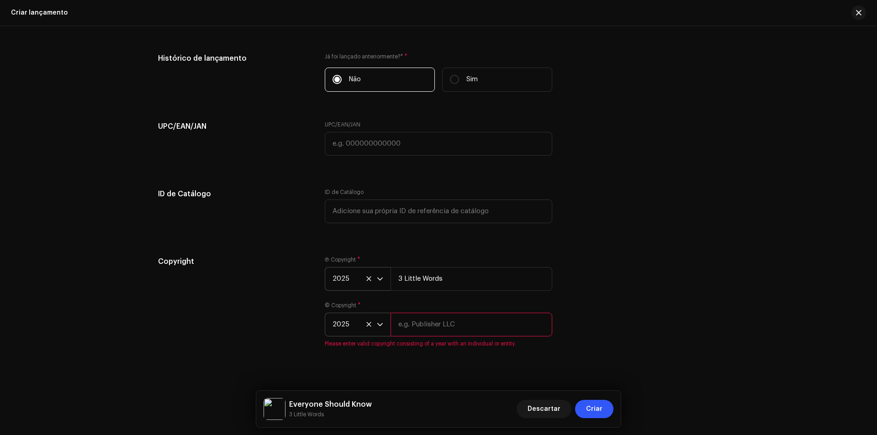
click at [453, 332] on input "text" at bounding box center [472, 325] width 162 height 24
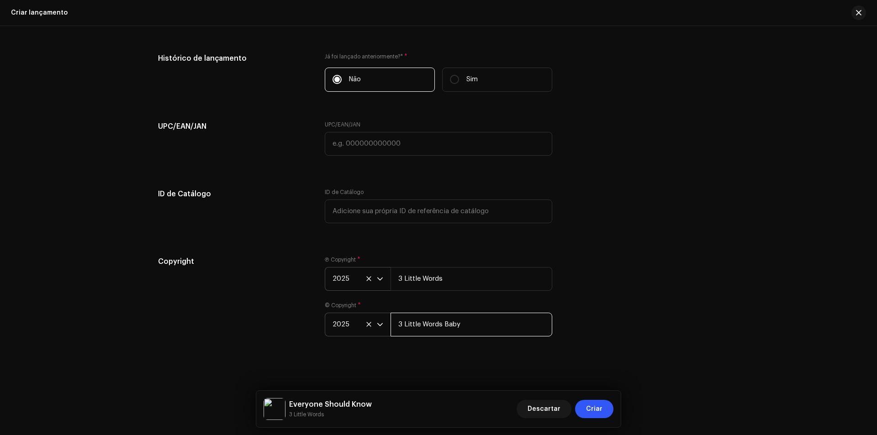
drag, startPoint x: 442, startPoint y: 326, endPoint x: 524, endPoint y: 326, distance: 82.3
click at [524, 326] on input "3 Little Words Baby" at bounding box center [472, 325] width 162 height 24
type input "3 Little Words"
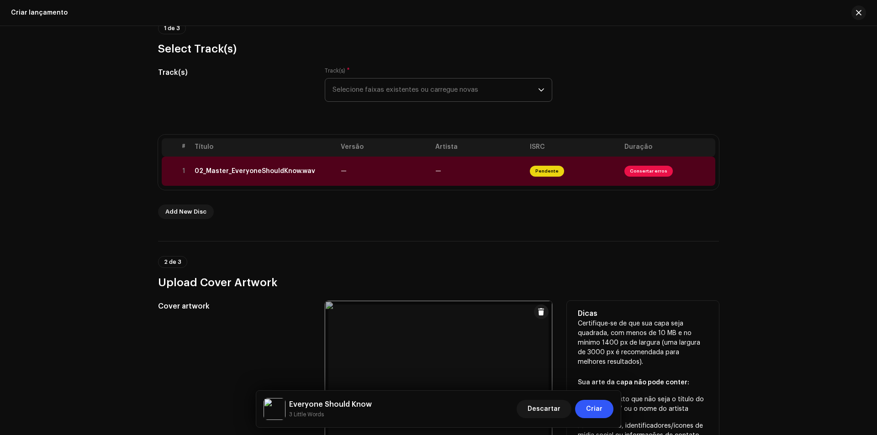
scroll to position [0, 0]
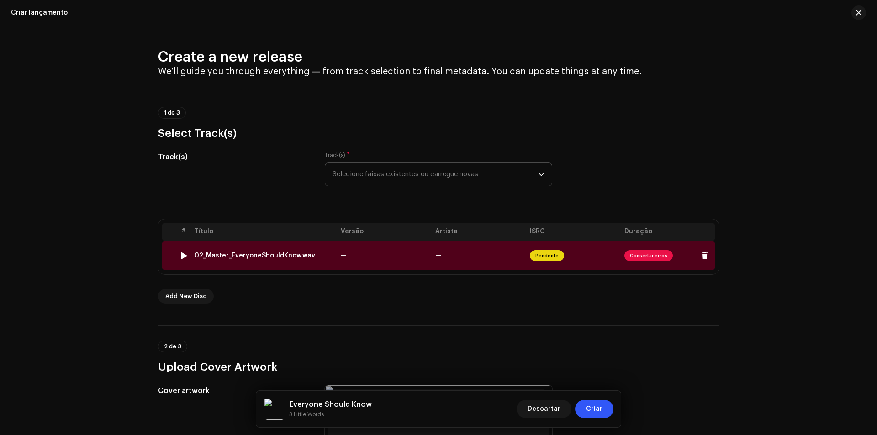
click at [648, 253] on span "Consertar erros" at bounding box center [649, 255] width 48 height 11
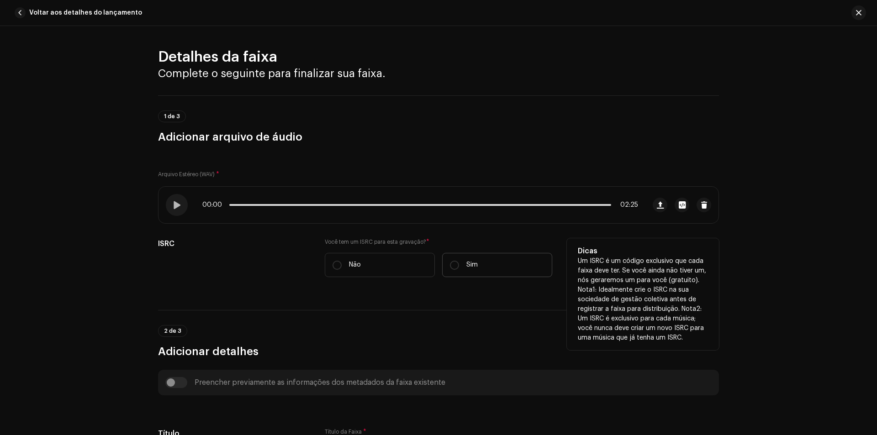
click at [473, 270] on label "Sim" at bounding box center [497, 265] width 110 height 24
click at [459, 270] on input "Sim" at bounding box center [454, 265] width 9 height 9
radio input "true"
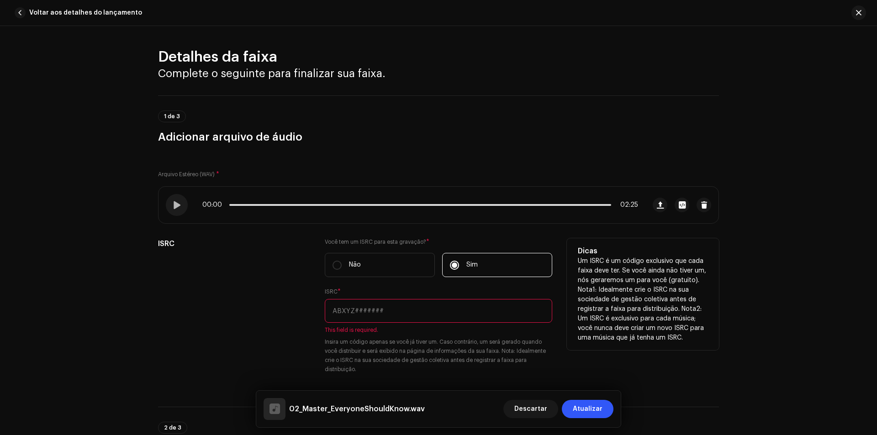
click at [409, 320] on input "text" at bounding box center [439, 311] width 228 height 24
paste input "BXT622500427"
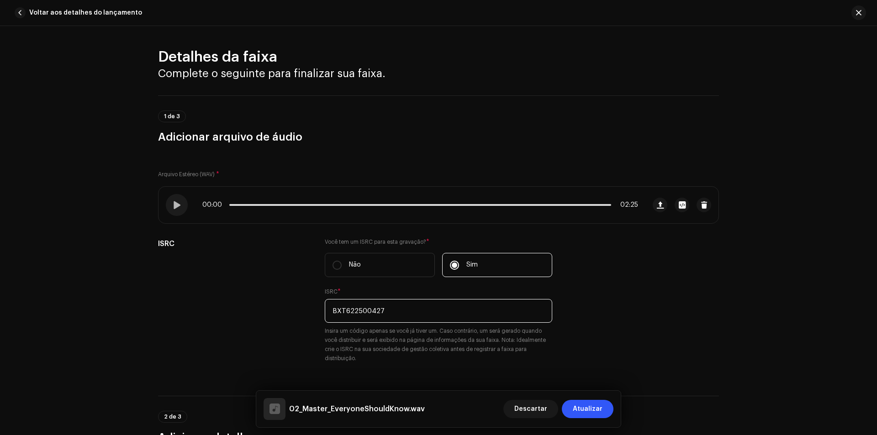
scroll to position [274, 0]
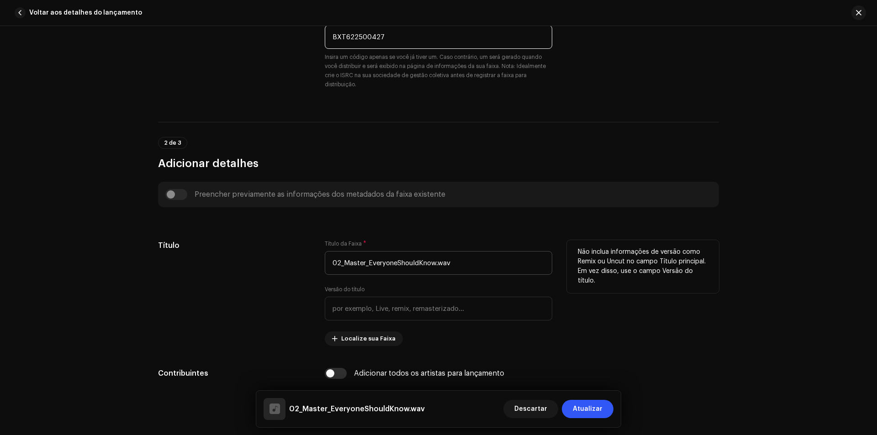
type input "BXT622500427"
click at [384, 270] on input "02_Master_EveryoneShouldKnow.wav" at bounding box center [439, 263] width 228 height 24
paste input "Everyone Should Know"
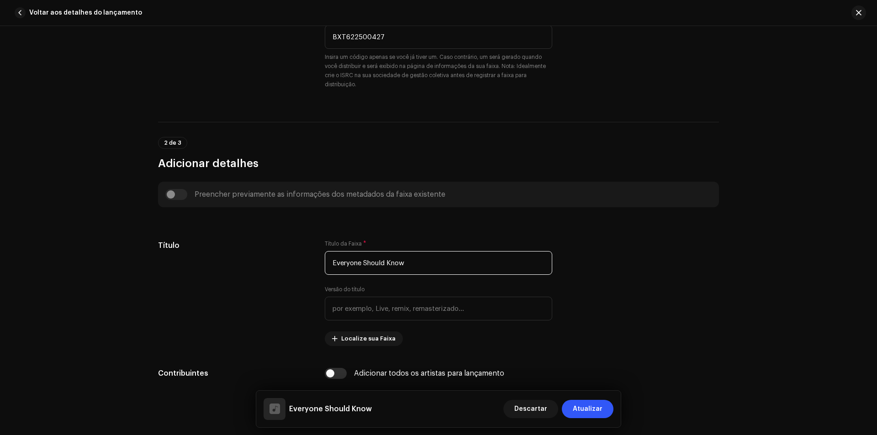
scroll to position [411, 0]
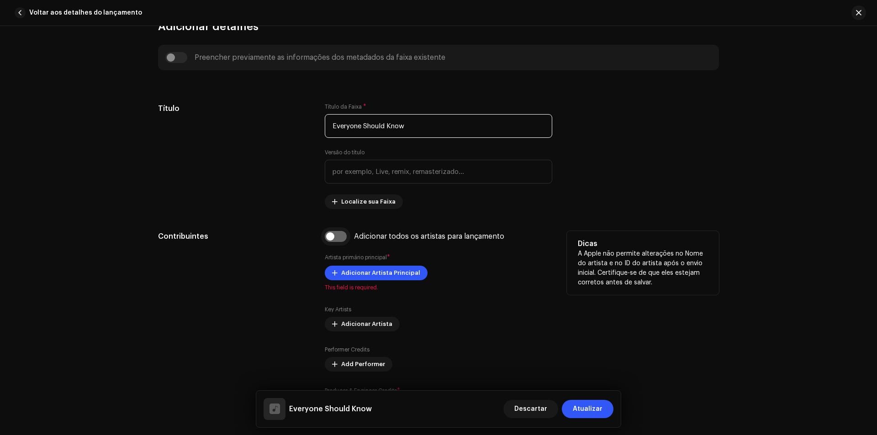
type input "Everyone Should Know"
click at [339, 235] on input "checkbox" at bounding box center [336, 236] width 22 height 11
checkbox input "true"
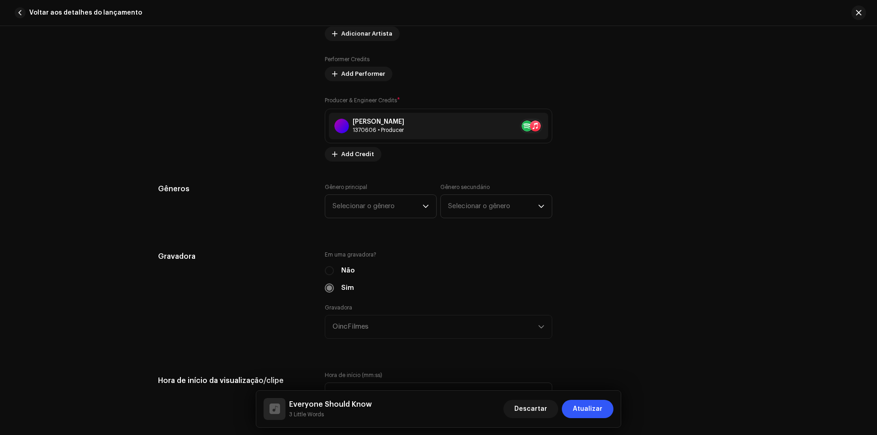
scroll to position [731, 0]
click at [383, 204] on span "Selecionar o gênero" at bounding box center [378, 206] width 90 height 23
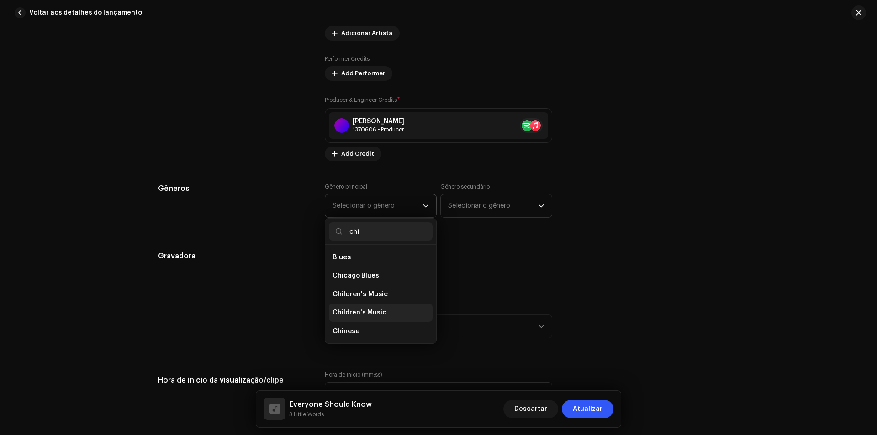
type input "chi"
click at [365, 315] on span "Children's Music" at bounding box center [360, 312] width 54 height 9
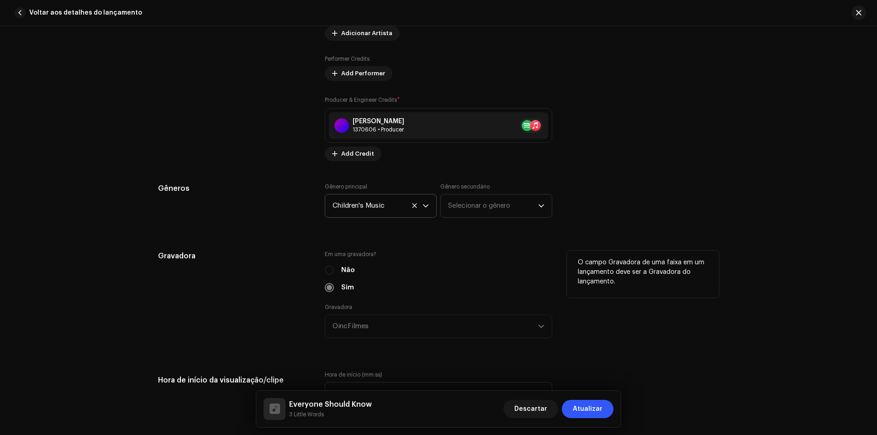
scroll to position [960, 0]
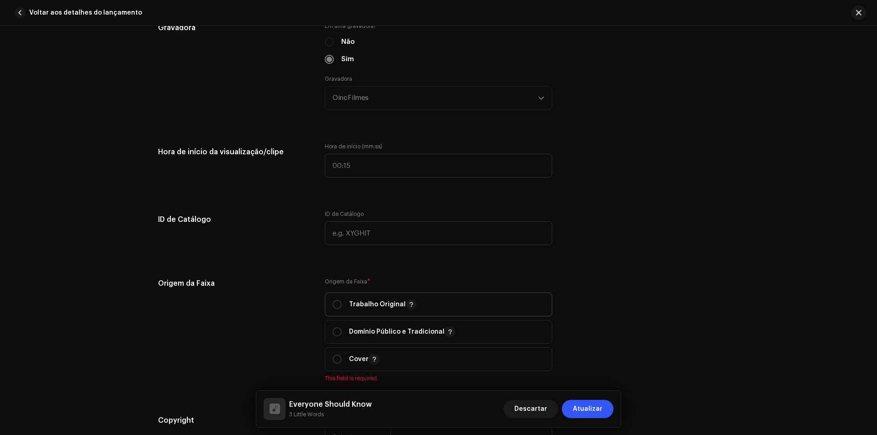
click at [379, 306] on p "Trabalho Original" at bounding box center [383, 304] width 68 height 11
radio input "true"
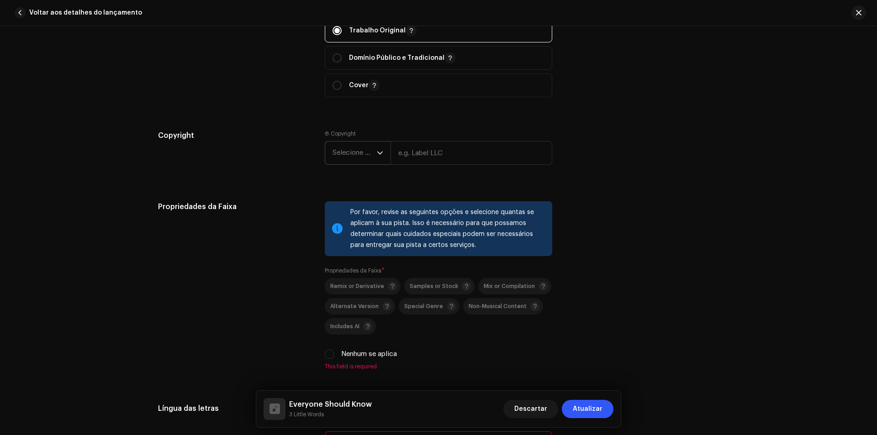
click at [362, 158] on span "Selecione o ano" at bounding box center [355, 153] width 44 height 23
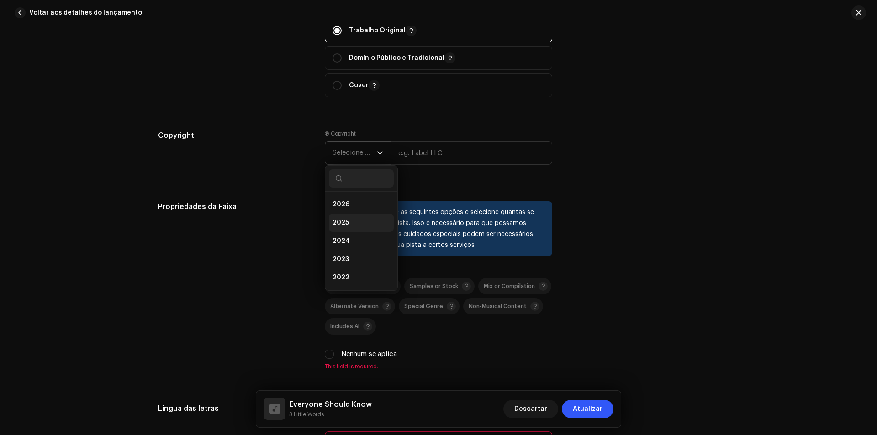
click at [364, 220] on li "2025" at bounding box center [361, 223] width 65 height 18
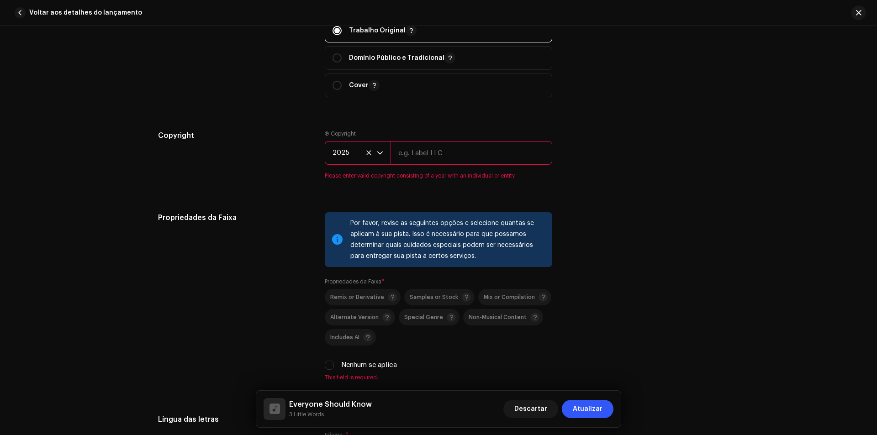
click at [418, 158] on input "text" at bounding box center [472, 153] width 162 height 24
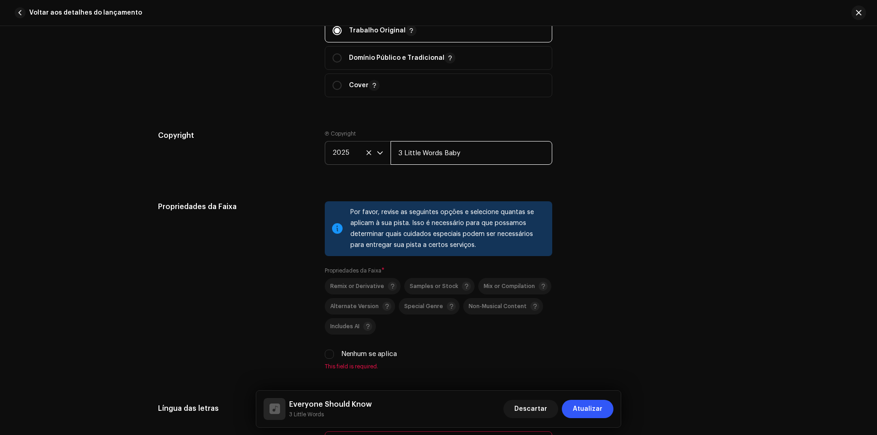
drag, startPoint x: 441, startPoint y: 151, endPoint x: 565, endPoint y: 169, distance: 125.0
click at [565, 169] on div "Copyright Ⓟ Copyright 2025 3 Little Words Baby" at bounding box center [438, 154] width 561 height 49
type input "3 Little Words"
click at [554, 179] on div "Copyright Ⓟ Copyright 2025 3 Little Words" at bounding box center [438, 154] width 561 height 49
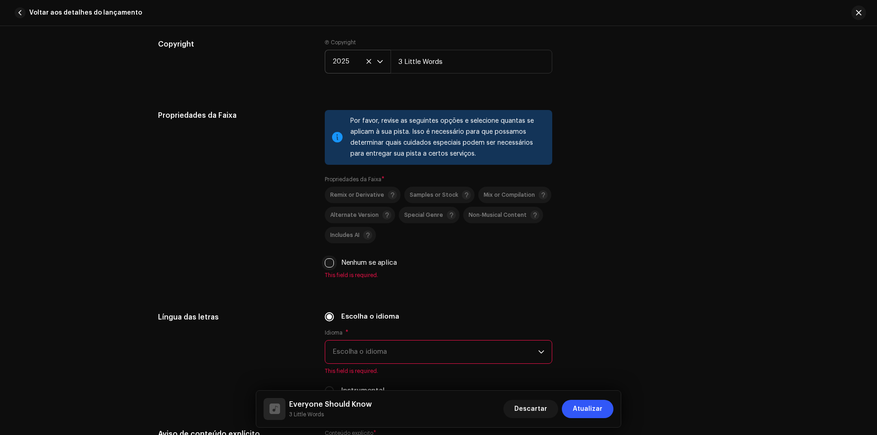
click at [329, 260] on input "Nenhum se aplica" at bounding box center [329, 263] width 9 height 9
checkbox input "true"
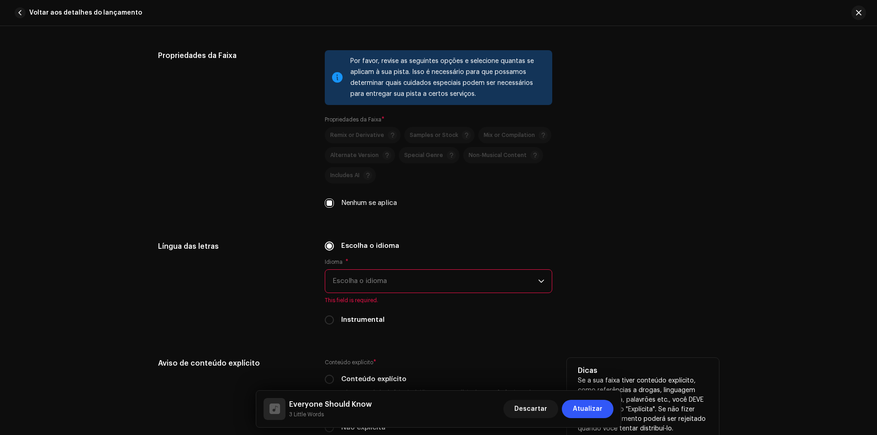
scroll to position [1462, 0]
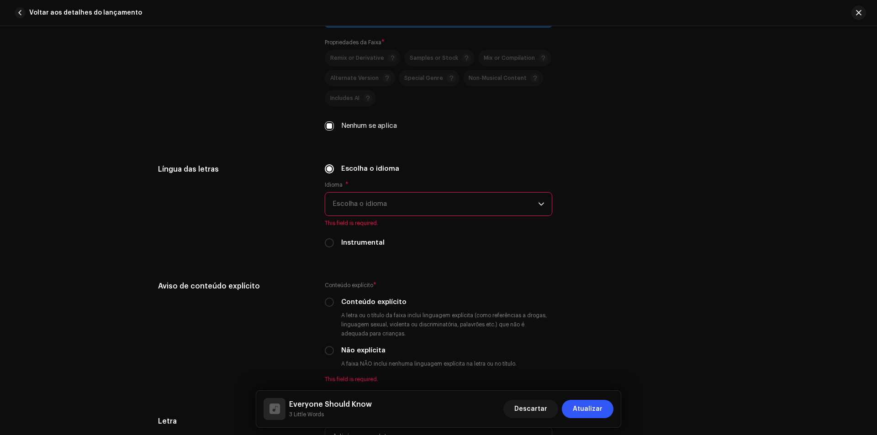
click at [404, 209] on span "Escolha o idioma" at bounding box center [436, 204] width 206 height 23
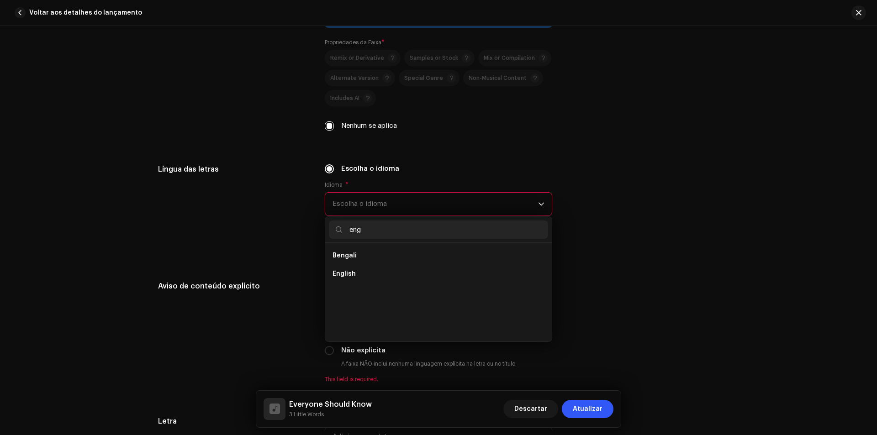
scroll to position [0, 0]
type input "eng"
click at [406, 267] on li "English" at bounding box center [438, 274] width 219 height 18
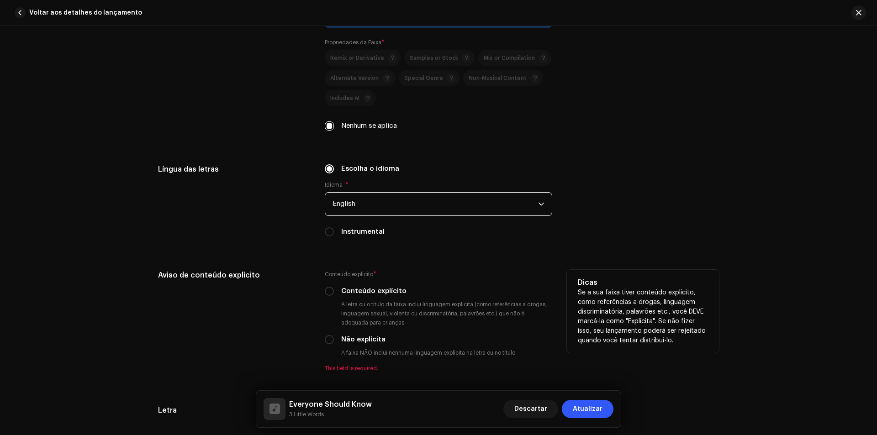
click at [344, 338] on label "Não explícita" at bounding box center [363, 340] width 44 height 10
click at [334, 338] on input "Não explícita" at bounding box center [329, 339] width 9 height 9
radio input "true"
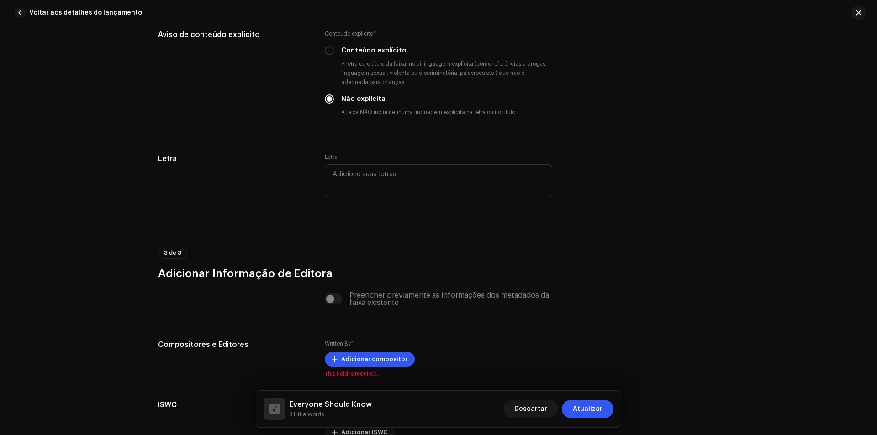
scroll to position [1736, 0]
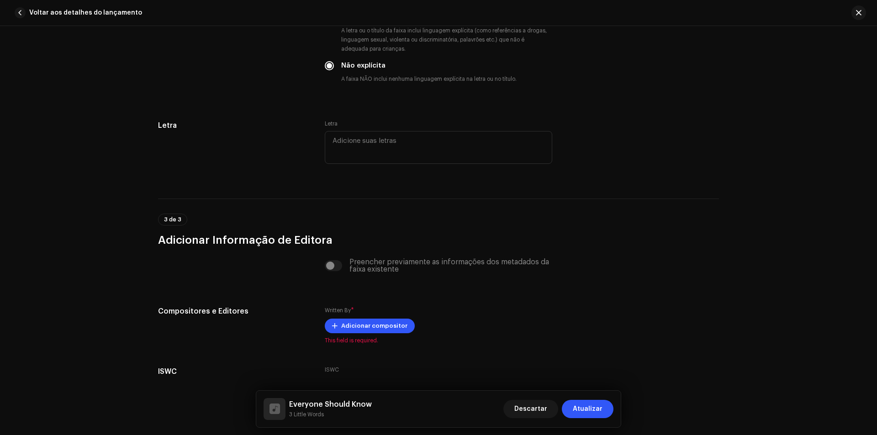
click at [435, 127] on div "Letra" at bounding box center [439, 143] width 228 height 46
click at [435, 138] on textarea at bounding box center [439, 147] width 228 height 33
paste textarea "Everyone should know Everyone should know Everyone should know Who [PERSON_NAME…"
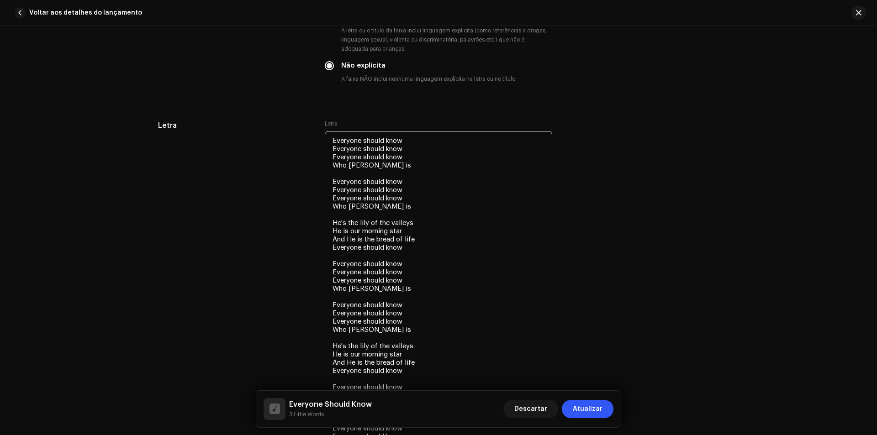
scroll to position [1824, 0]
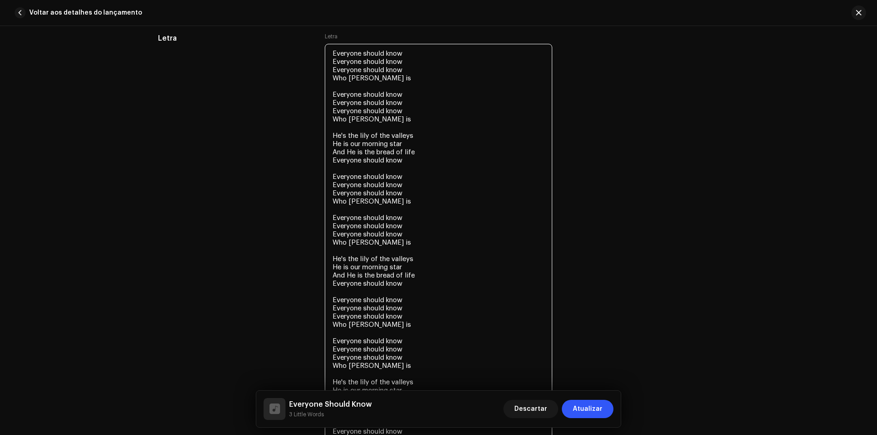
type textarea "Everyone should know Everyone should know Everyone should know Who [PERSON_NAME…"
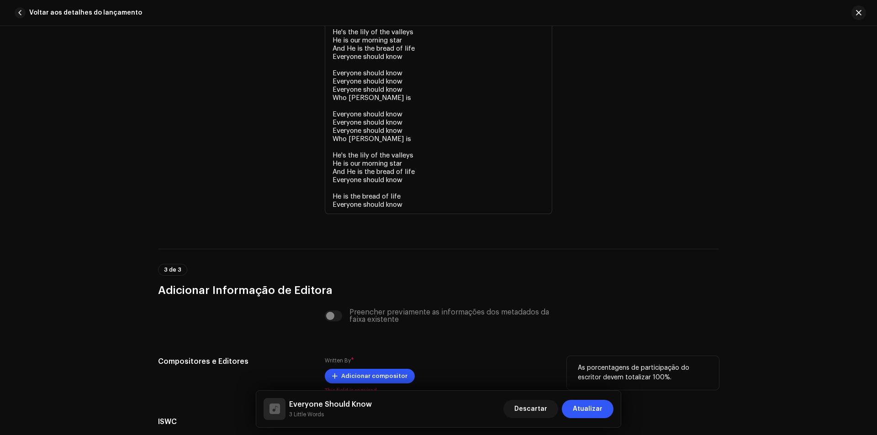
scroll to position [2098, 0]
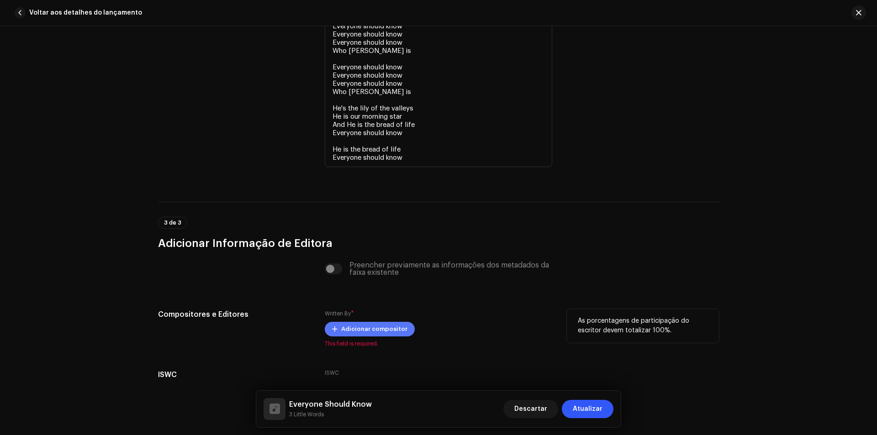
click at [375, 329] on span "Adicionar compositor" at bounding box center [374, 329] width 66 height 18
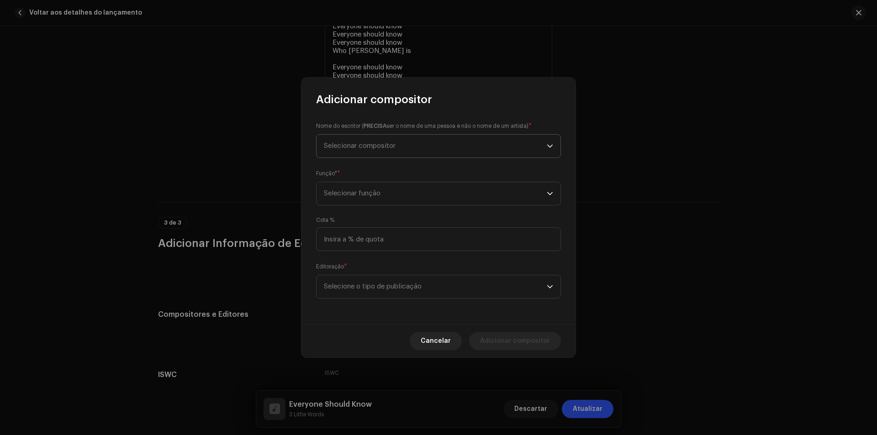
click at [384, 151] on span "Selecionar compositor" at bounding box center [435, 146] width 223 height 23
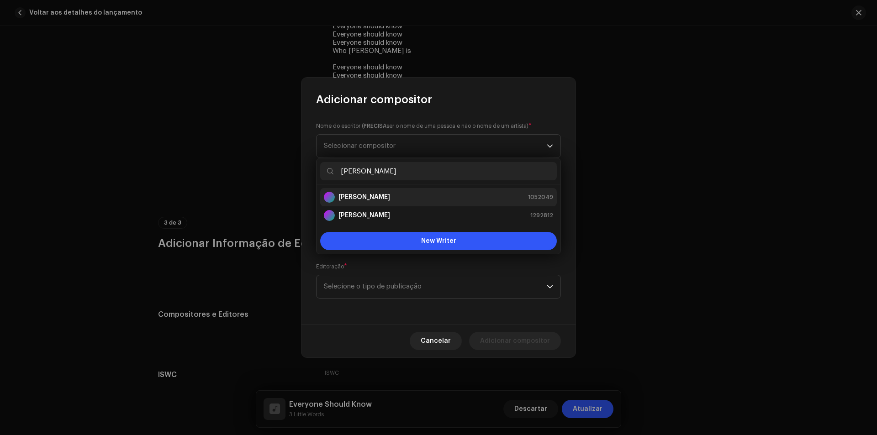
type input "[PERSON_NAME]"
click at [400, 190] on li "[PERSON_NAME] 1052049" at bounding box center [438, 197] width 237 height 18
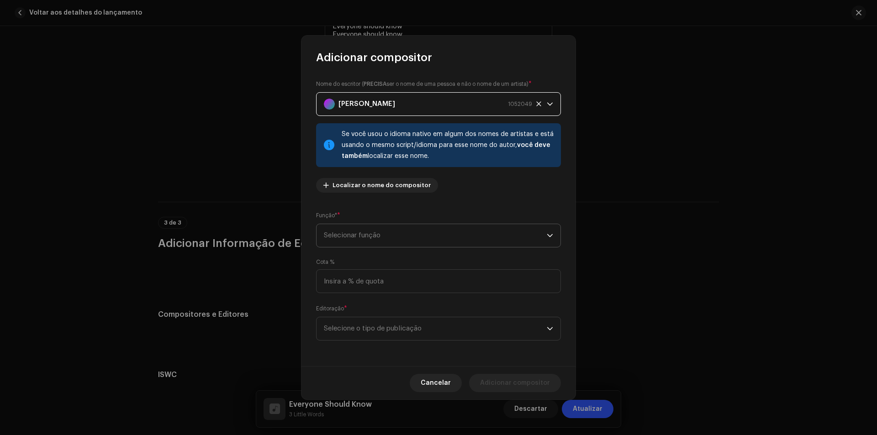
click at [392, 227] on span "Selecionar função" at bounding box center [435, 235] width 223 height 23
click at [394, 316] on li "Composer & Lyricist" at bounding box center [438, 316] width 237 height 18
click at [381, 333] on span "Selecione o tipo de publicação" at bounding box center [435, 329] width 223 height 23
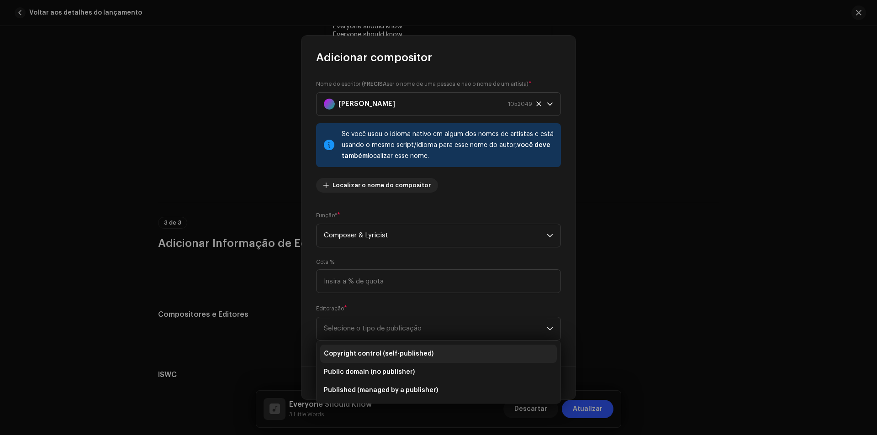
click at [393, 351] on span "Copyright control (self-published)" at bounding box center [379, 354] width 110 height 9
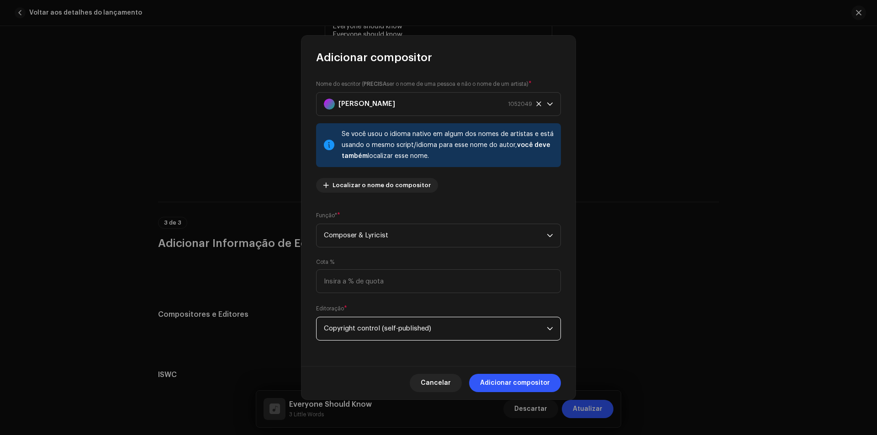
click at [532, 387] on span "Adicionar compositor" at bounding box center [515, 383] width 70 height 18
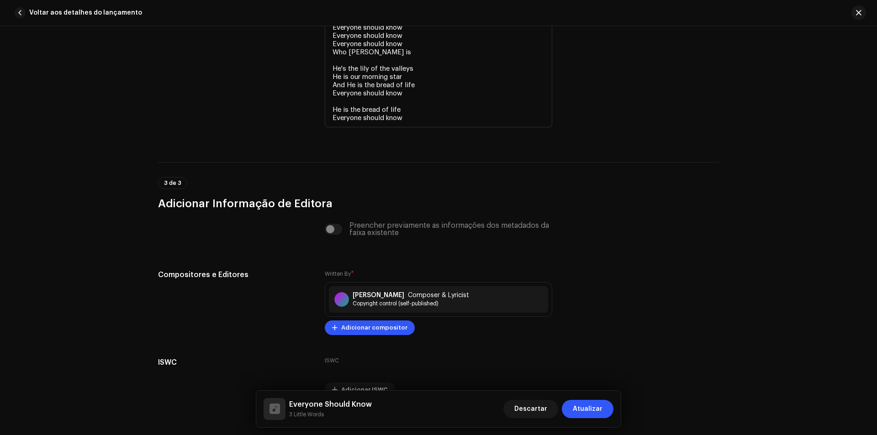
scroll to position [2188, 0]
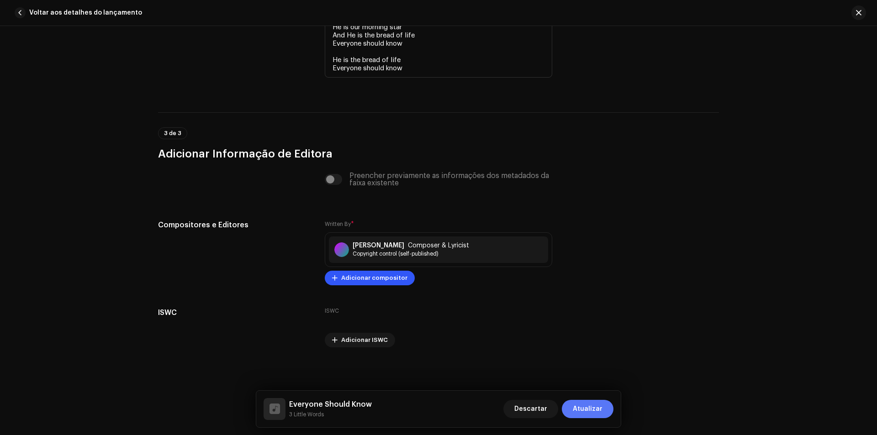
click at [602, 415] on span "Atualizar" at bounding box center [588, 409] width 30 height 18
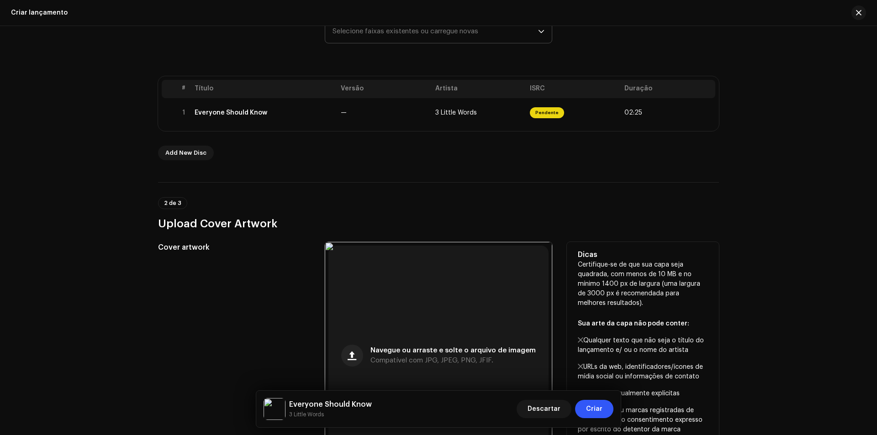
scroll to position [0, 0]
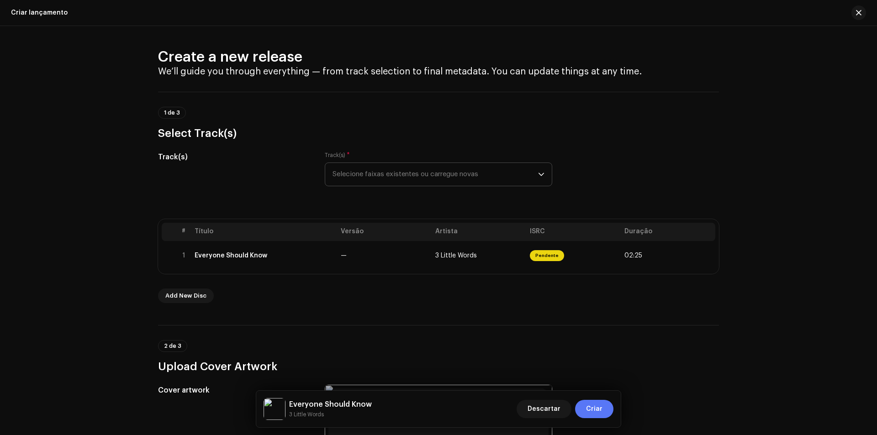
click at [603, 413] on button "Criar" at bounding box center [594, 409] width 38 height 18
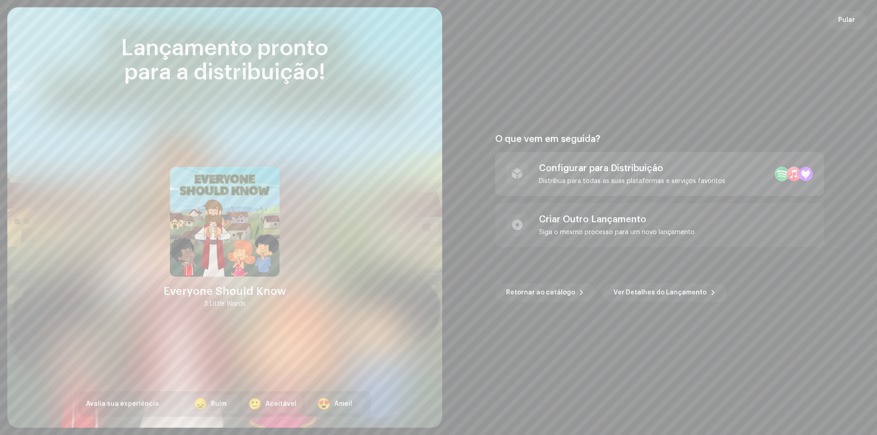
click at [618, 179] on div "Distribua para todas as suas plataformas e serviços favoritos" at bounding box center [632, 181] width 186 height 7
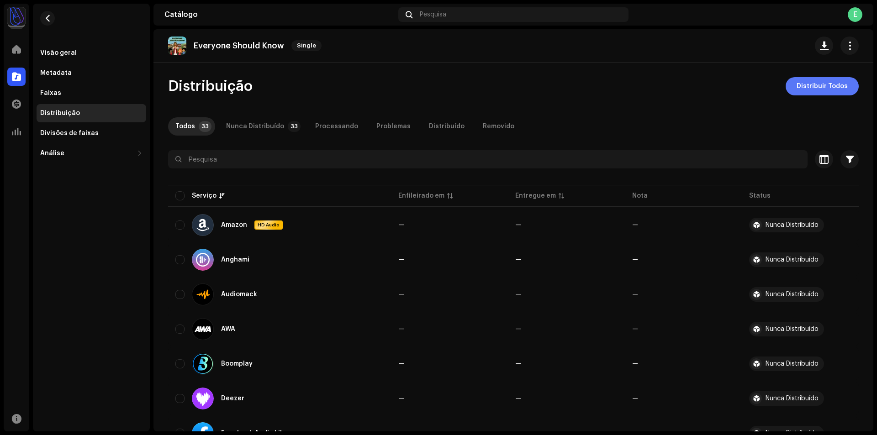
click at [811, 85] on span "Distribuir Todos" at bounding box center [822, 86] width 51 height 18
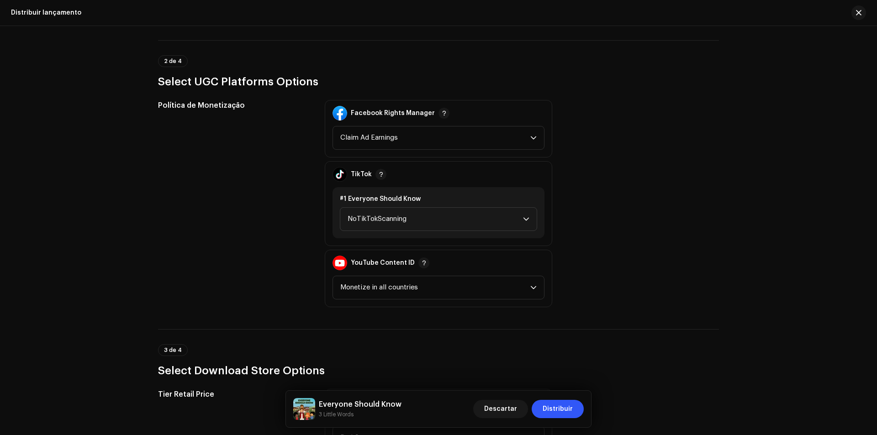
scroll to position [1142, 0]
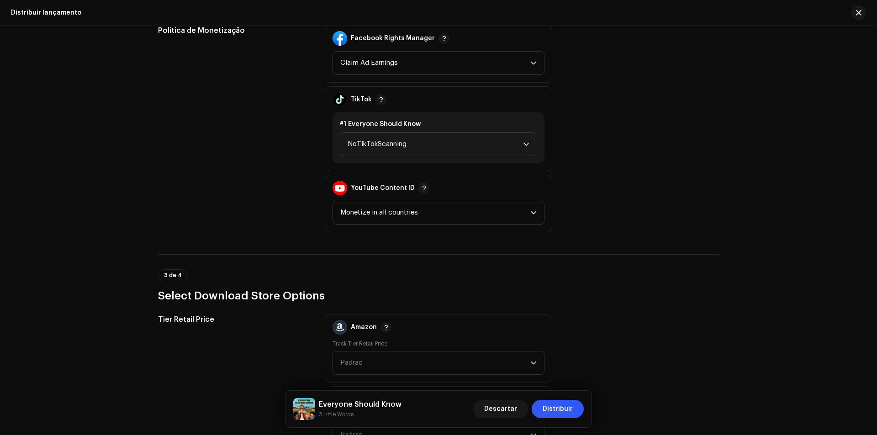
click at [445, 156] on div "#1 Everyone Should Know NoTikTokScanning" at bounding box center [439, 137] width 212 height 51
click at [444, 152] on span "NoTikTokScanning" at bounding box center [435, 144] width 175 height 23
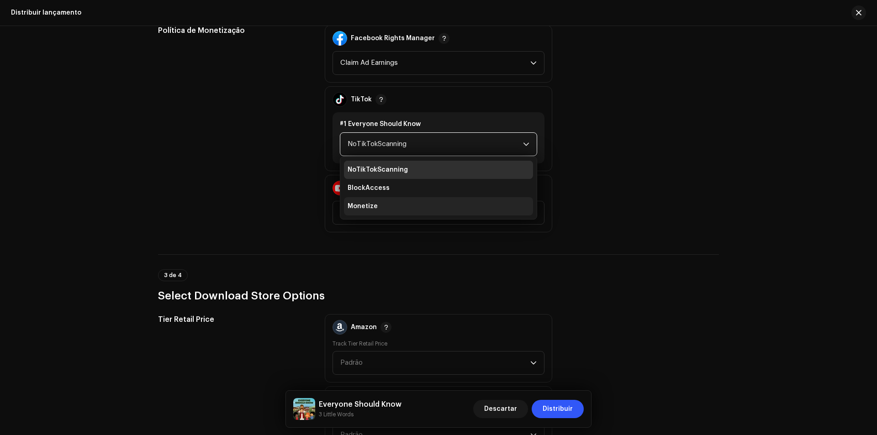
click at [397, 208] on li "Monetize" at bounding box center [438, 206] width 189 height 18
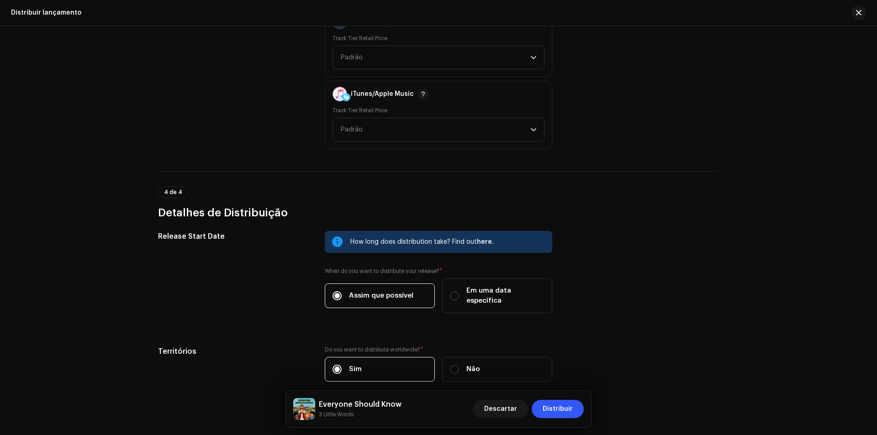
scroll to position [1462, 0]
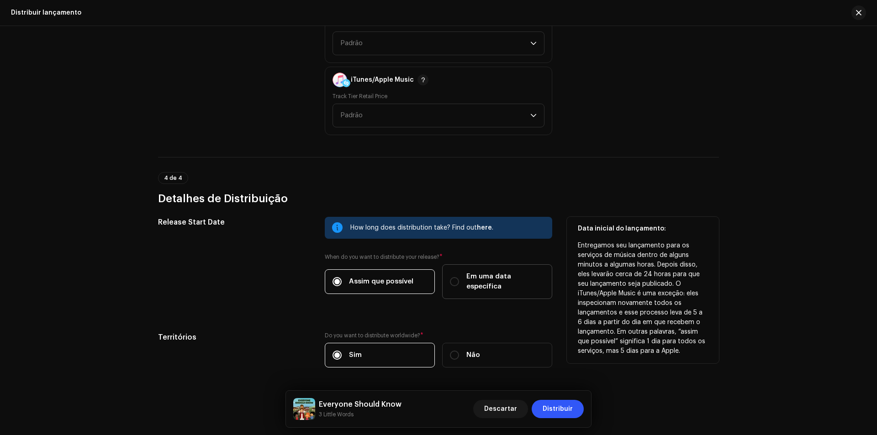
drag, startPoint x: 486, startPoint y: 273, endPoint x: 481, endPoint y: 280, distance: 8.8
click at [486, 273] on span "Em uma data específica" at bounding box center [506, 282] width 78 height 20
click at [459, 277] on input "Em uma data específica" at bounding box center [454, 281] width 9 height 9
radio input "true"
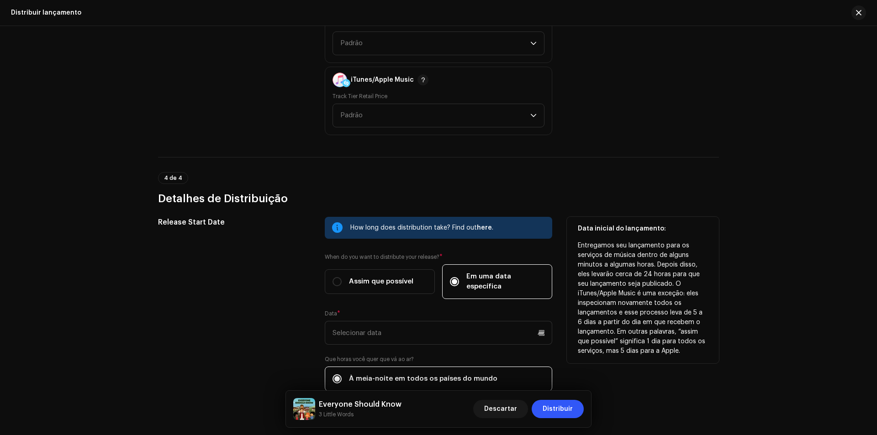
click at [468, 336] on div "How long does distribution take? Find out here . When do you want to distribute…" at bounding box center [439, 324] width 228 height 214
click at [459, 326] on input "text" at bounding box center [439, 333] width 228 height 24
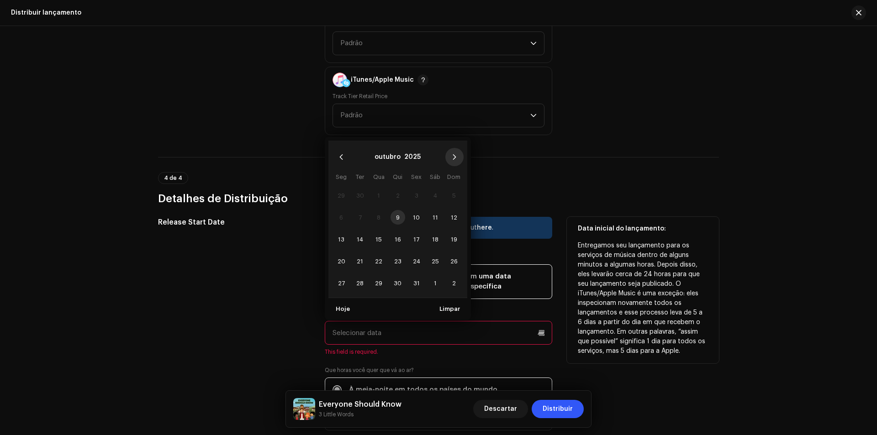
click at [451, 154] on icon "Next Month" at bounding box center [454, 157] width 6 height 6
click at [415, 210] on span "7" at bounding box center [416, 217] width 15 height 15
type input "[DATE]"
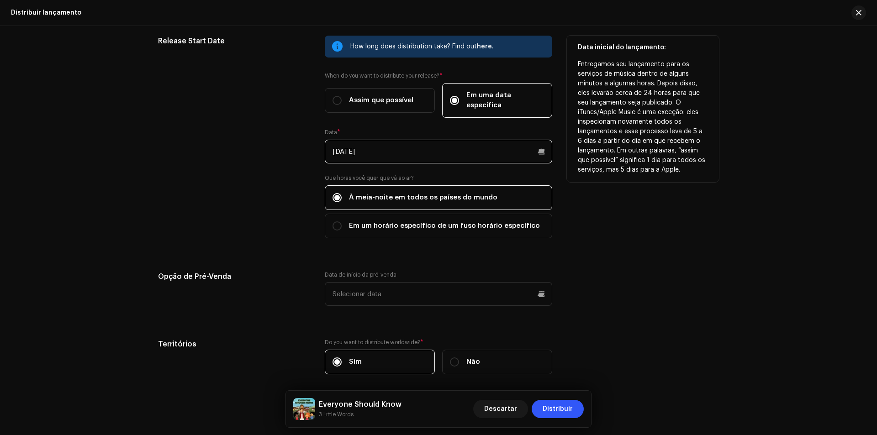
scroll to position [1672, 0]
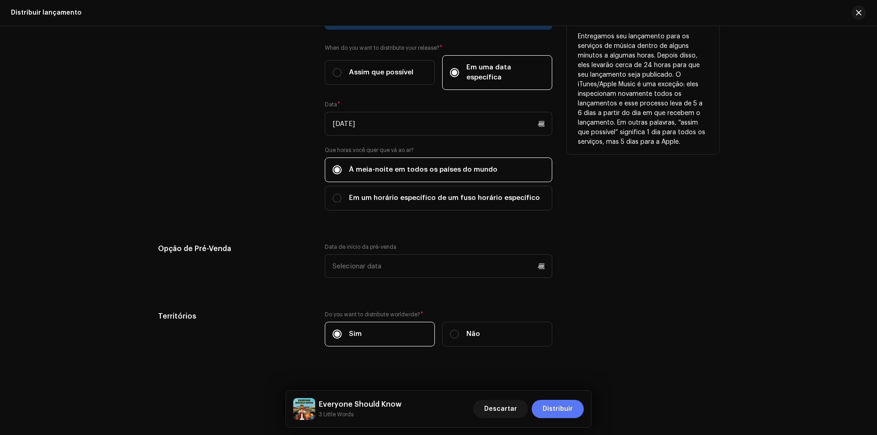
click at [569, 409] on span "Distribuir" at bounding box center [558, 409] width 30 height 18
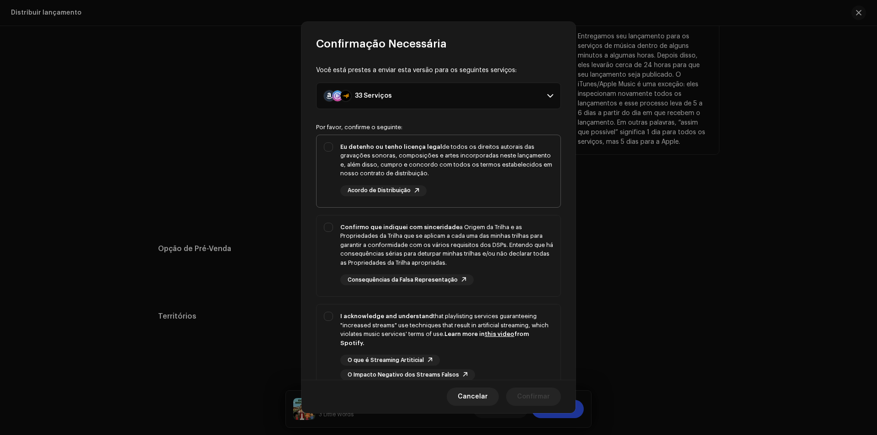
click at [478, 177] on div "Eu detenho ou tenho licença legal de todos os direitos autorais das gravações s…" at bounding box center [446, 161] width 213 height 36
checkbox input "true"
click at [515, 239] on div "Confirmo que indiquei com sinceridade a Origem da Trilha e as Propriedades da T…" at bounding box center [446, 245] width 213 height 45
checkbox input "true"
click at [504, 307] on div "I acknowledge and understand that playlisting services guaranteeing "increased …" at bounding box center [439, 346] width 244 height 83
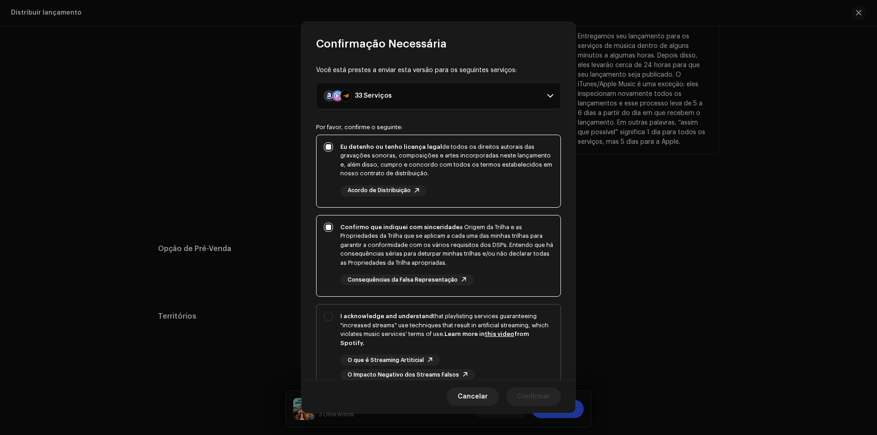
checkbox input "true"
click at [537, 388] on span "Confirmar" at bounding box center [533, 397] width 33 height 18
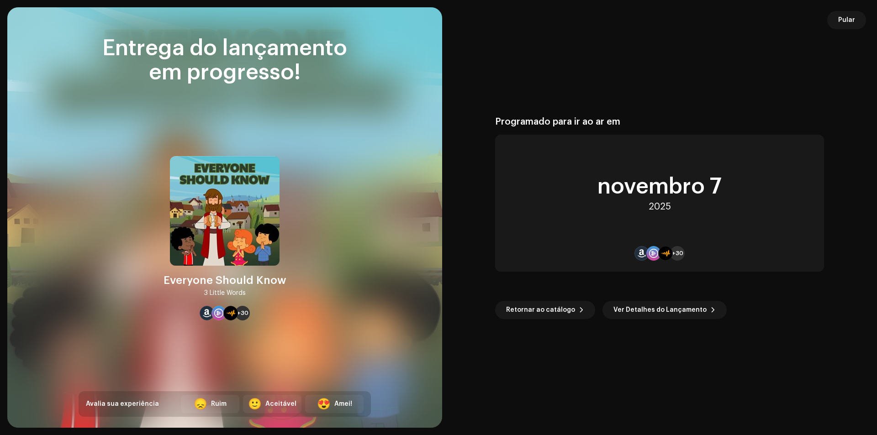
drag, startPoint x: 847, startPoint y: 25, endPoint x: 617, endPoint y: 6, distance: 231.1
click at [847, 25] on span "Pular" at bounding box center [847, 20] width 17 height 18
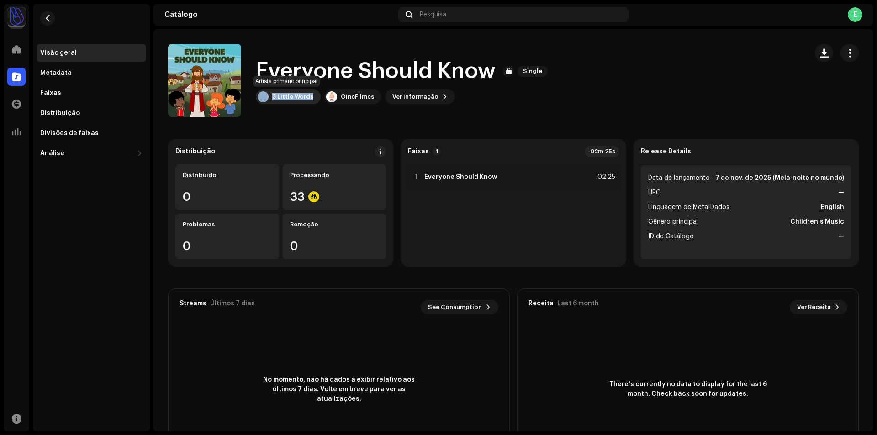
copy div "3 Little Words"
drag, startPoint x: 312, startPoint y: 93, endPoint x: 265, endPoint y: 91, distance: 46.6
click at [265, 91] on div "3 Little Words" at bounding box center [288, 97] width 65 height 15
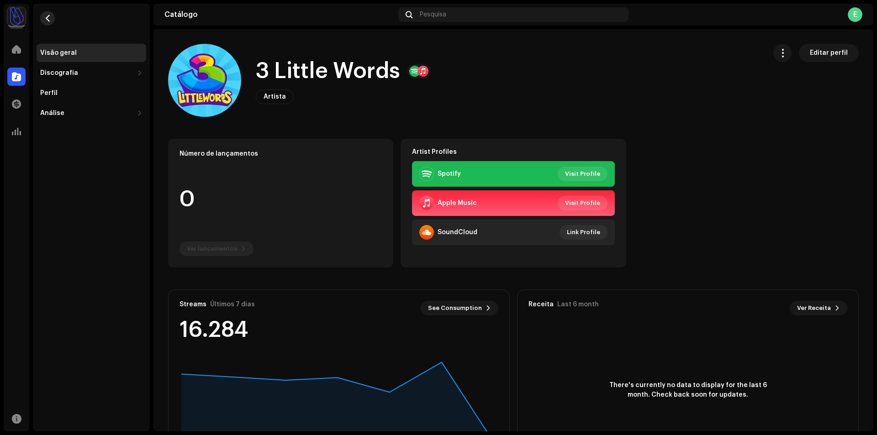
click at [47, 19] on span "button" at bounding box center [47, 18] width 7 height 7
